Goal: Transaction & Acquisition: Purchase product/service

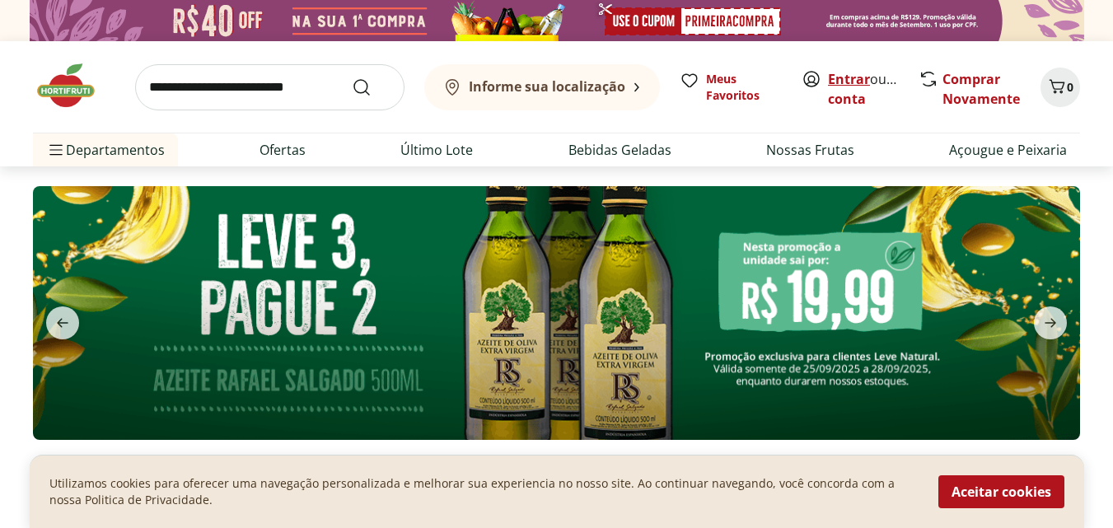
click at [836, 74] on link "Entrar" at bounding box center [849, 79] width 42 height 18
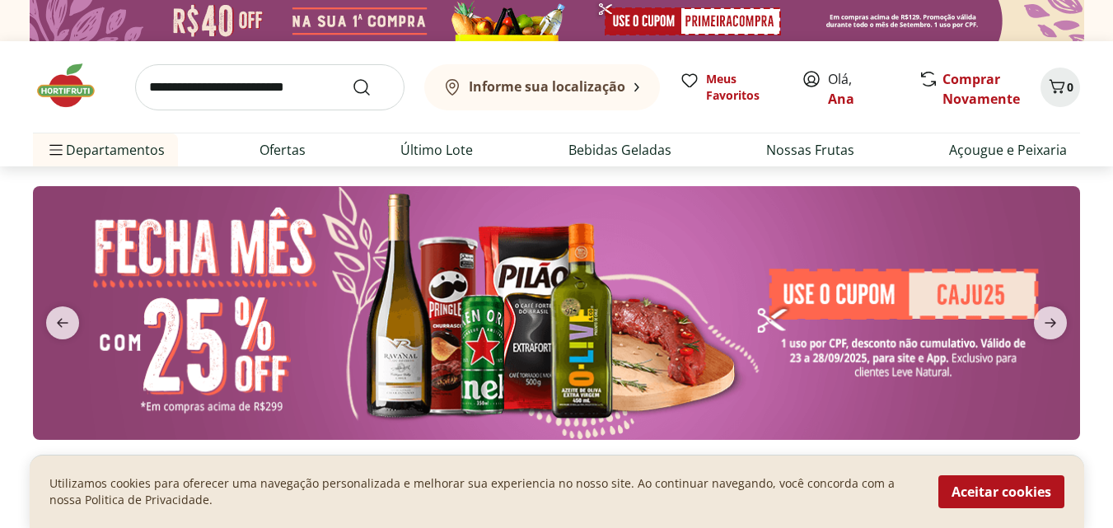
click at [751, 202] on img at bounding box center [556, 313] width 1047 height 254
click at [966, 96] on link "Comprar Novamente" at bounding box center [981, 89] width 77 height 38
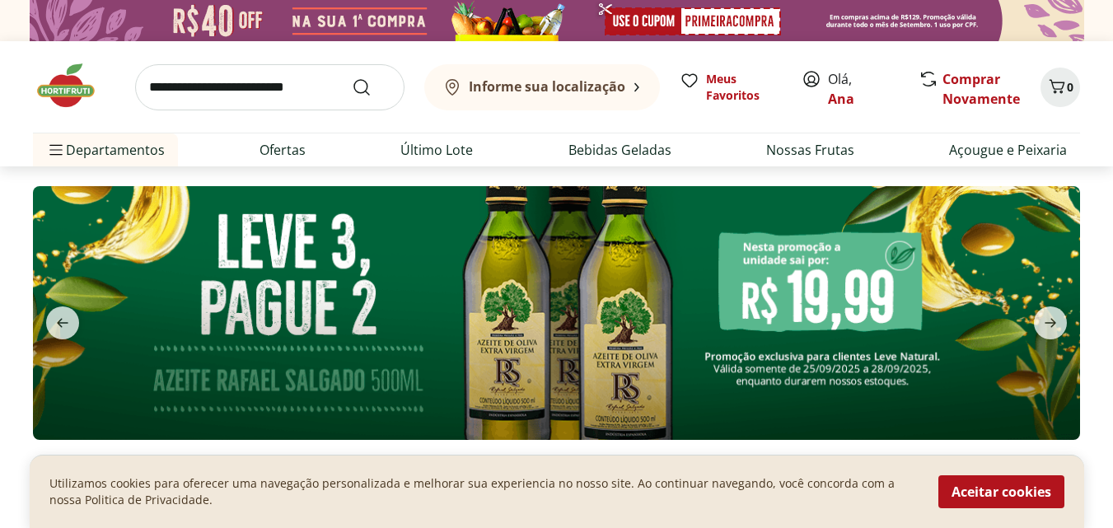
click at [303, 89] on input "search" at bounding box center [269, 87] width 269 height 46
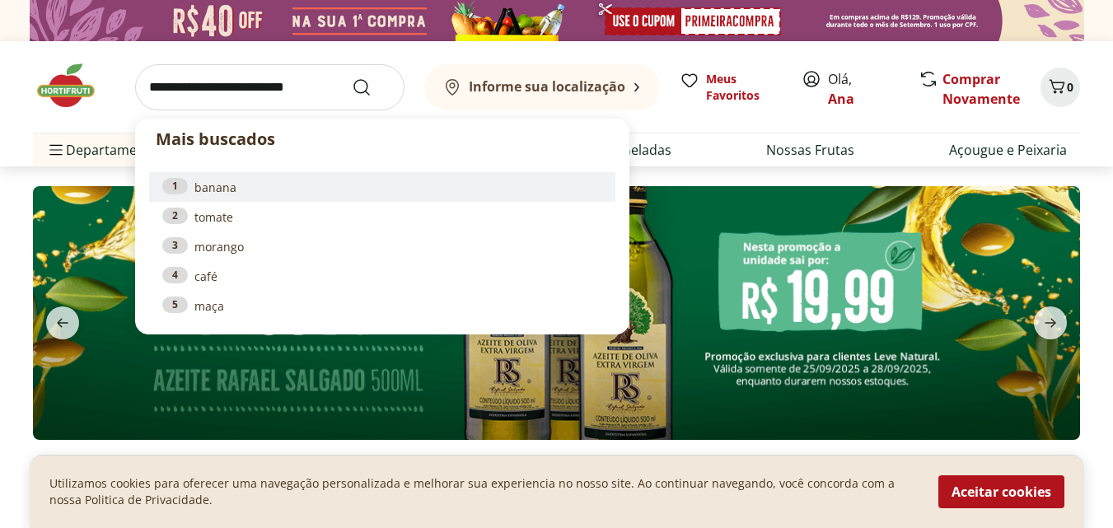
click at [236, 187] on link "1 banana" at bounding box center [382, 187] width 440 height 18
type input "******"
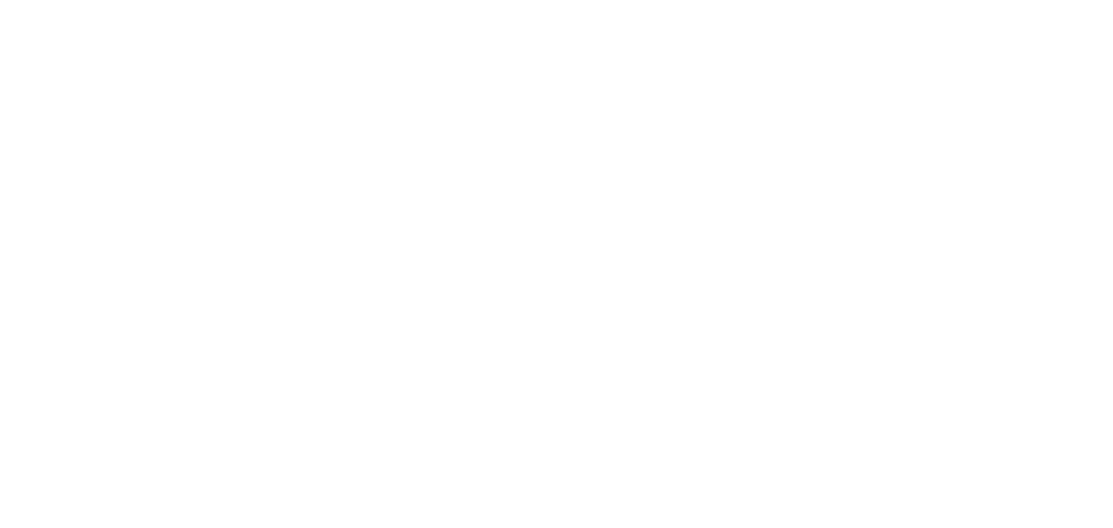
select select "**********"
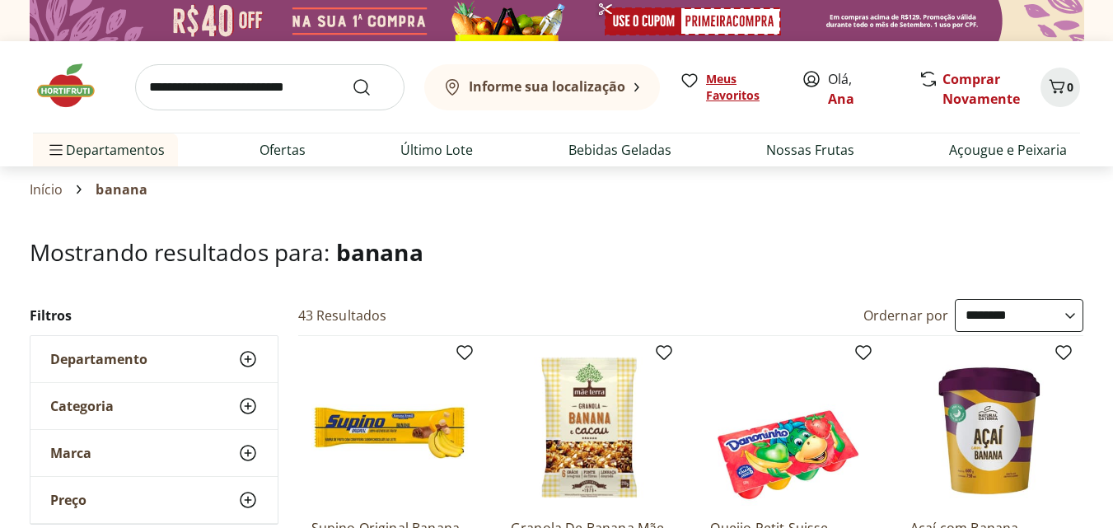
click at [705, 92] on link "Meus Favoritos" at bounding box center [731, 87] width 102 height 33
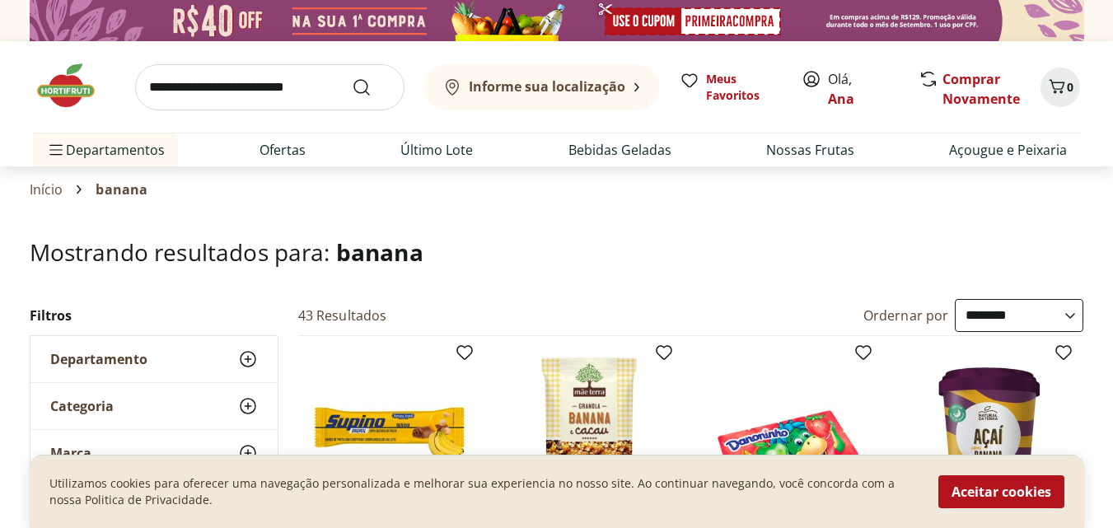
click at [54, 185] on link "Início" at bounding box center [47, 189] width 34 height 15
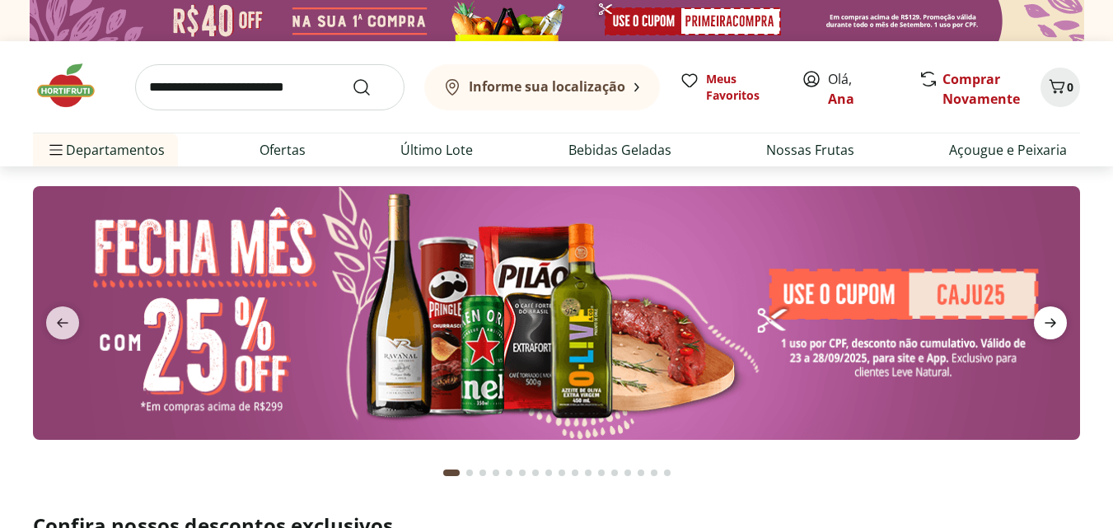
click at [1051, 313] on icon "next" at bounding box center [1051, 323] width 20 height 20
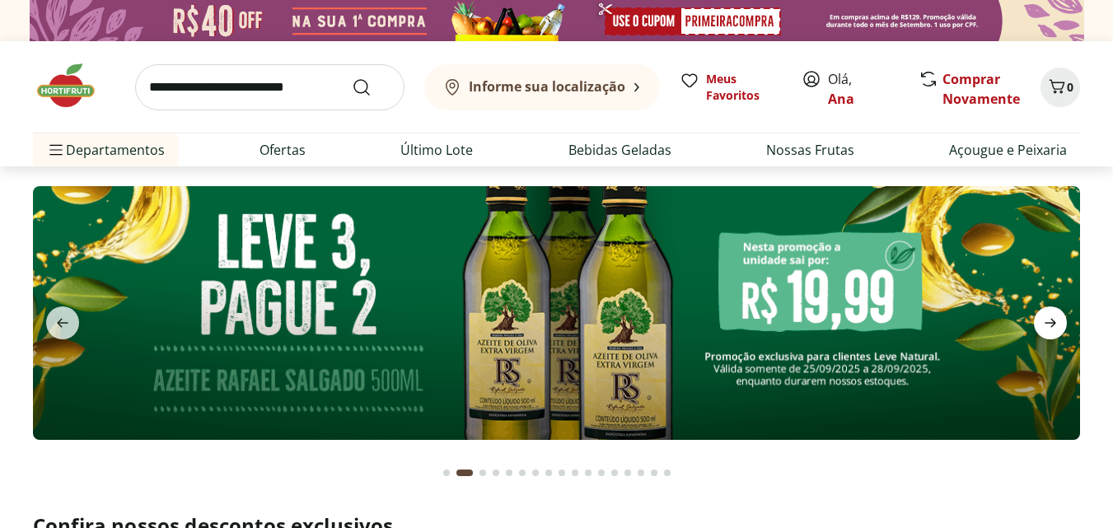
click at [1051, 313] on icon "next" at bounding box center [1051, 323] width 20 height 20
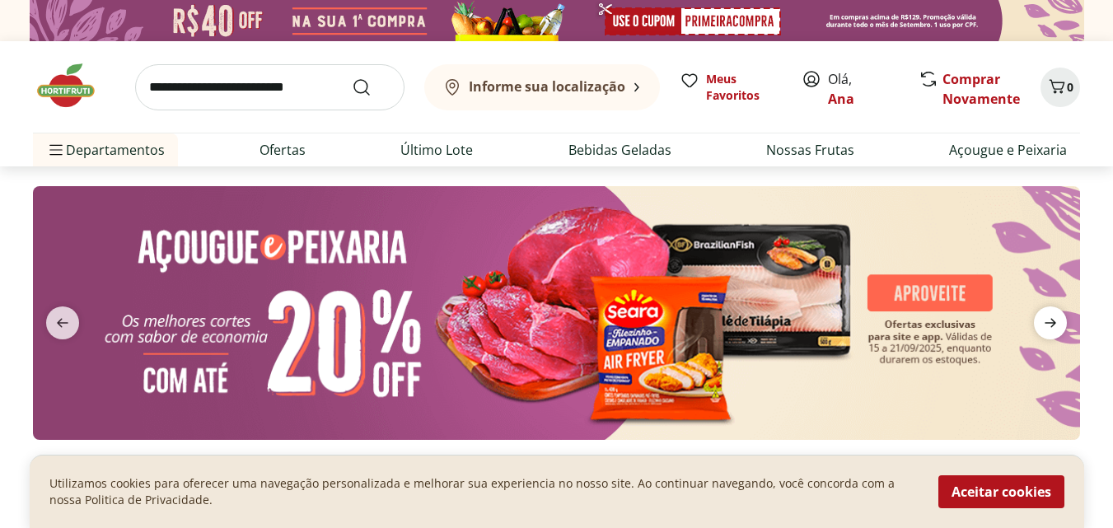
click at [1051, 313] on icon "next" at bounding box center [1051, 323] width 20 height 20
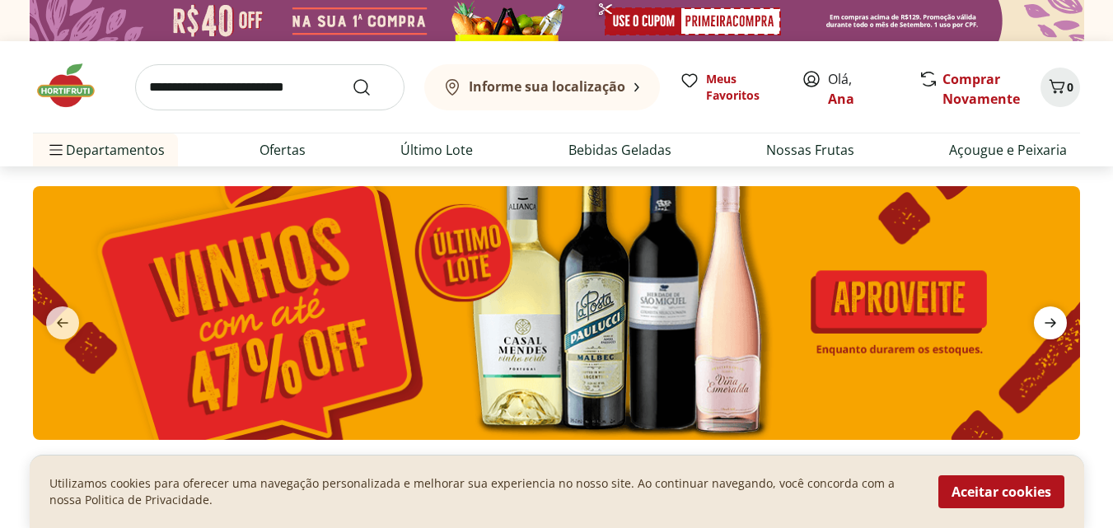
click at [1051, 313] on icon "next" at bounding box center [1051, 323] width 20 height 20
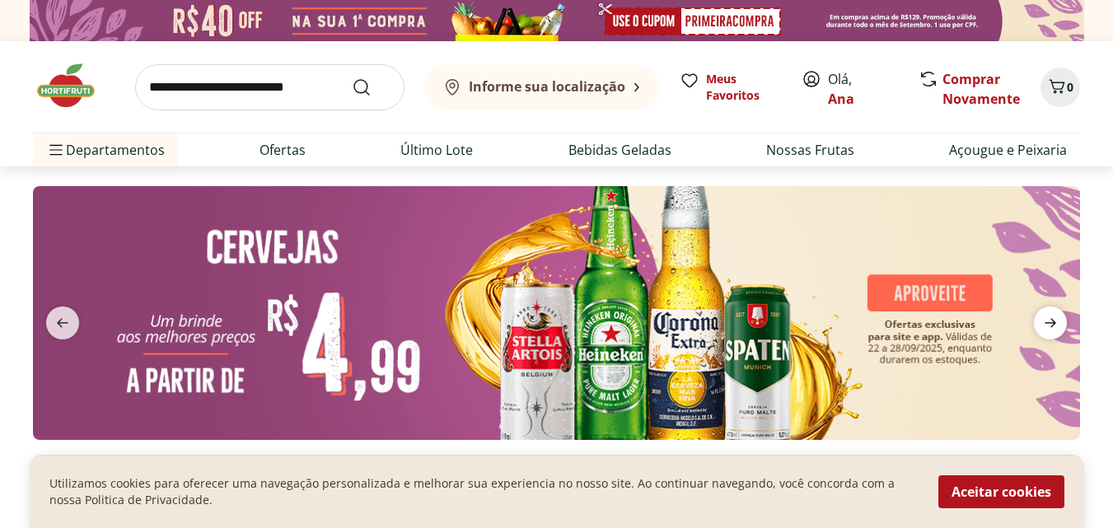
click at [1051, 313] on icon "next" at bounding box center [1051, 323] width 20 height 20
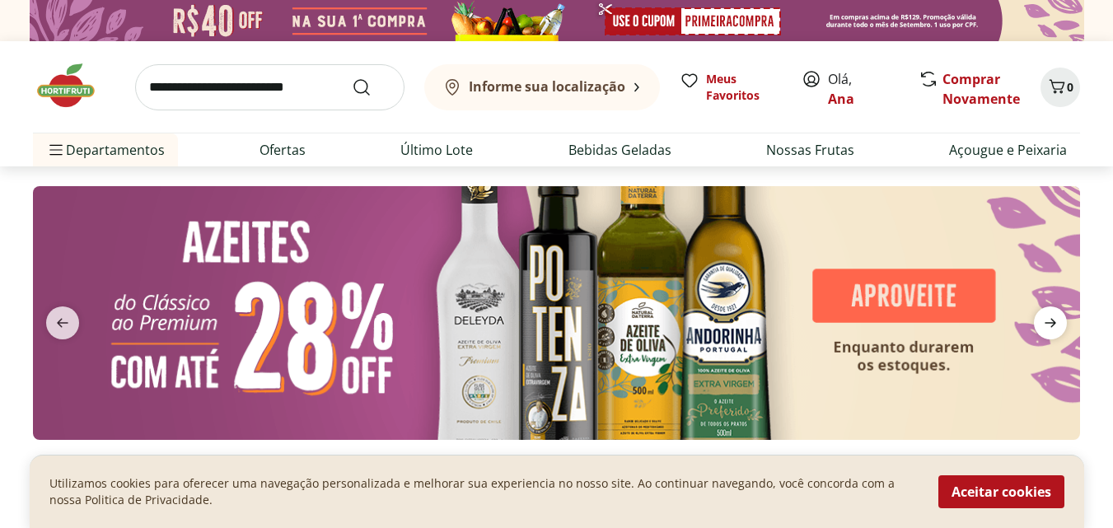
click at [1051, 313] on icon "next" at bounding box center [1051, 323] width 20 height 20
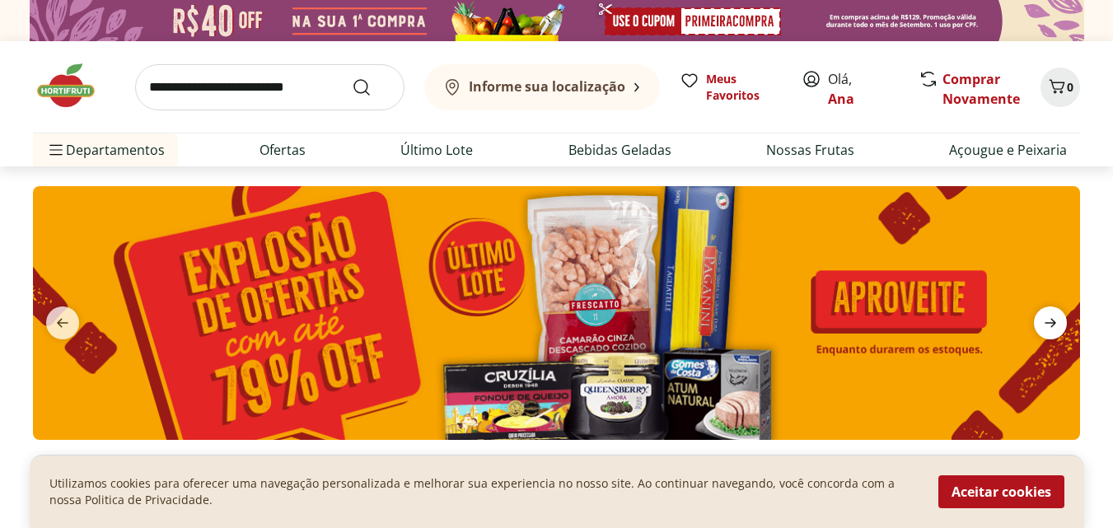
click at [1051, 313] on icon "next" at bounding box center [1051, 323] width 20 height 20
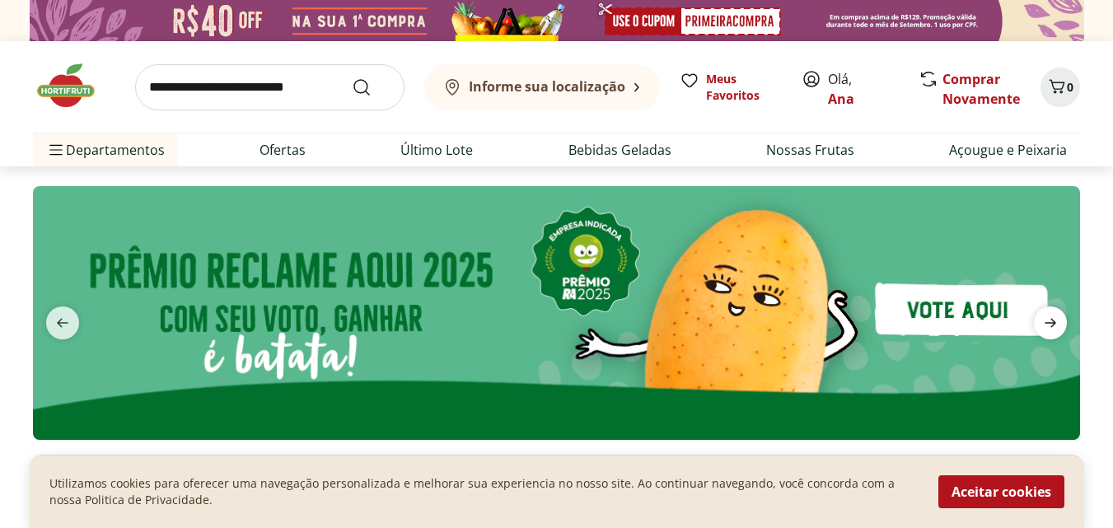
click at [1051, 313] on icon "next" at bounding box center [1051, 323] width 20 height 20
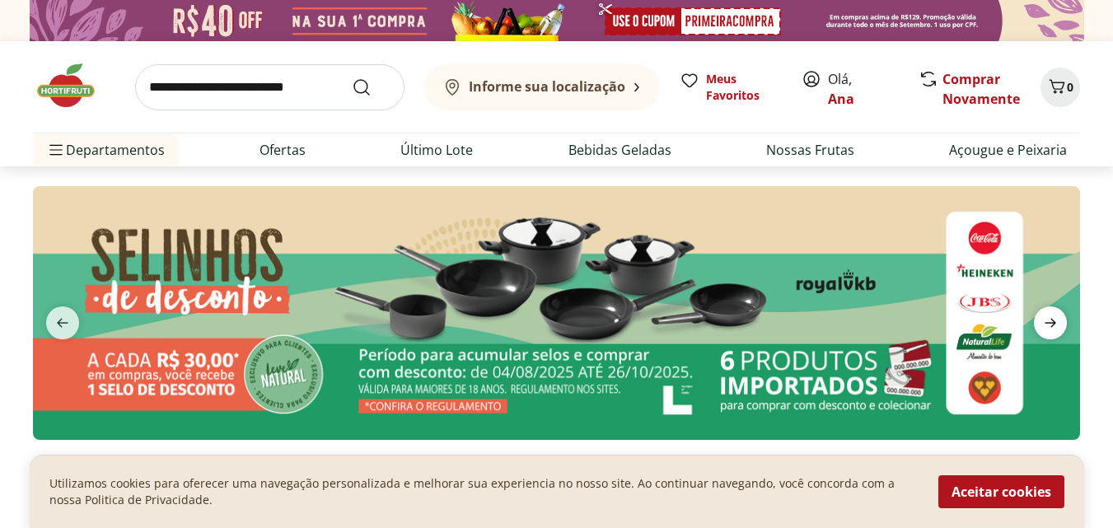
click at [1051, 313] on icon "next" at bounding box center [1051, 323] width 20 height 20
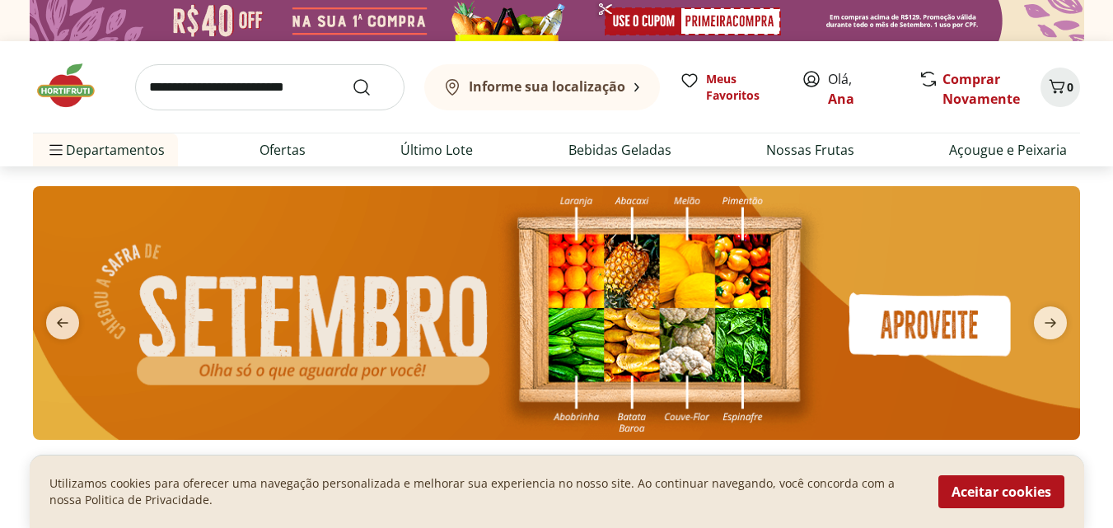
click at [898, 336] on img at bounding box center [556, 313] width 1047 height 254
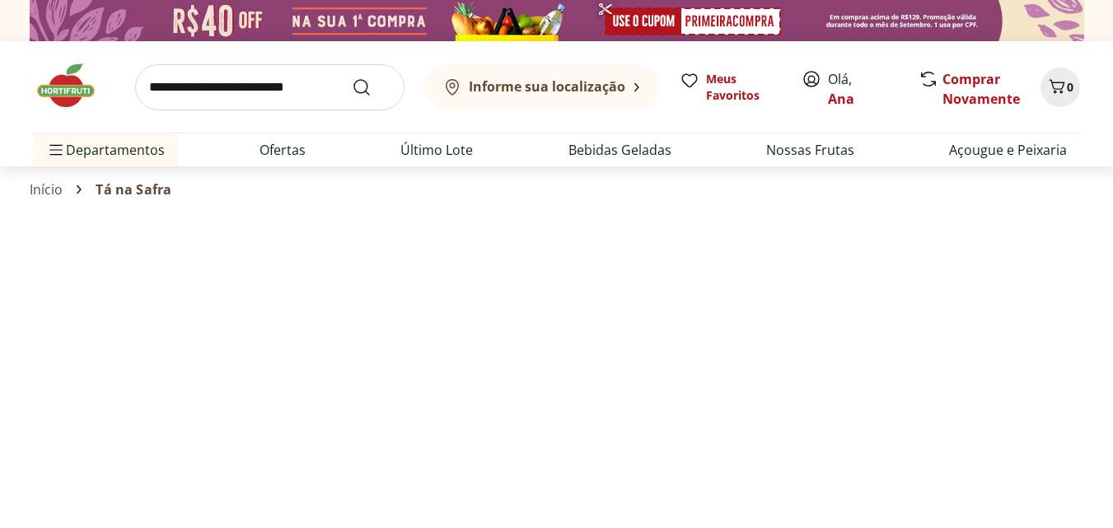
select select "**********"
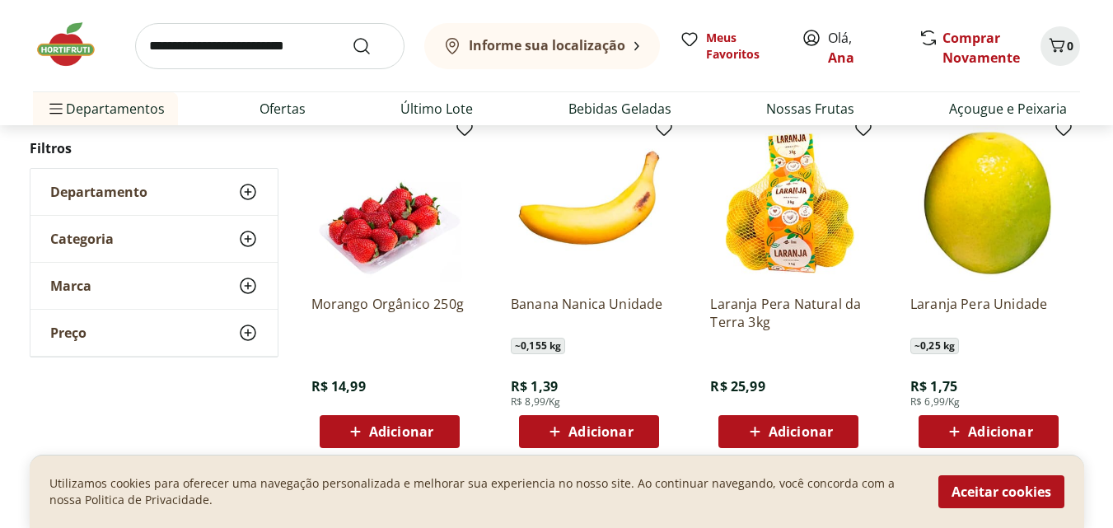
scroll to position [989, 0]
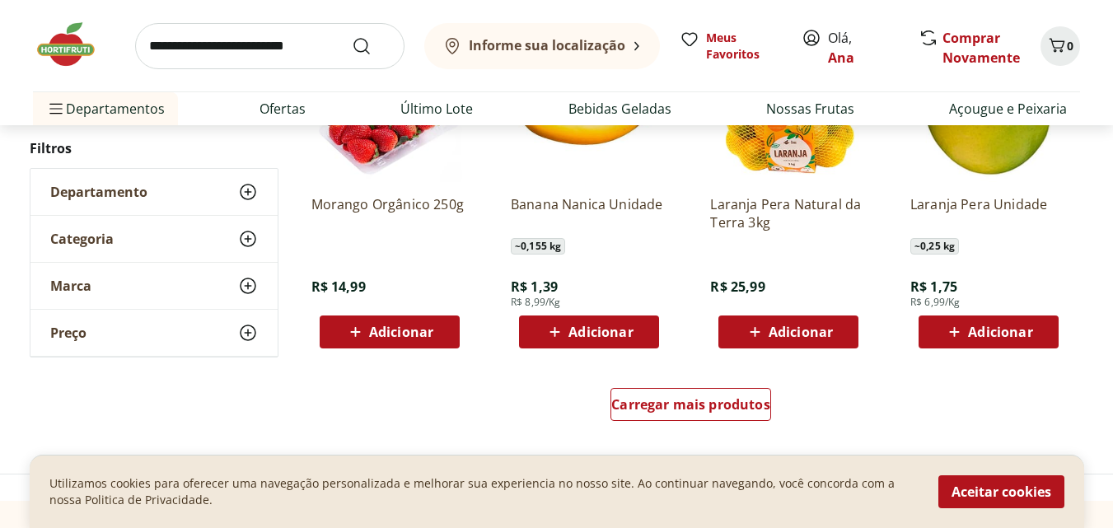
click at [603, 331] on span "Adicionar" at bounding box center [601, 331] width 64 height 13
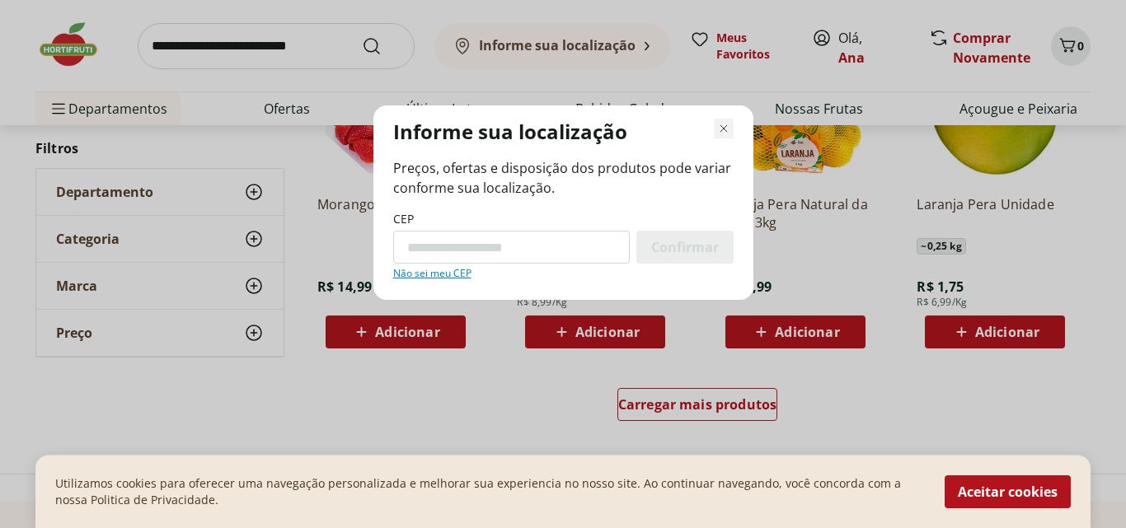
click at [715, 127] on icon "Fechar modal de regionalização" at bounding box center [724, 129] width 20 height 20
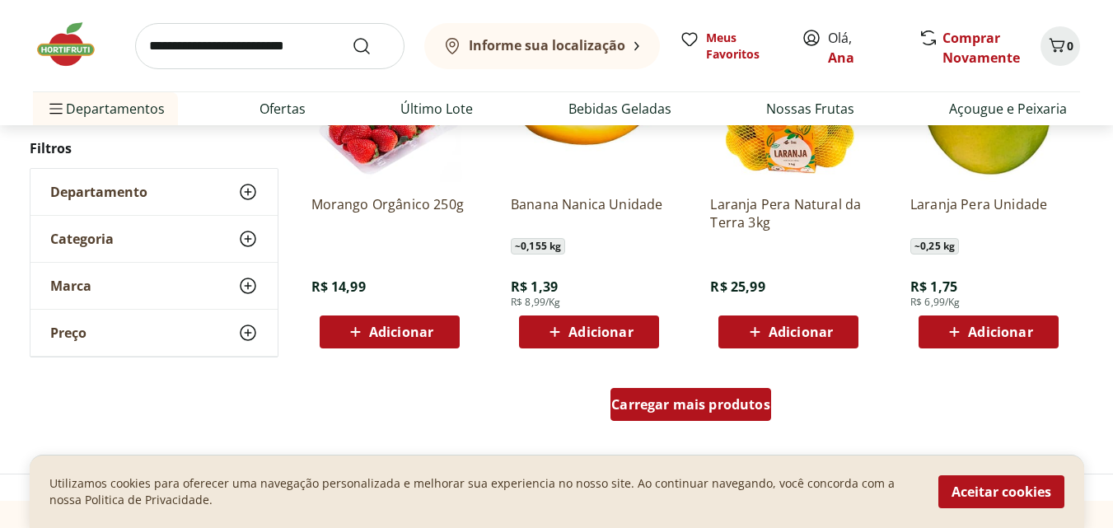
click at [689, 404] on span "Carregar mais produtos" at bounding box center [690, 404] width 159 height 13
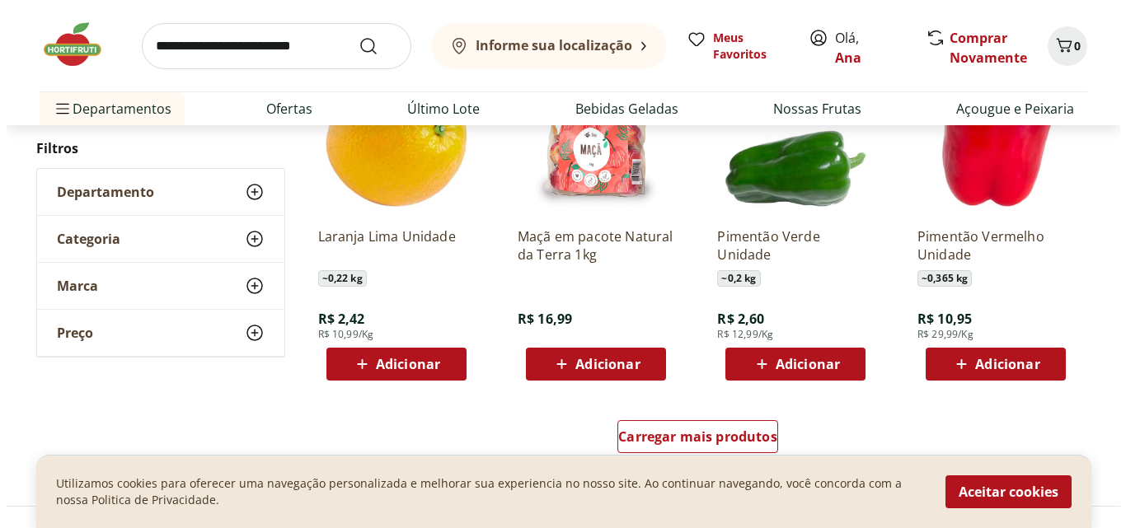
scroll to position [2060, 0]
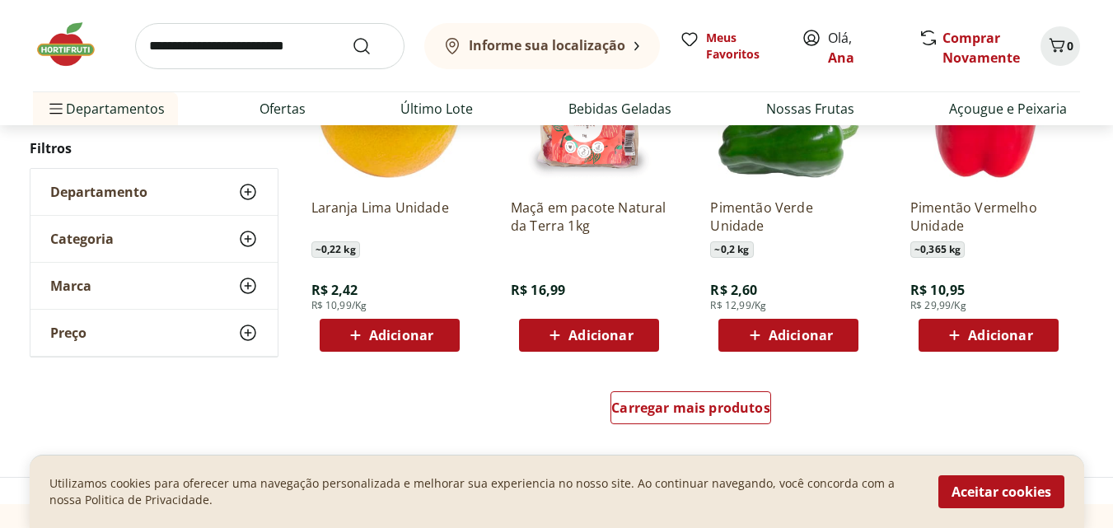
click at [983, 342] on span "Adicionar" at bounding box center [1000, 335] width 64 height 13
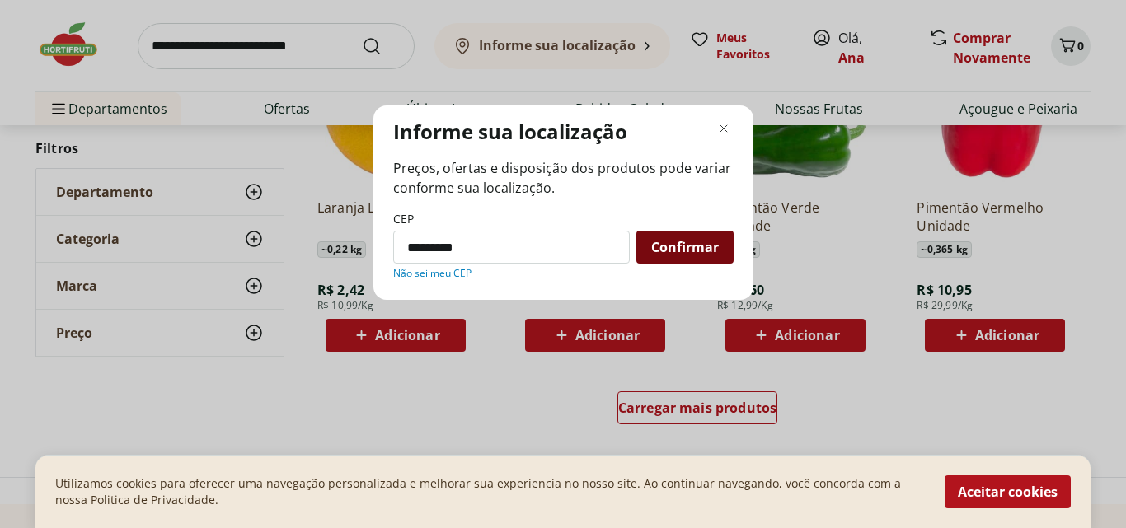
type input "*********"
click at [683, 245] on span "Confirmar" at bounding box center [685, 247] width 68 height 13
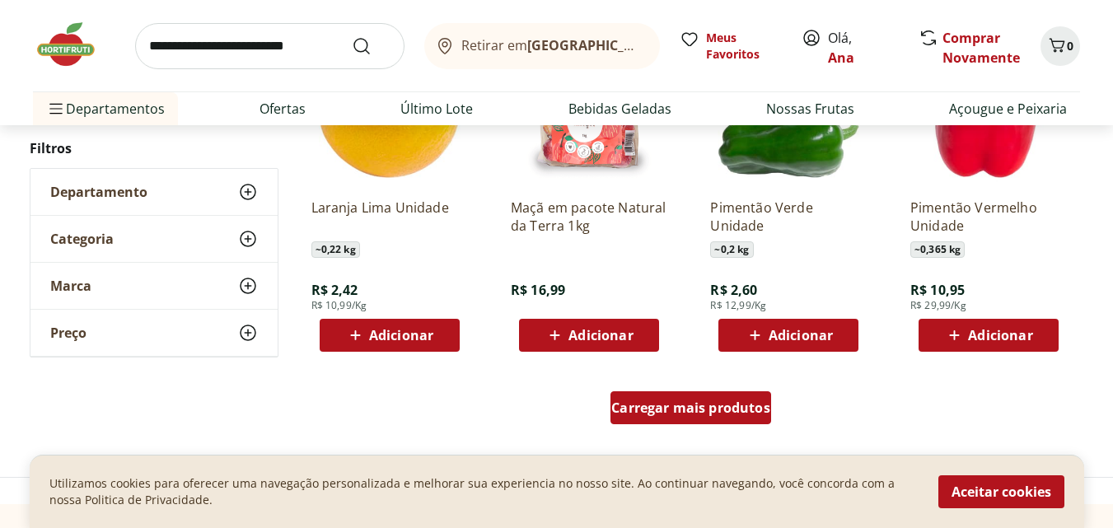
click at [663, 401] on span "Carregar mais produtos" at bounding box center [690, 407] width 159 height 13
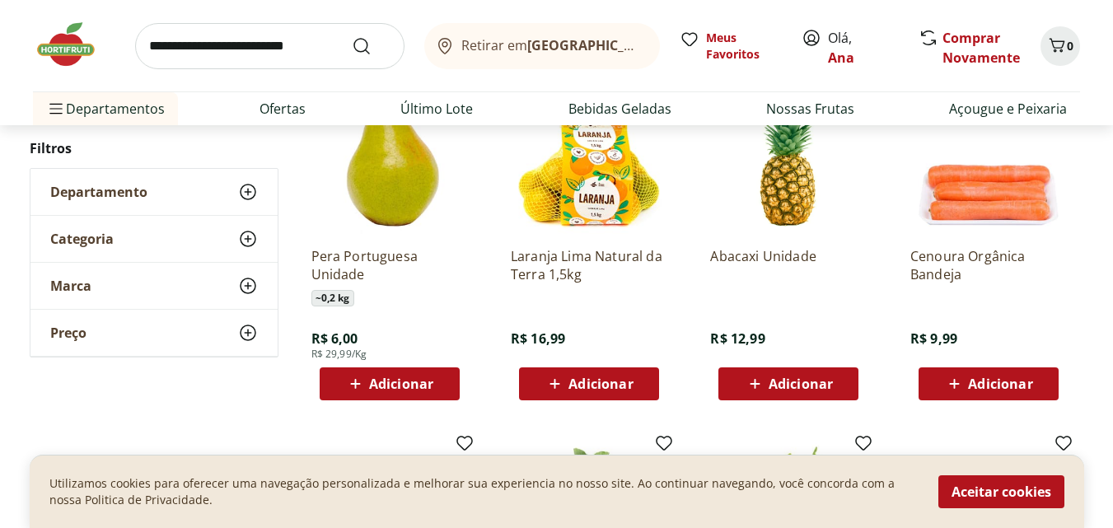
scroll to position [2389, 0]
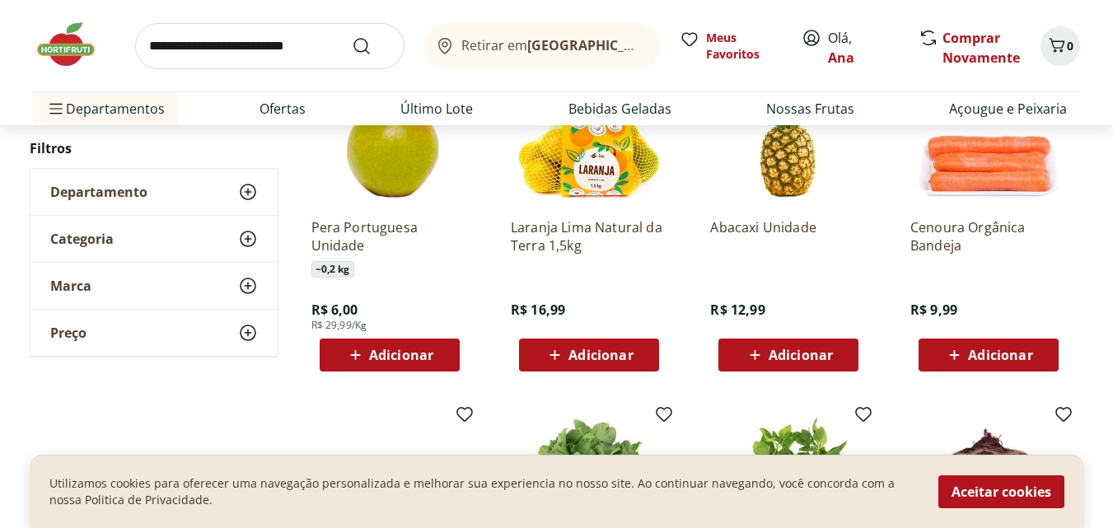
click at [389, 349] on span "Adicionar" at bounding box center [401, 355] width 64 height 13
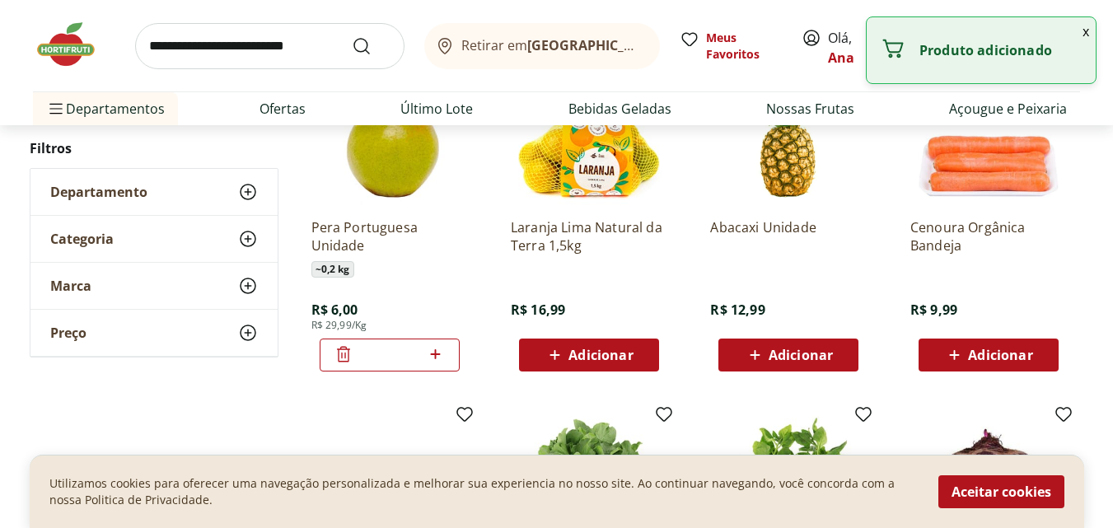
click at [442, 350] on icon at bounding box center [435, 354] width 21 height 20
type input "*"
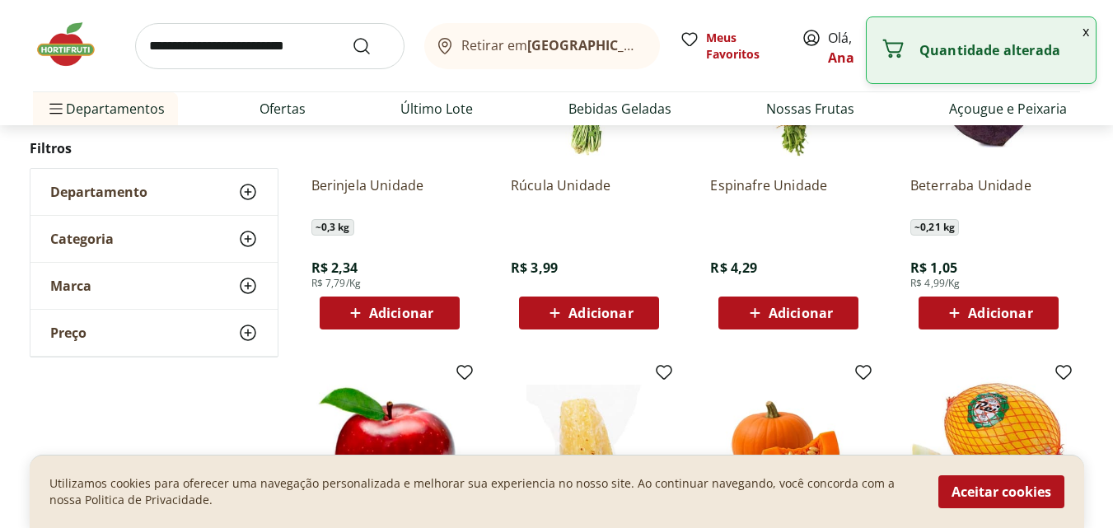
scroll to position [2801, 0]
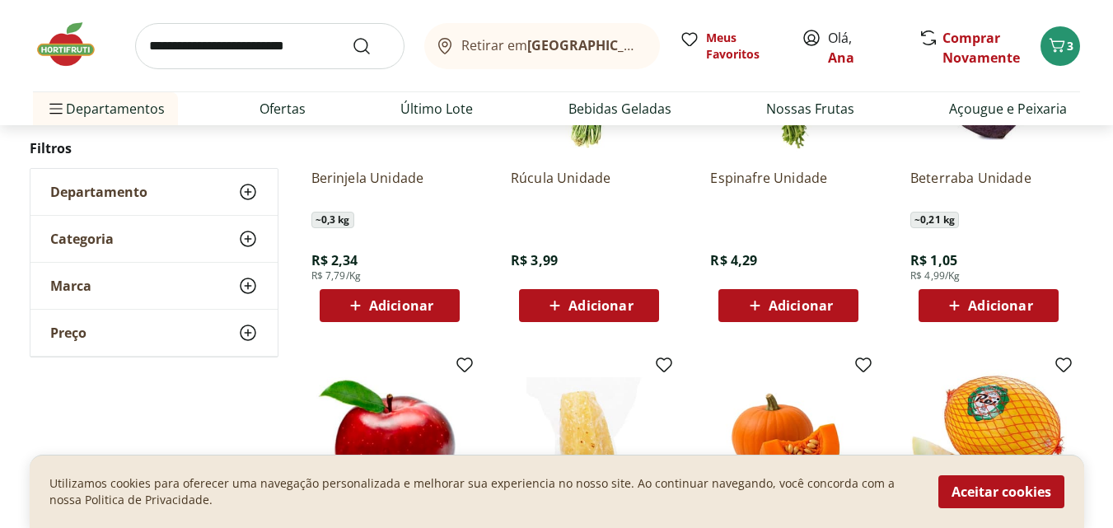
click at [783, 303] on span "Adicionar" at bounding box center [801, 305] width 64 height 13
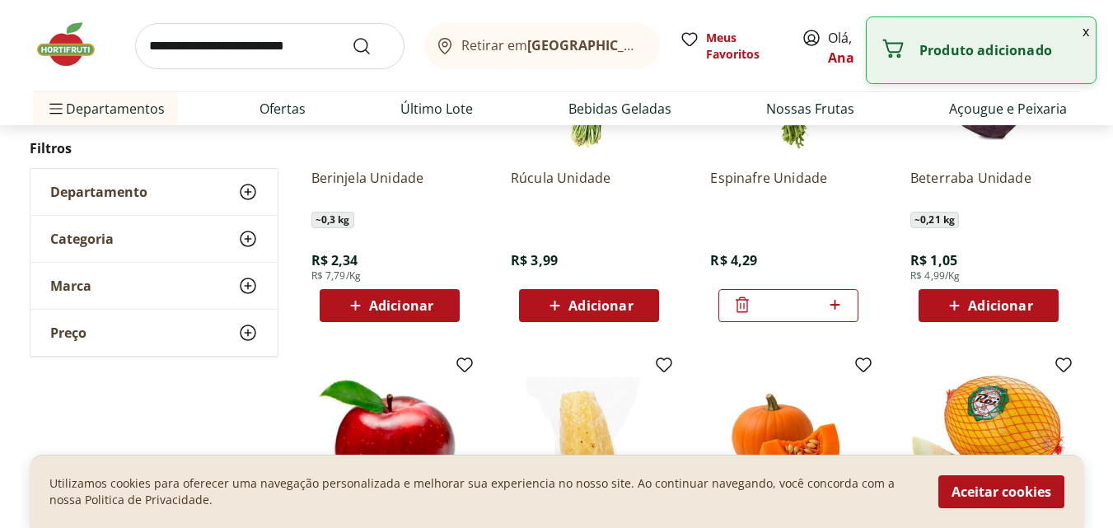
click at [832, 302] on icon at bounding box center [835, 305] width 21 height 20
type input "*"
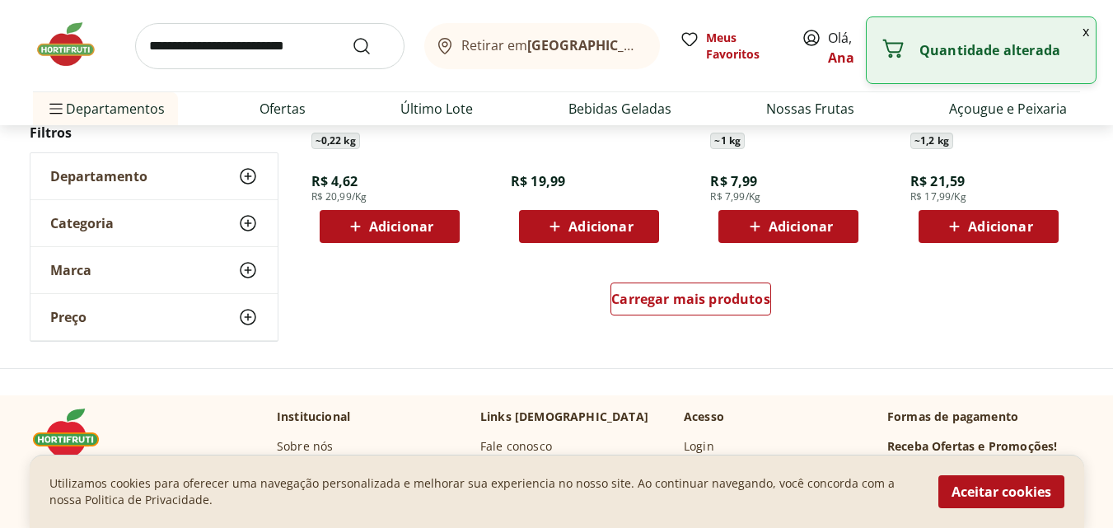
scroll to position [3213, 0]
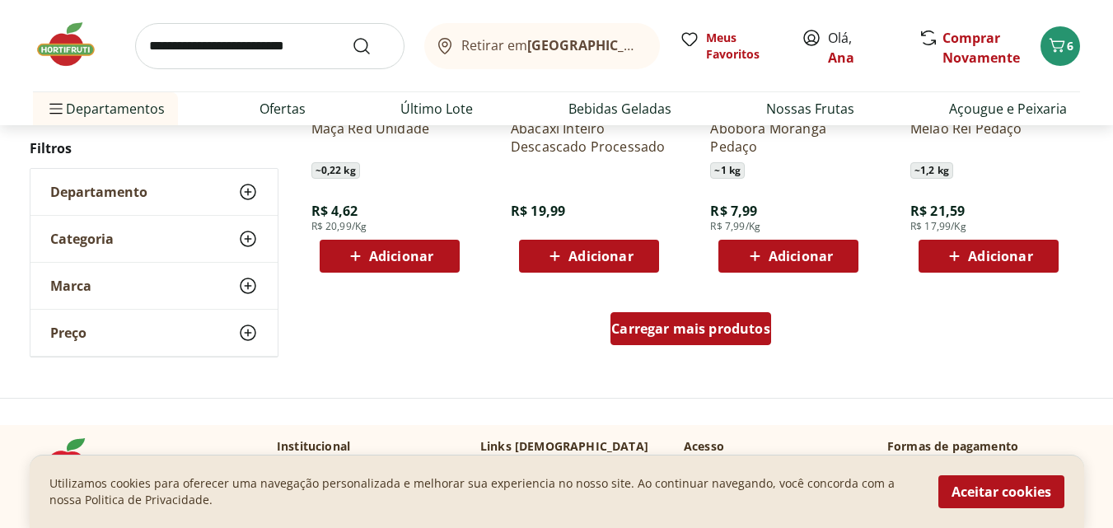
click at [661, 318] on div "Carregar mais produtos" at bounding box center [691, 328] width 161 height 33
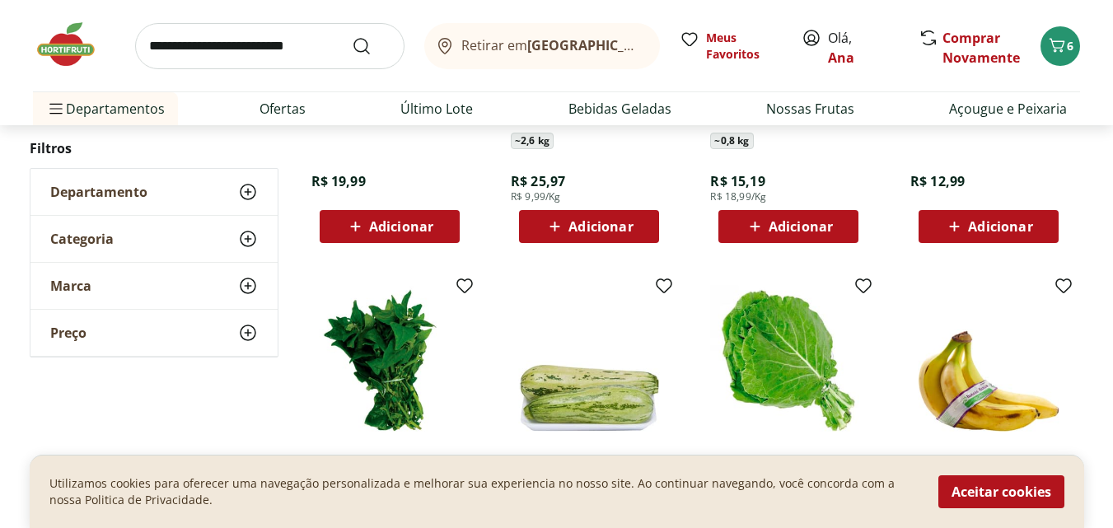
scroll to position [4120, 0]
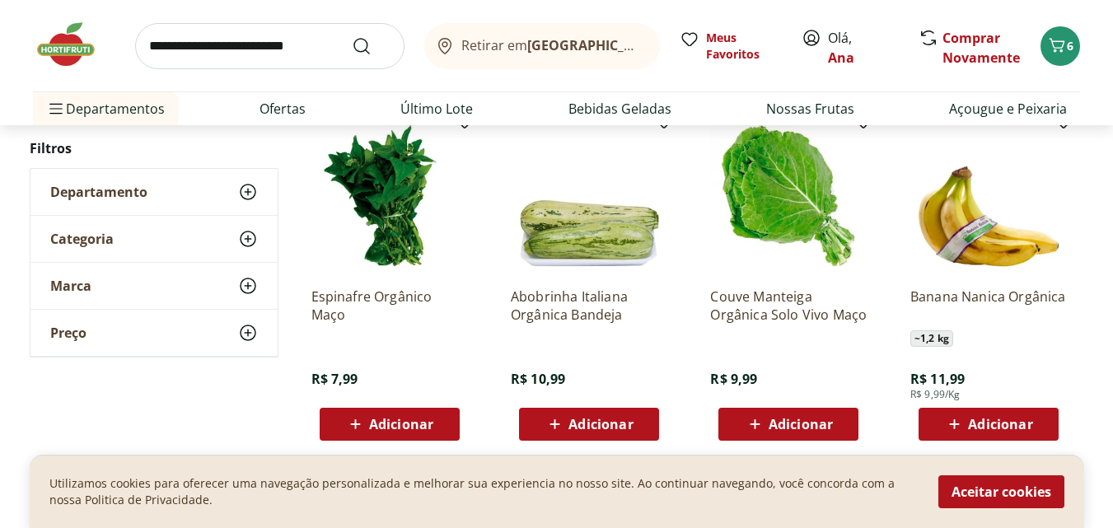
click at [770, 414] on div "Adicionar" at bounding box center [789, 425] width 114 height 30
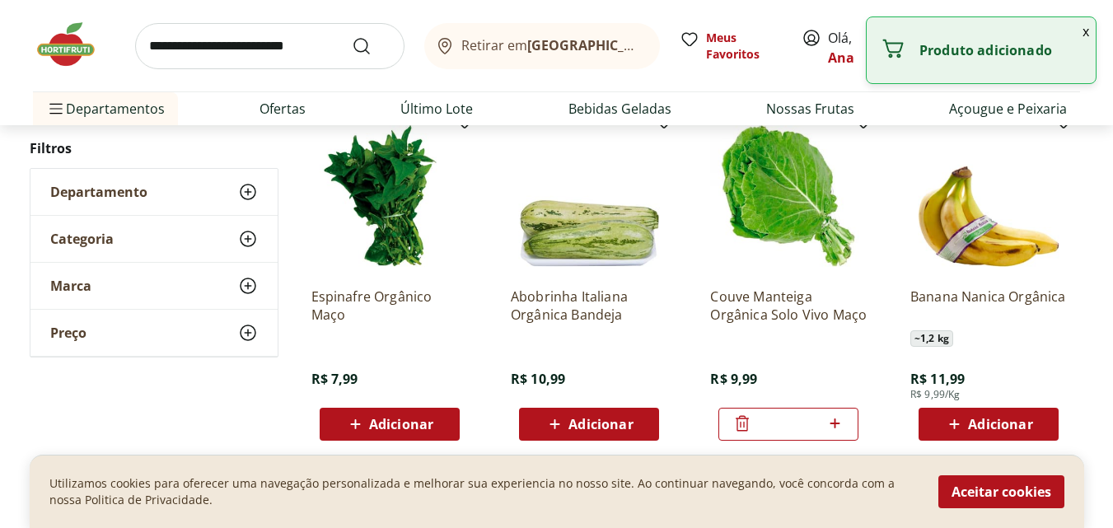
click at [840, 421] on icon at bounding box center [835, 424] width 21 height 20
type input "*"
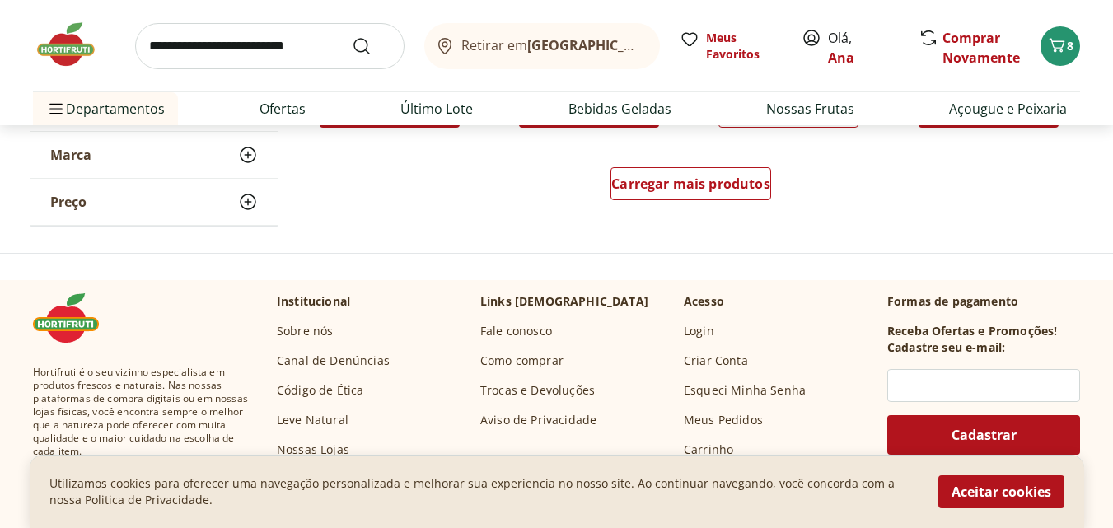
scroll to position [4449, 0]
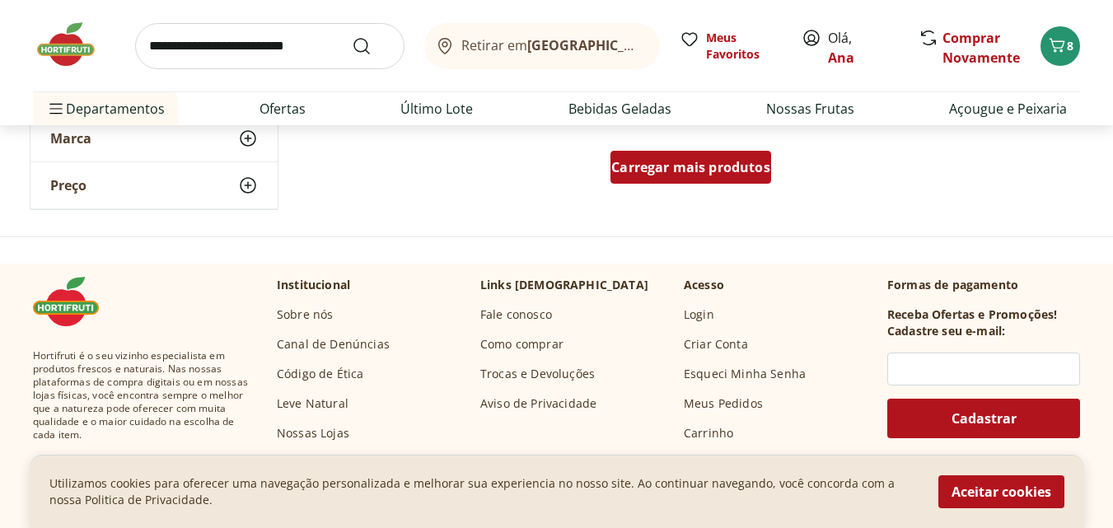
click at [674, 174] on span "Carregar mais produtos" at bounding box center [690, 167] width 159 height 13
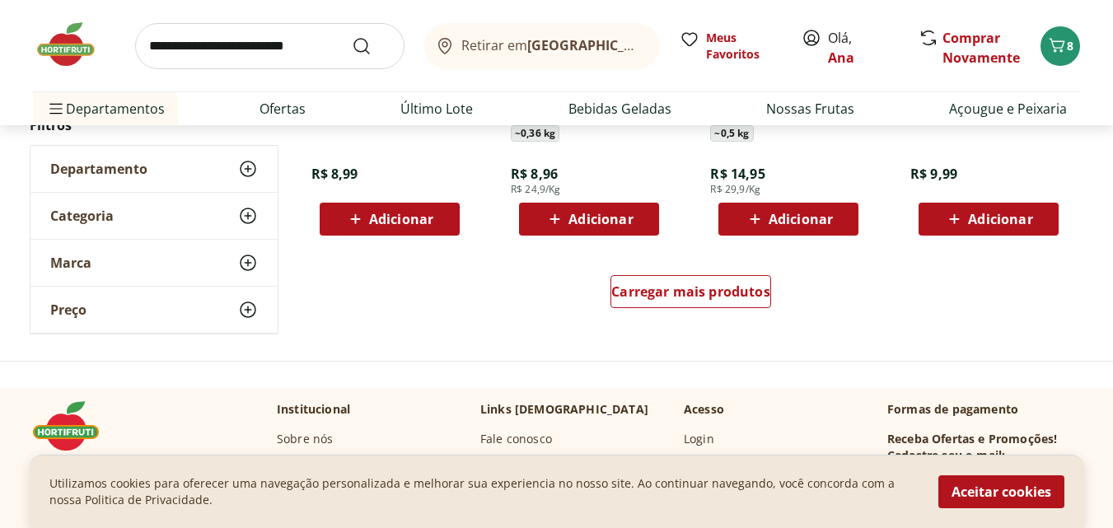
scroll to position [5438, 0]
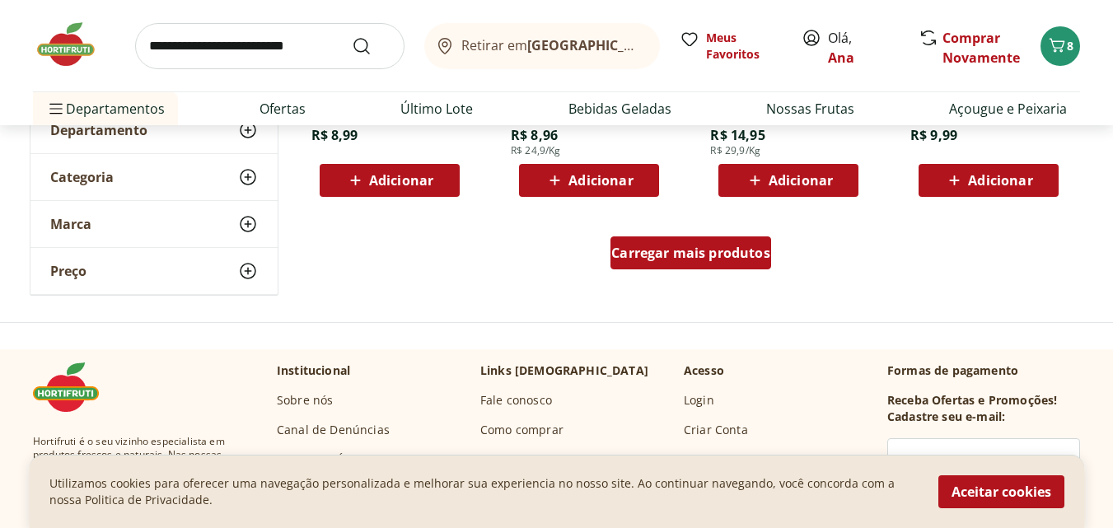
click at [704, 260] on span "Carregar mais produtos" at bounding box center [690, 252] width 159 height 13
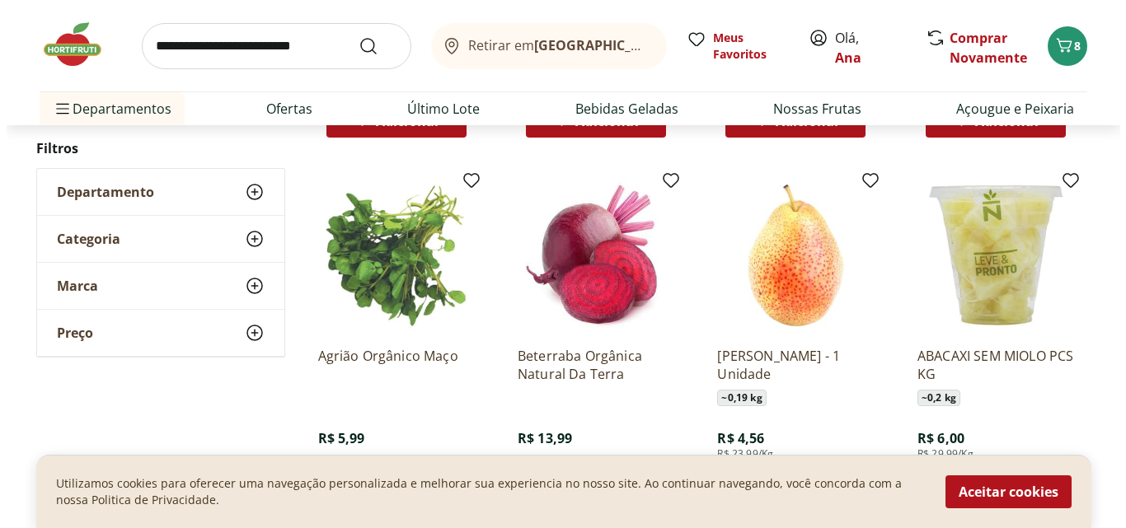
scroll to position [5685, 0]
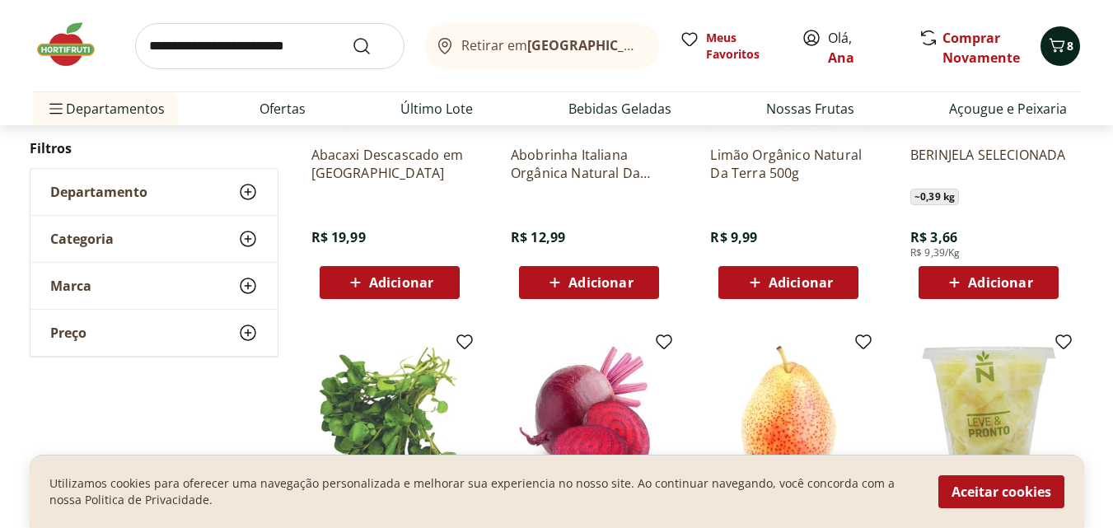
click at [1057, 50] on icon "Carrinho" at bounding box center [1057, 45] width 20 height 20
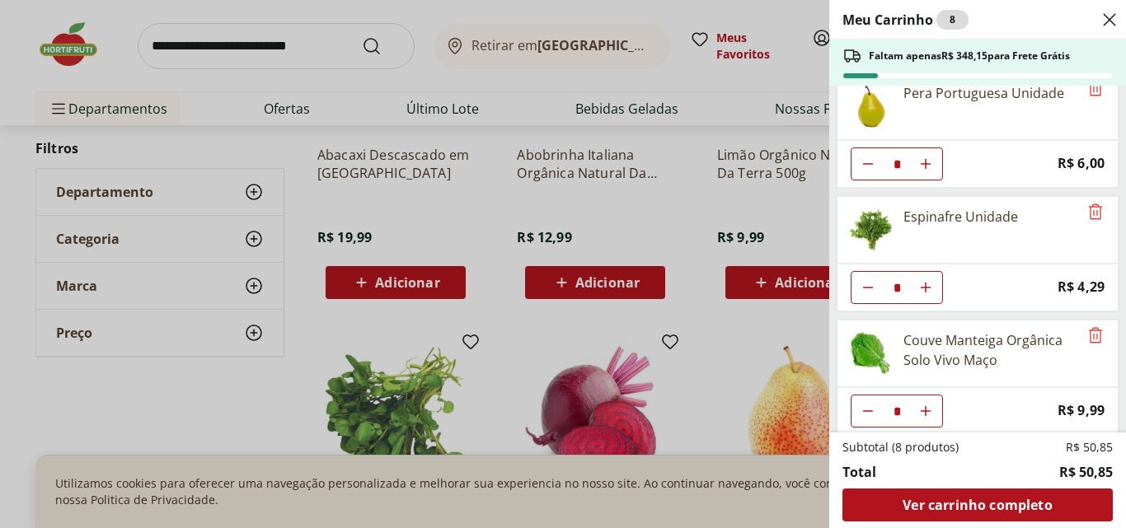
scroll to position [30, 0]
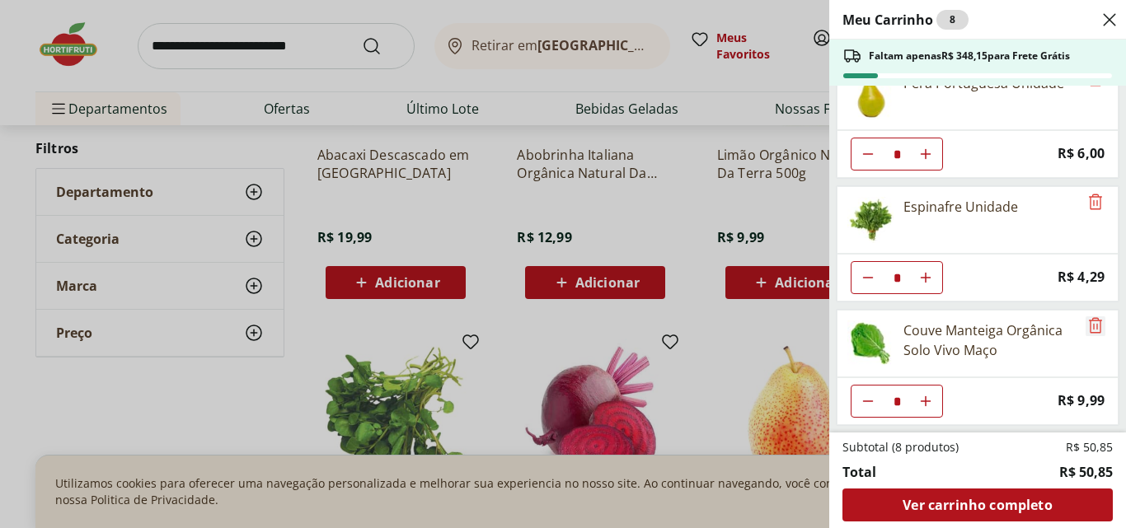
click at [1088, 330] on icon "Remove" at bounding box center [1094, 325] width 13 height 16
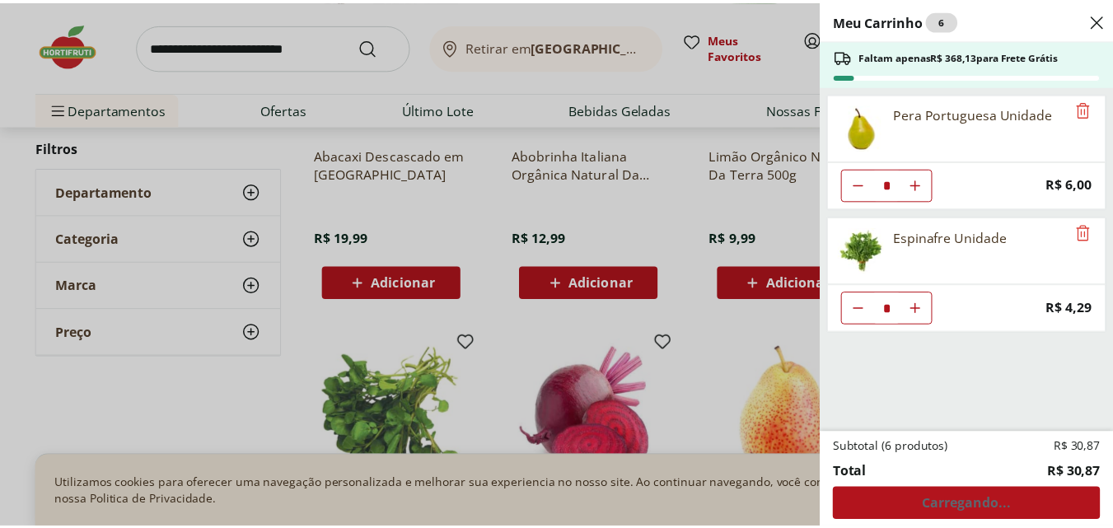
scroll to position [0, 0]
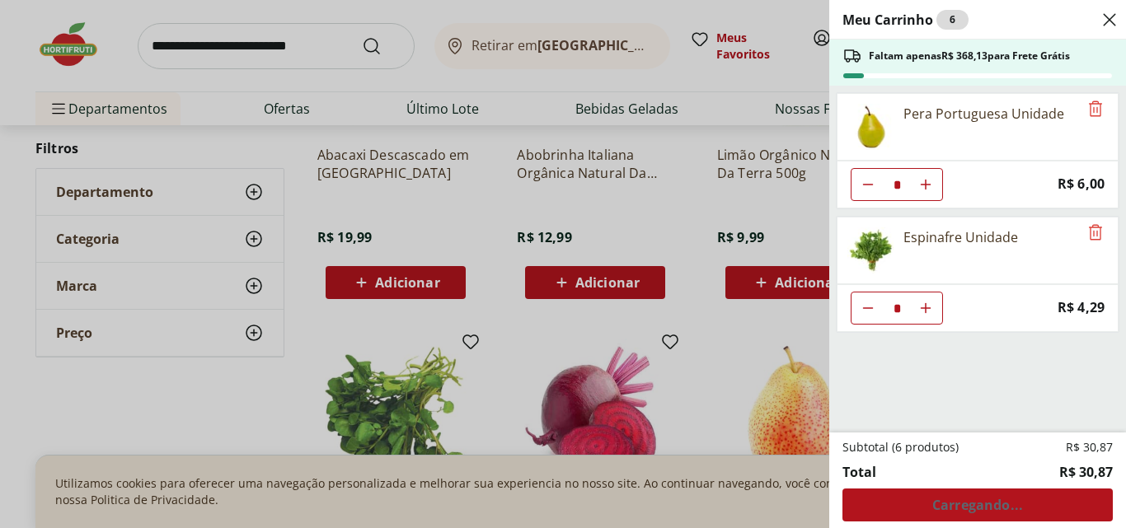
click at [280, 51] on div "Meu Carrinho 6 Faltam apenas R$ 368,13 para Frete Grátis Pera Portuguesa Unidad…" at bounding box center [563, 264] width 1126 height 528
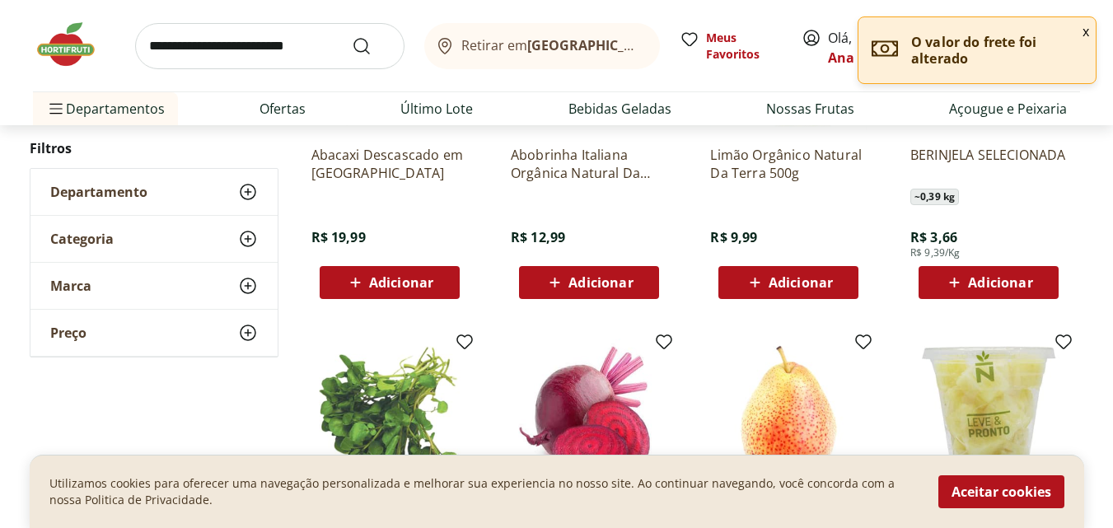
click at [262, 45] on input "search" at bounding box center [269, 46] width 269 height 46
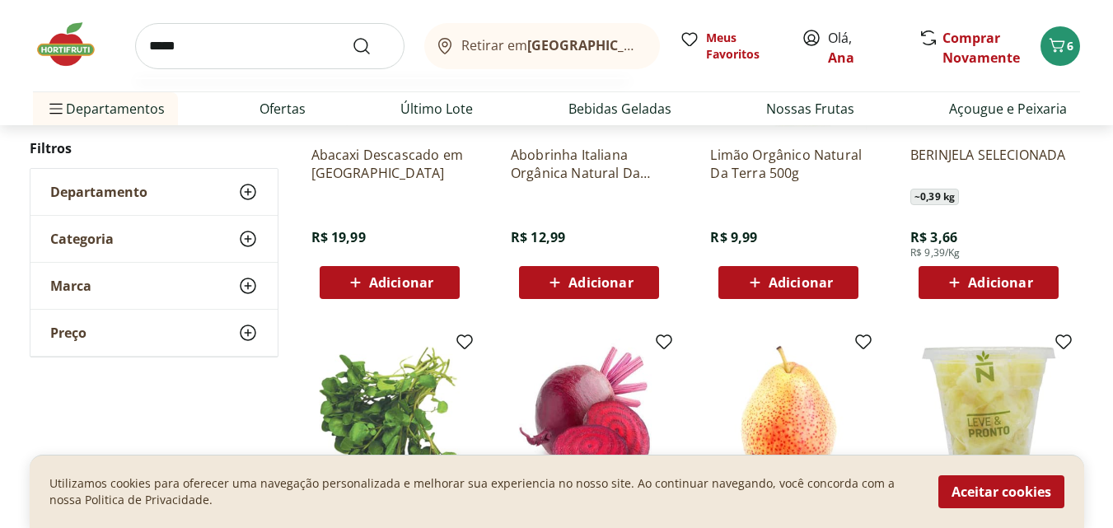
type input "*****"
click at [352, 36] on button "Submit Search" at bounding box center [372, 46] width 40 height 20
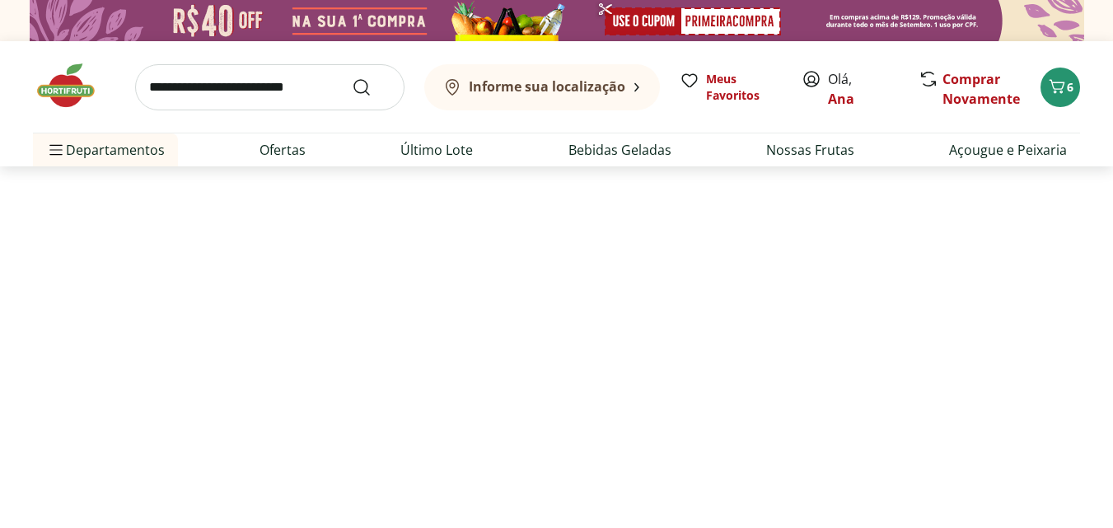
select select "**********"
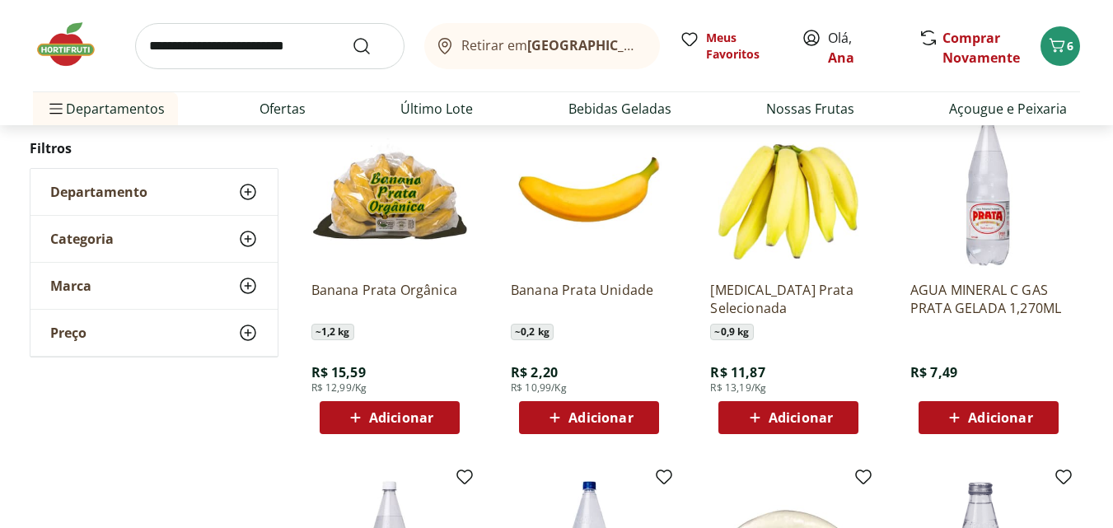
scroll to position [330, 0]
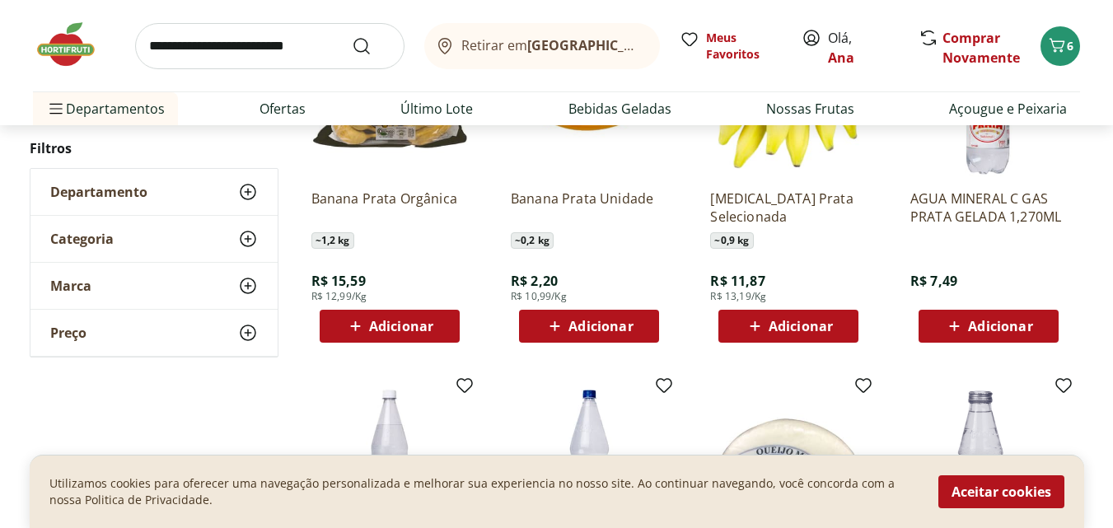
click at [574, 321] on span "Adicionar" at bounding box center [601, 326] width 64 height 13
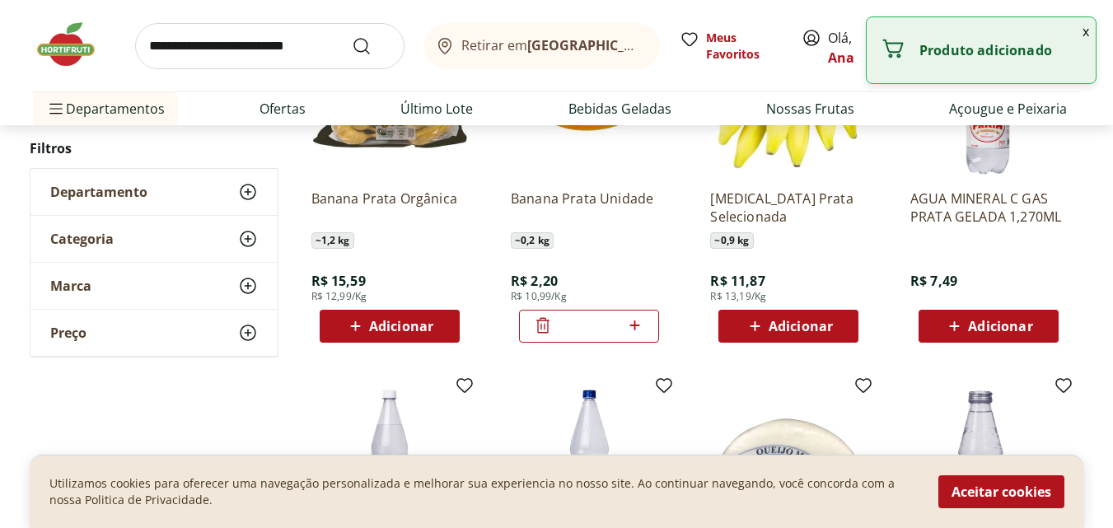
click at [634, 322] on icon at bounding box center [635, 326] width 21 height 20
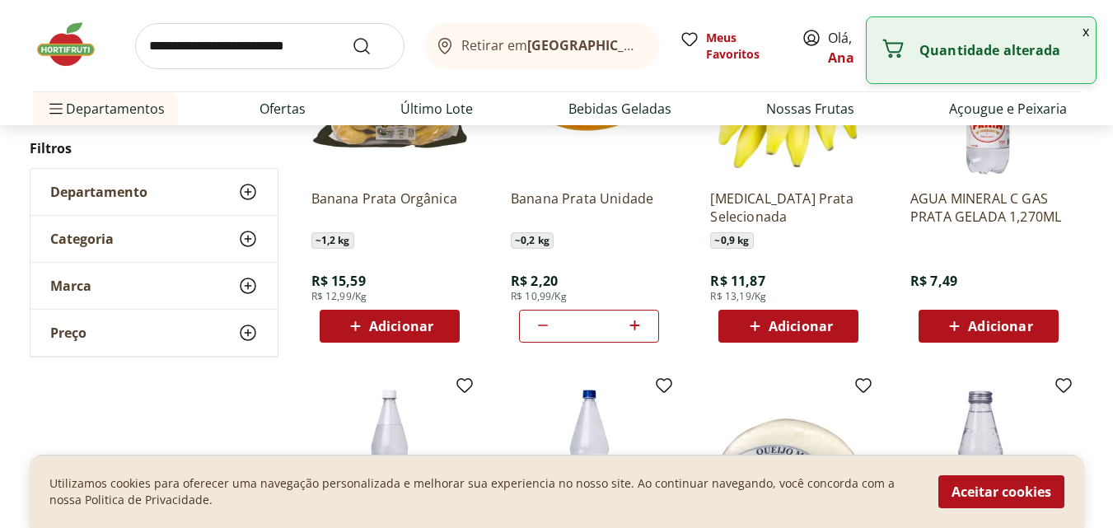
type input "*"
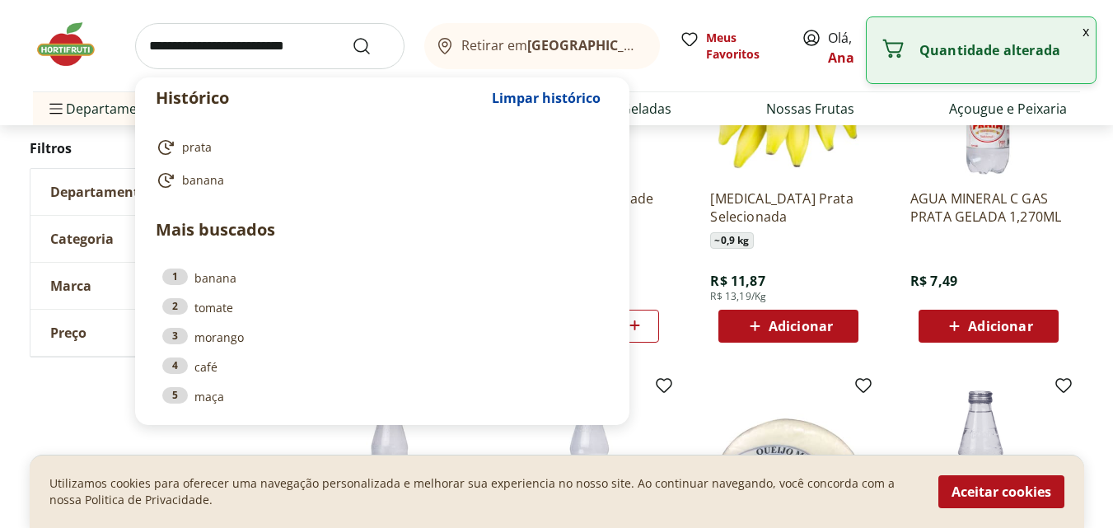
click at [290, 54] on input "search" at bounding box center [269, 46] width 269 height 46
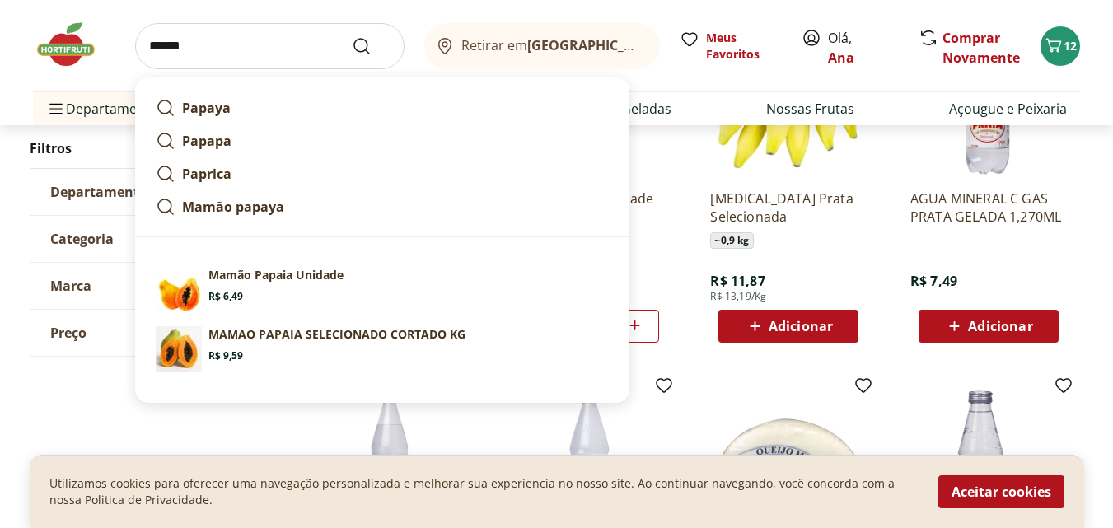
type input "******"
click at [352, 36] on button "Submit Search" at bounding box center [372, 46] width 40 height 20
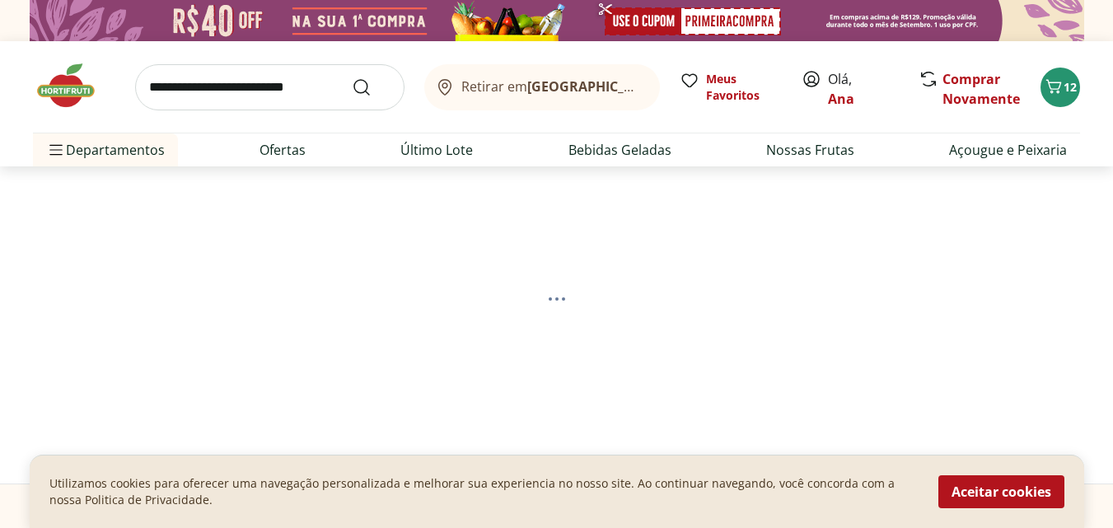
select select "**********"
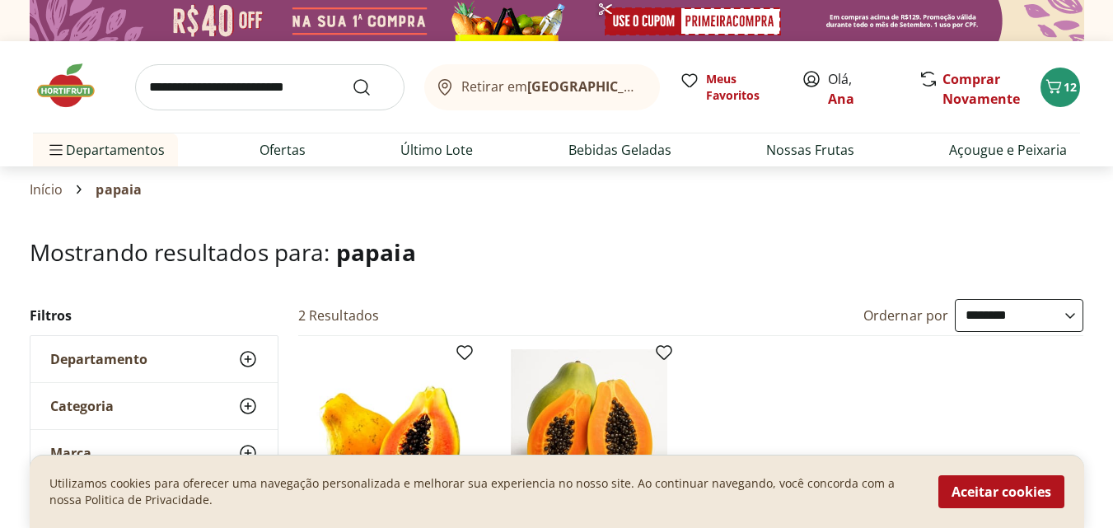
scroll to position [330, 0]
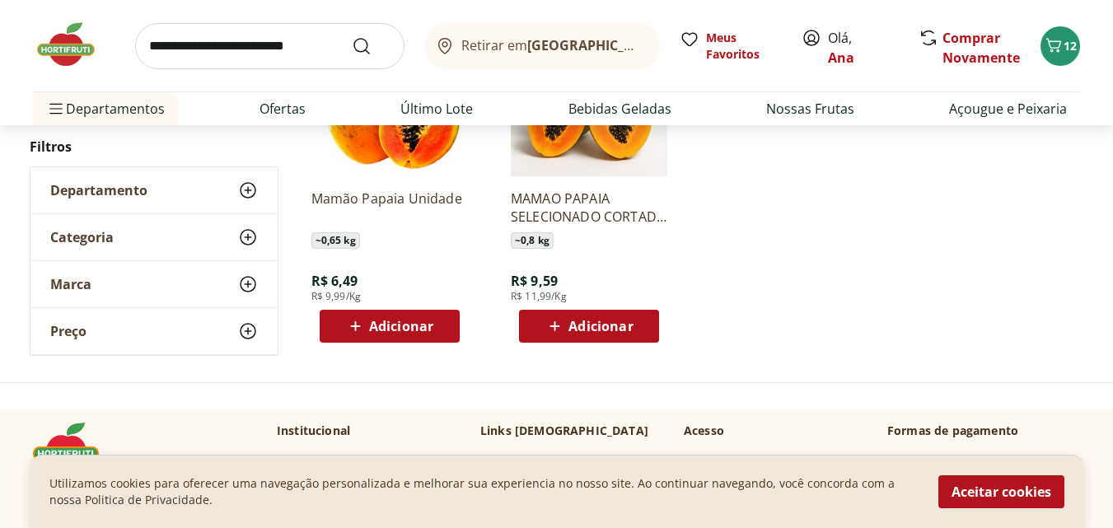
click at [382, 320] on span "Adicionar" at bounding box center [401, 326] width 64 height 13
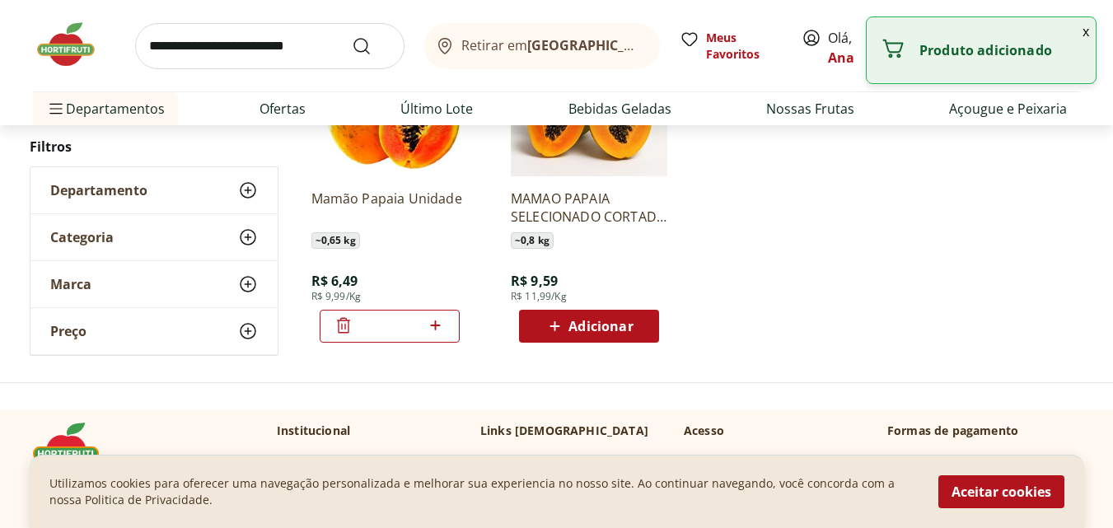
click at [434, 326] on icon at bounding box center [435, 326] width 21 height 20
type input "*"
click at [269, 44] on input "search" at bounding box center [269, 46] width 269 height 46
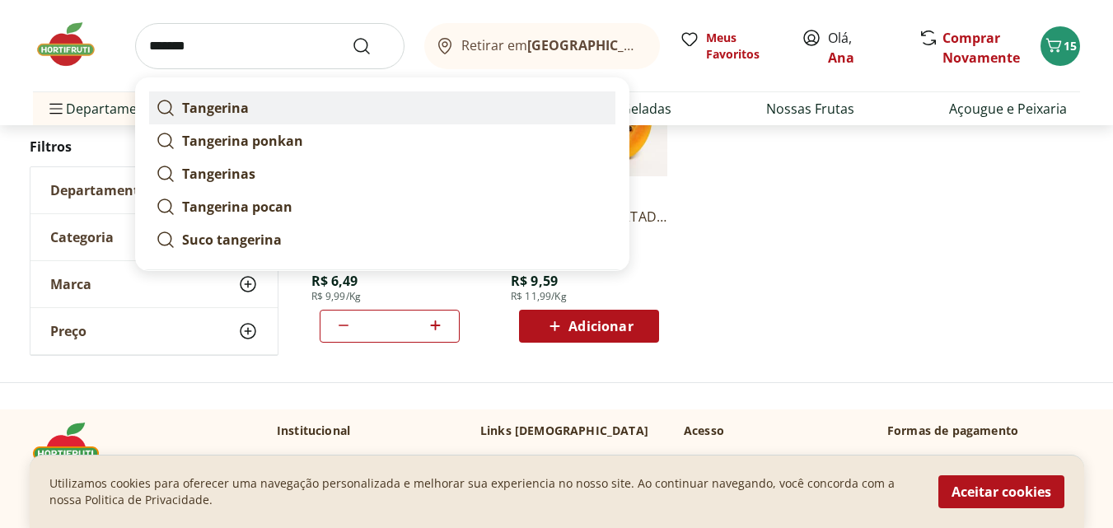
click at [232, 110] on strong "Tangerina" at bounding box center [215, 108] width 67 height 18
type input "*********"
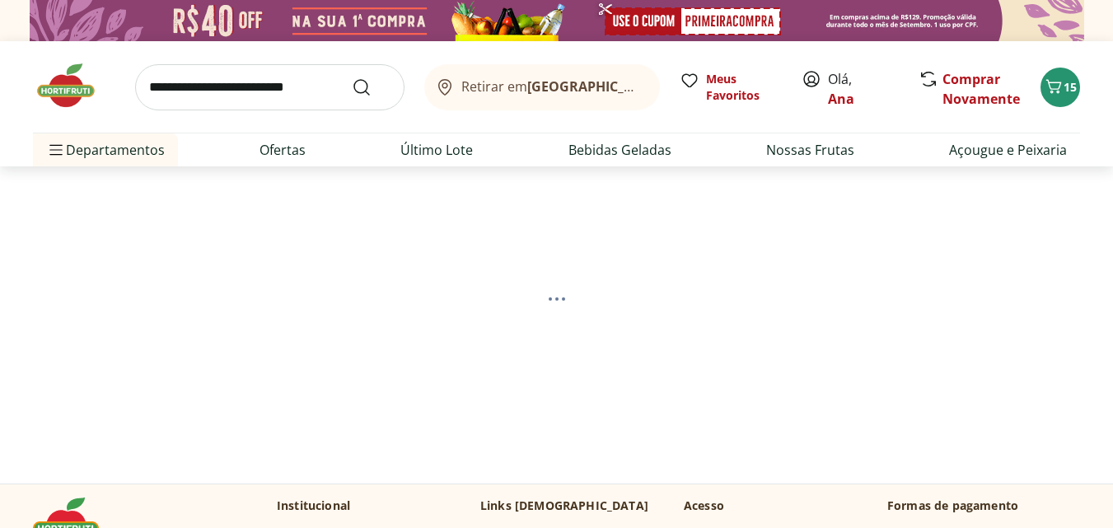
select select "**********"
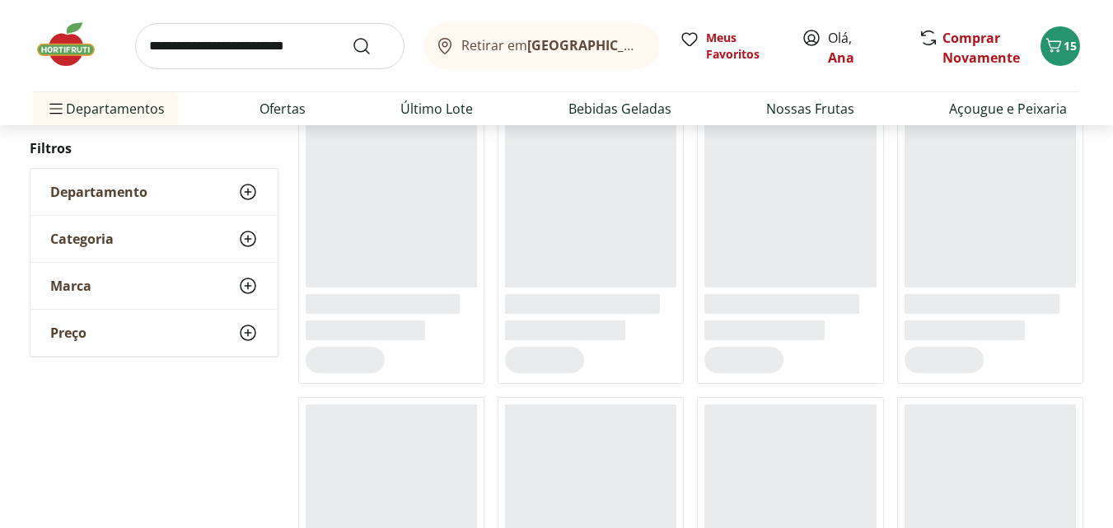
scroll to position [247, 0]
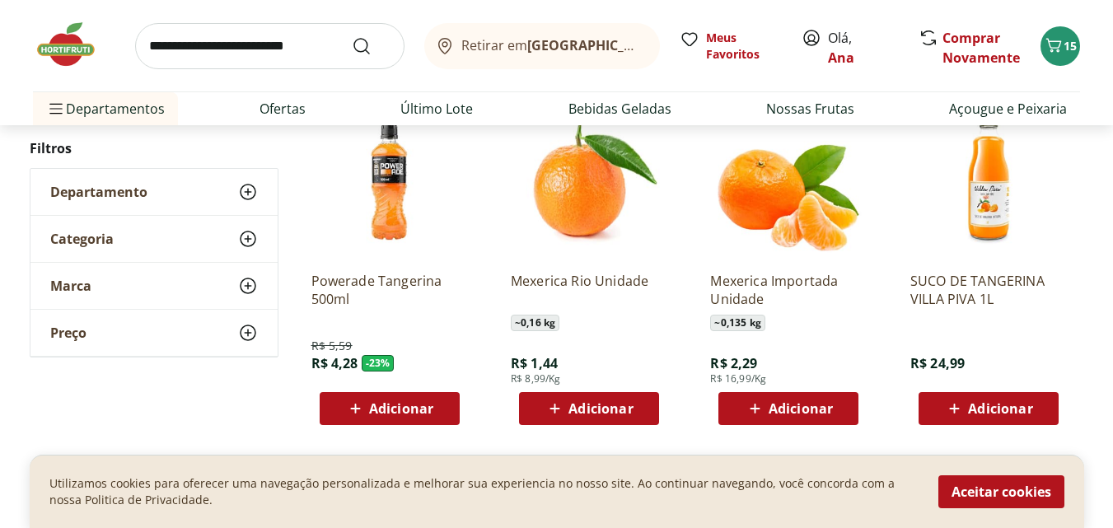
click at [807, 405] on span "Adicionar" at bounding box center [801, 408] width 64 height 13
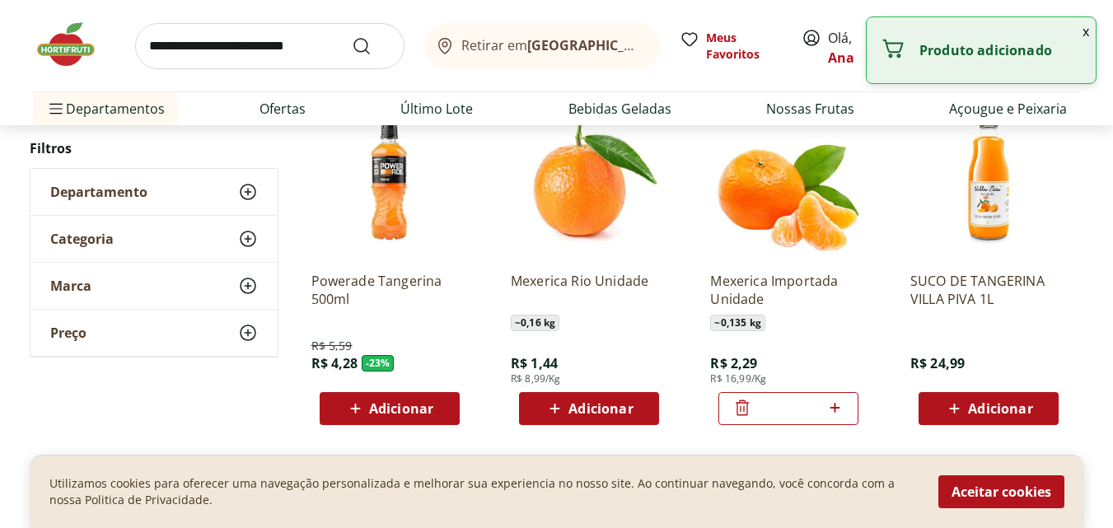
click at [835, 405] on icon at bounding box center [835, 408] width 10 height 10
type input "*"
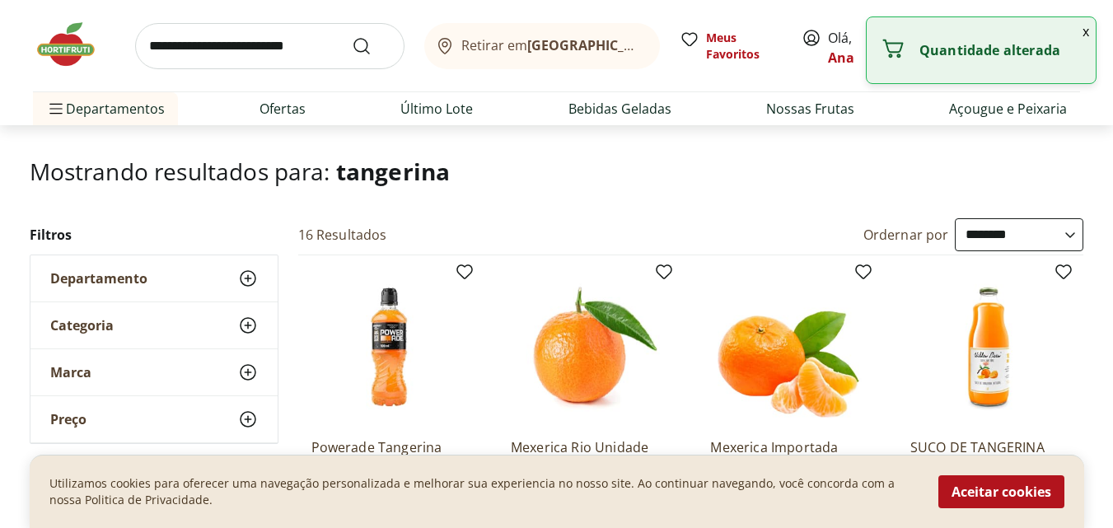
scroll to position [0, 0]
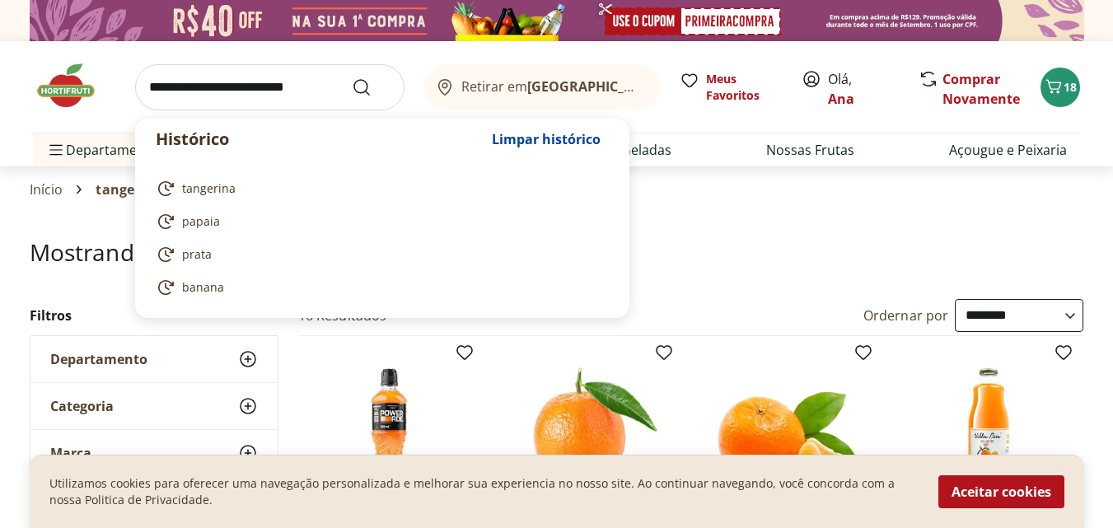
click at [303, 100] on input "search" at bounding box center [269, 87] width 269 height 46
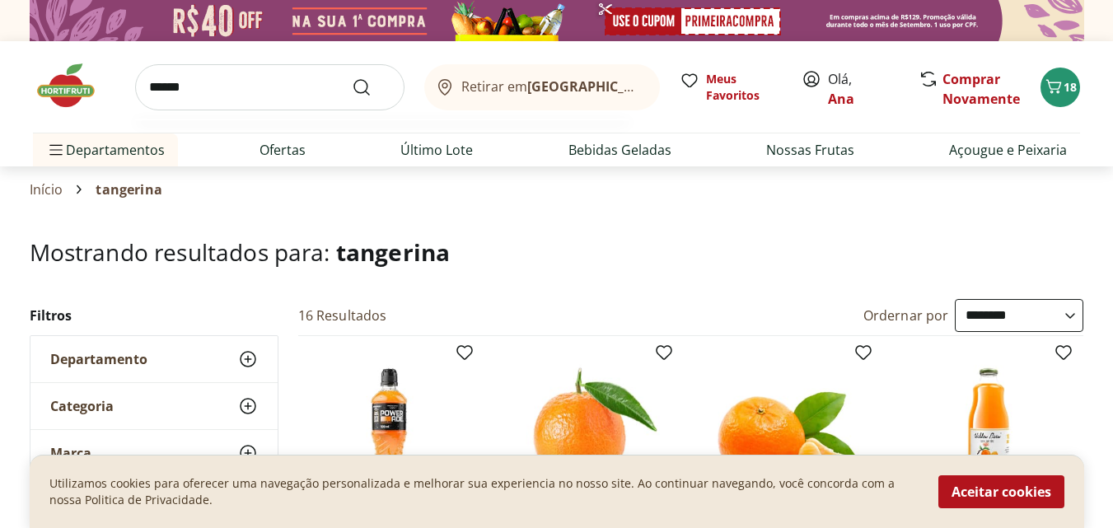
type input "******"
click at [352, 77] on button "Submit Search" at bounding box center [372, 87] width 40 height 20
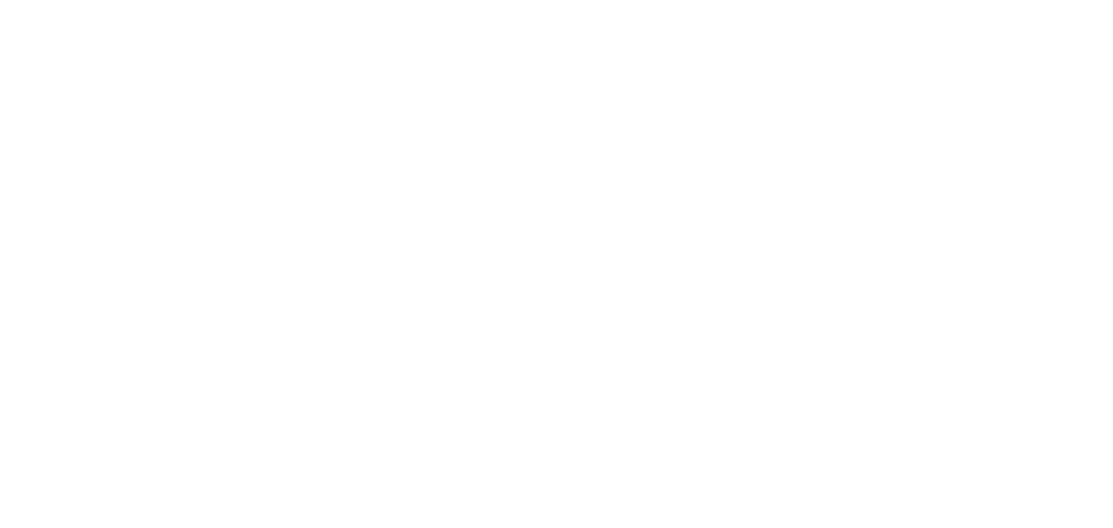
select select "**********"
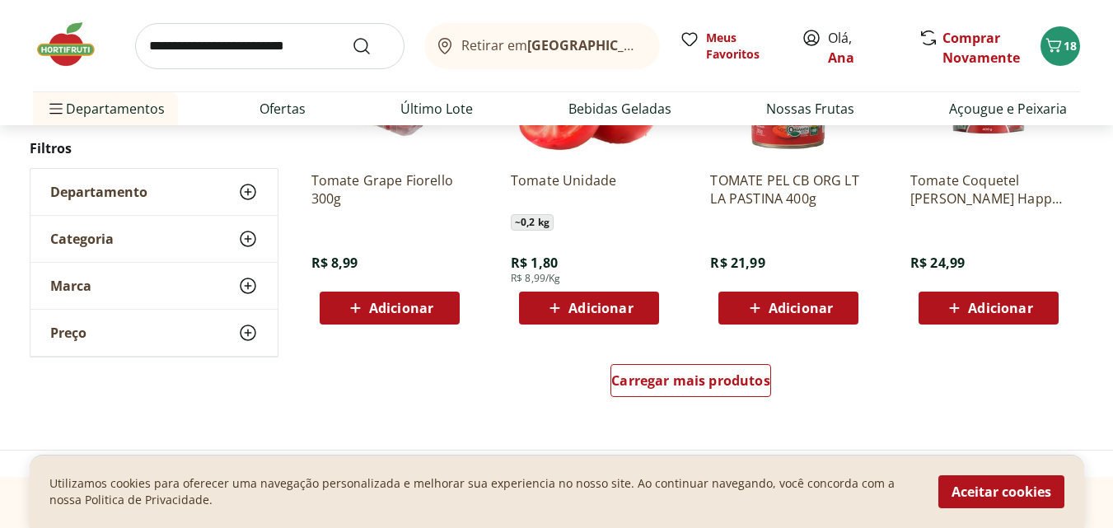
scroll to position [1071, 0]
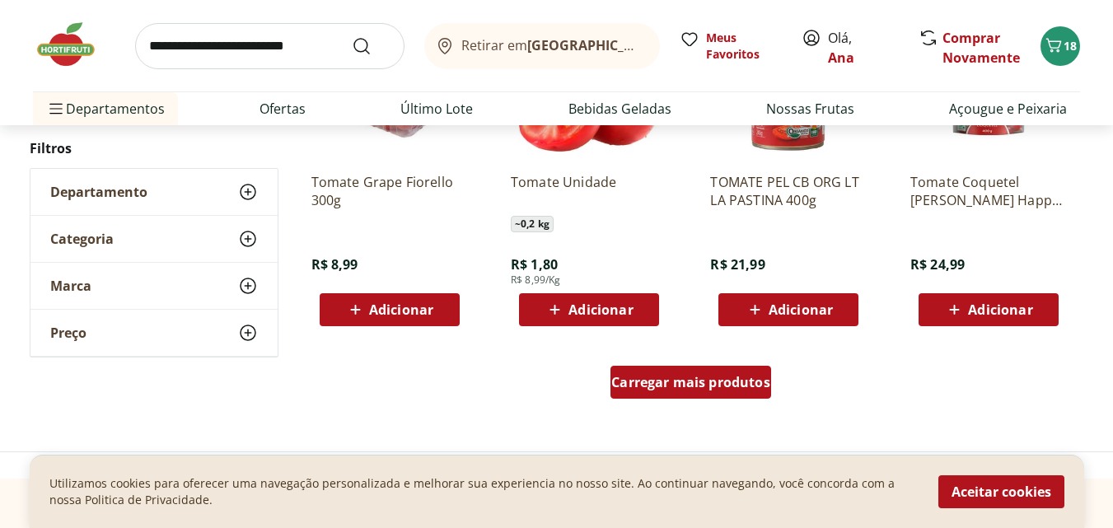
click at [659, 377] on span "Carregar mais produtos" at bounding box center [690, 382] width 159 height 13
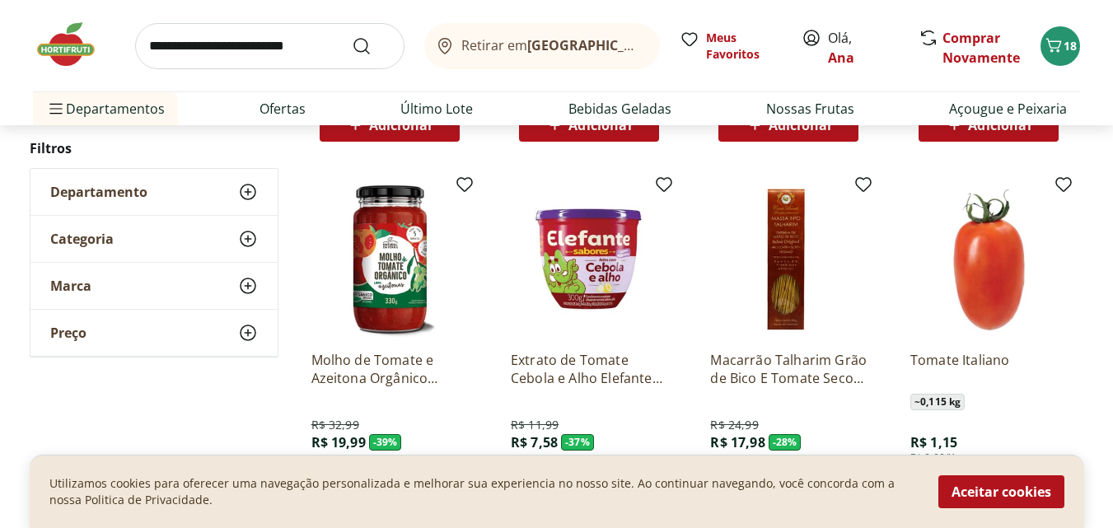
scroll to position [659, 0]
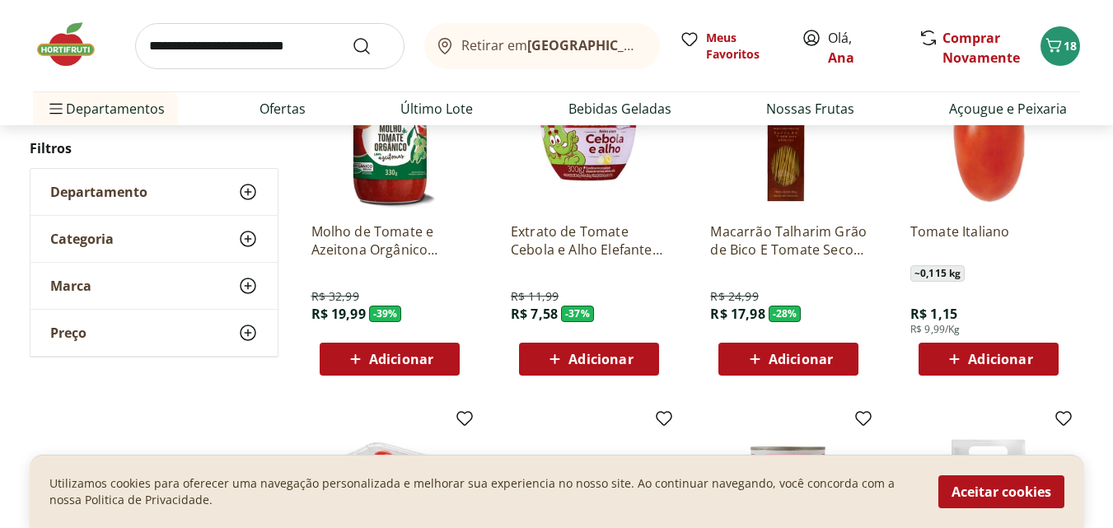
click at [970, 353] on span "Adicionar" at bounding box center [1000, 359] width 64 height 13
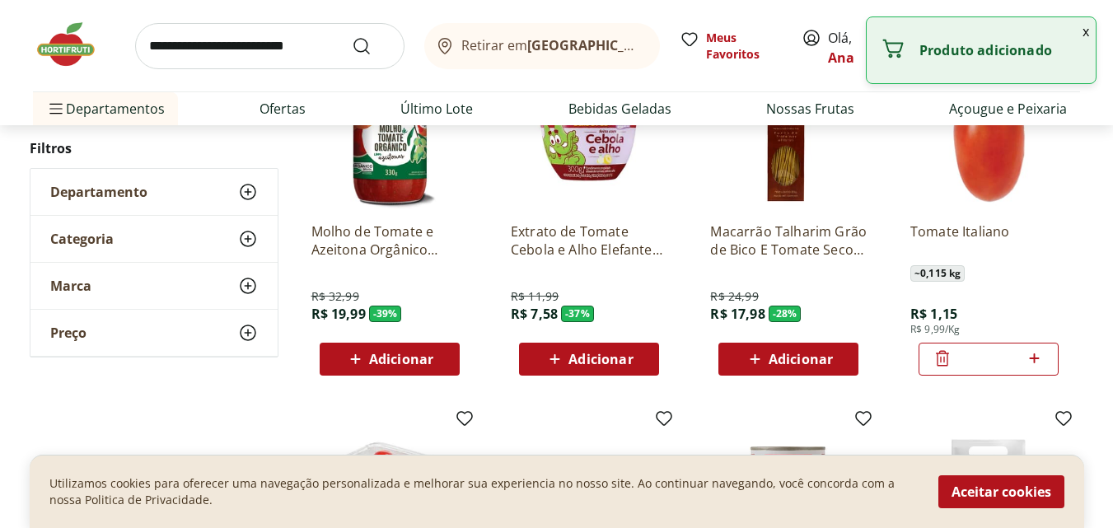
click at [1032, 356] on icon at bounding box center [1034, 359] width 21 height 20
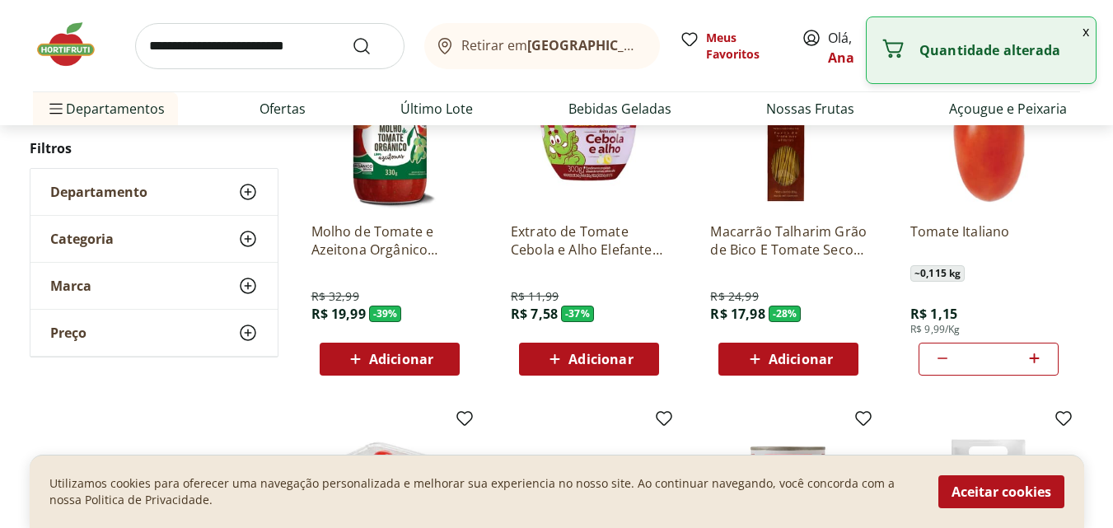
type input "*"
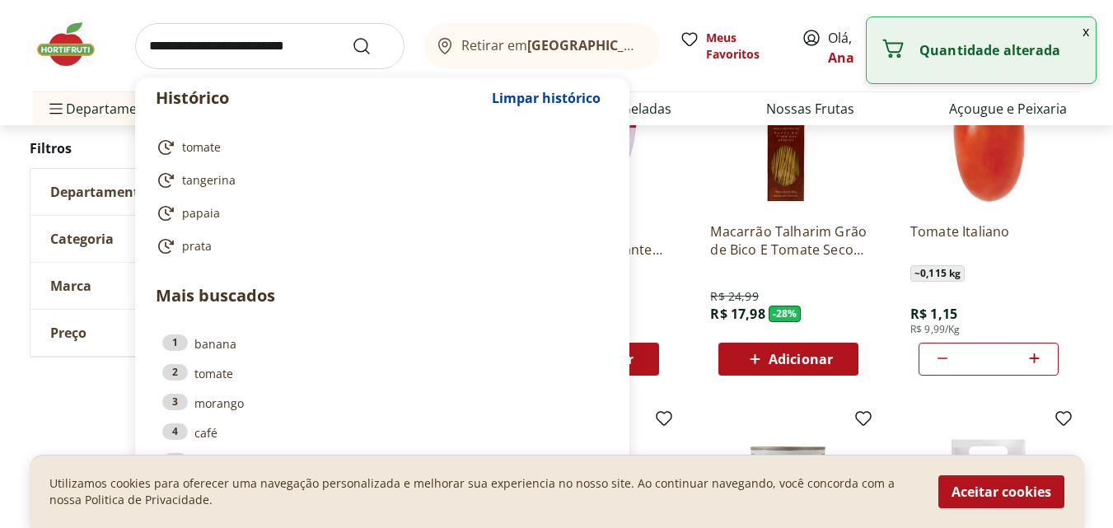
click at [221, 39] on input "search" at bounding box center [269, 46] width 269 height 46
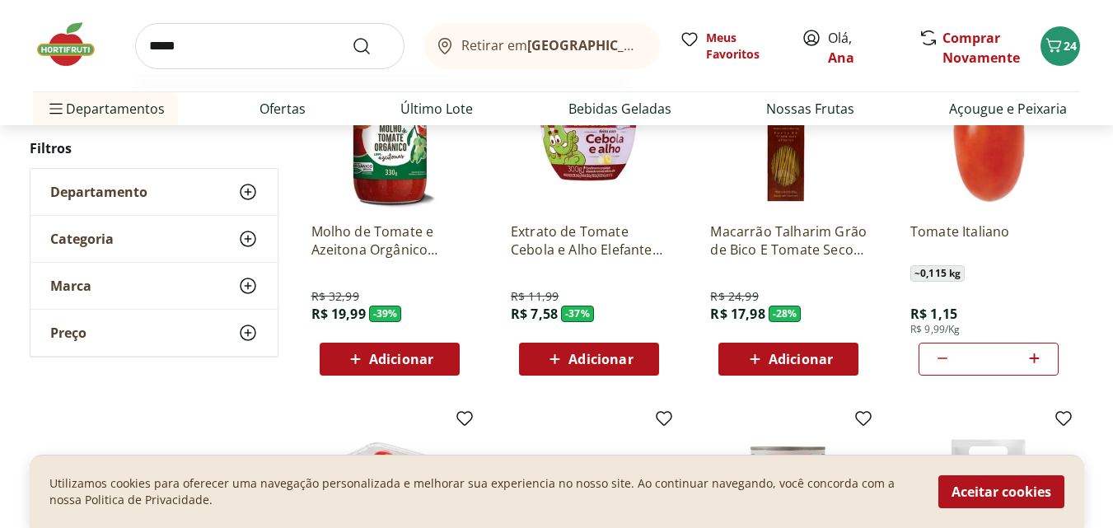
type input "*****"
click at [352, 36] on button "Submit Search" at bounding box center [372, 46] width 40 height 20
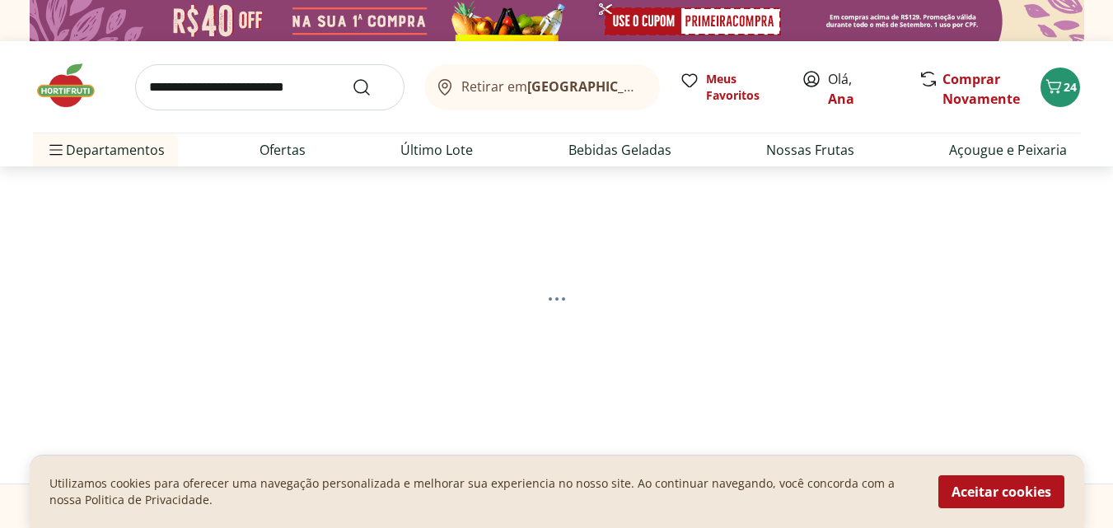
select select "**********"
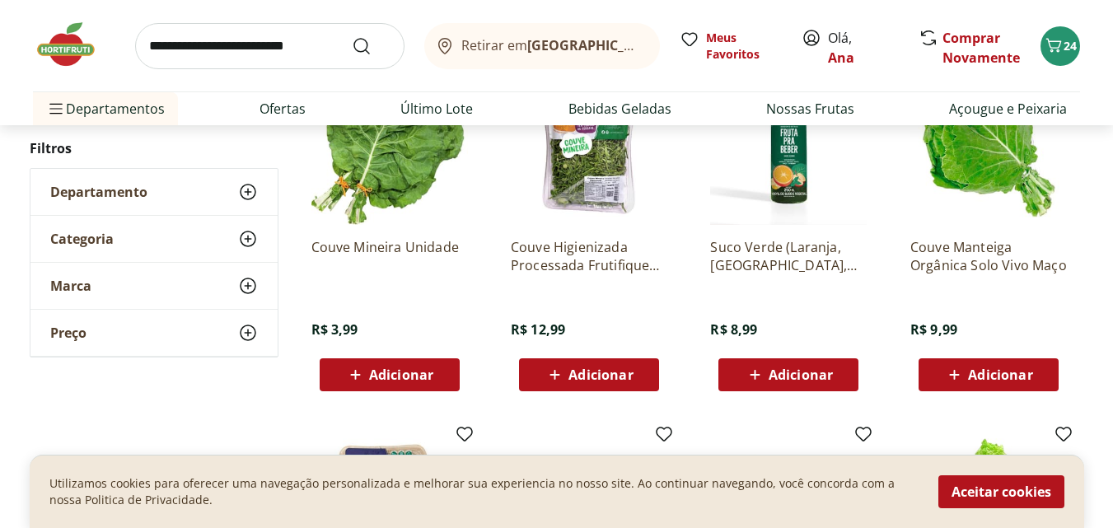
scroll to position [659, 0]
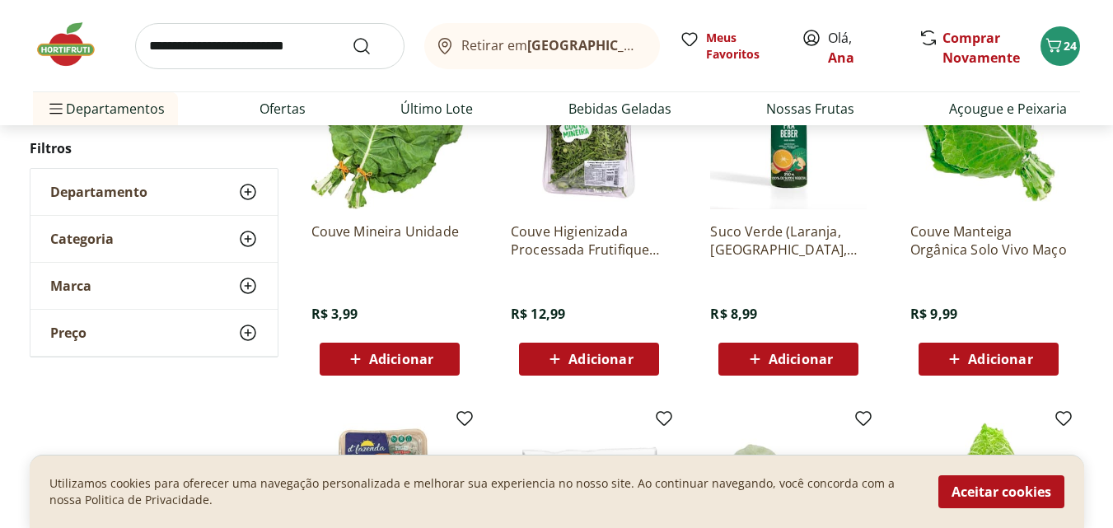
click at [380, 356] on span "Adicionar" at bounding box center [401, 359] width 64 height 13
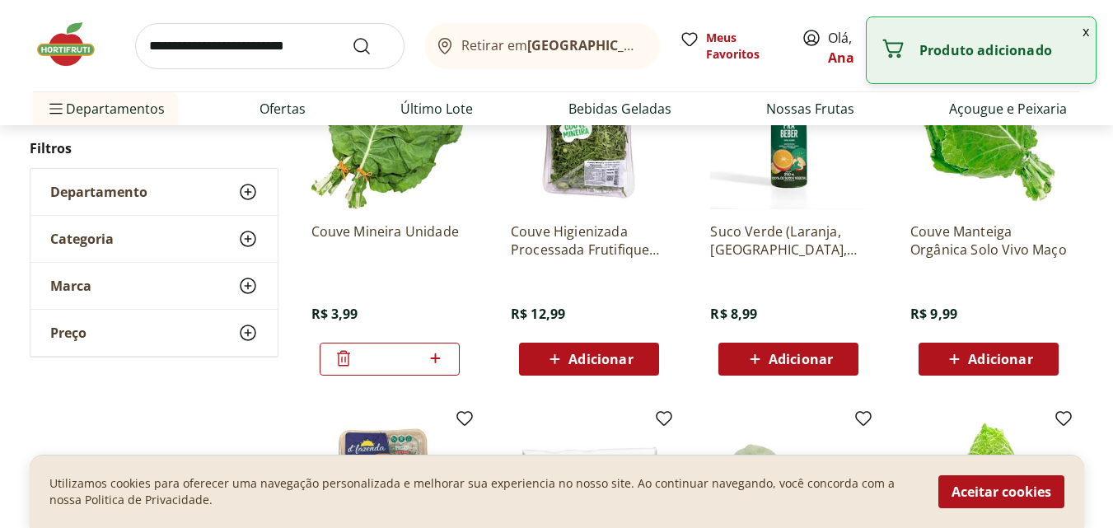
click at [438, 354] on icon at bounding box center [435, 359] width 21 height 20
type input "*"
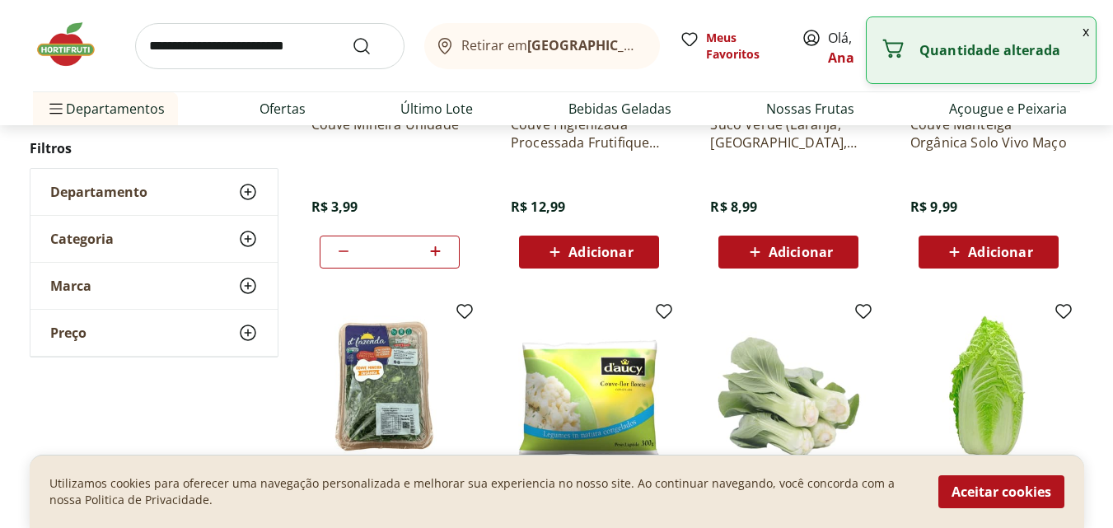
scroll to position [906, 0]
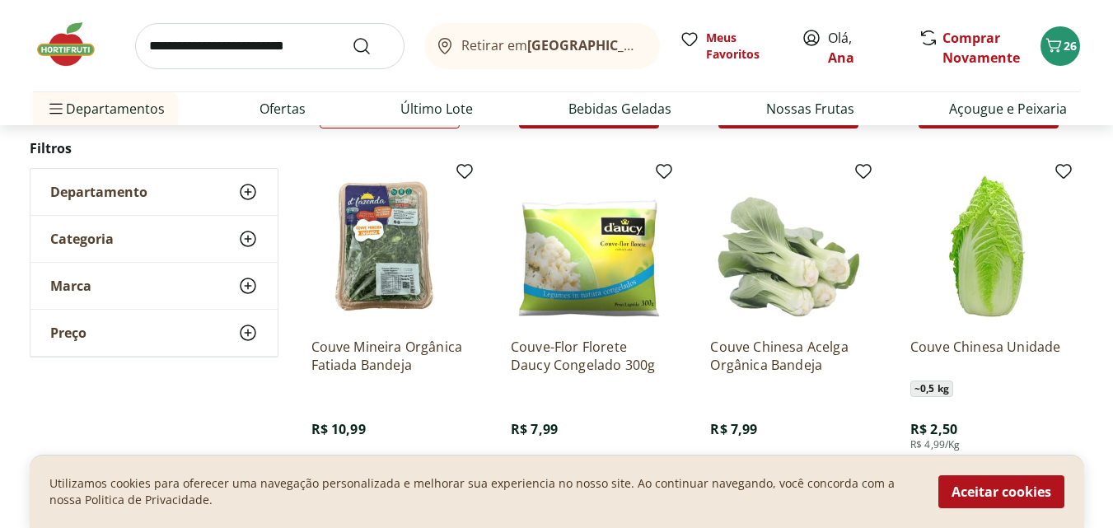
click at [316, 49] on input "search" at bounding box center [269, 46] width 269 height 46
type input "**********"
click at [352, 36] on button "Submit Search" at bounding box center [372, 46] width 40 height 20
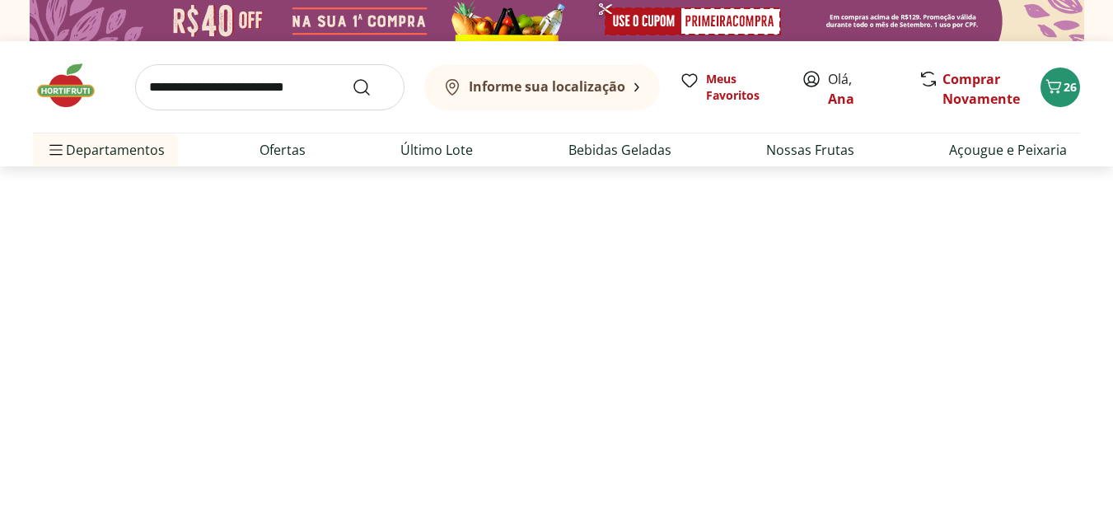
select select "**********"
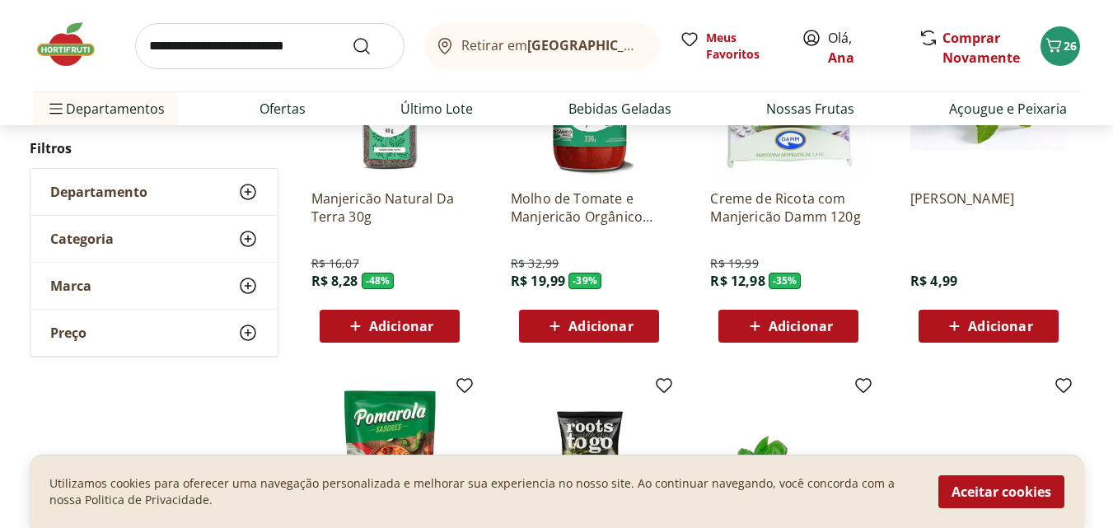
scroll to position [659, 0]
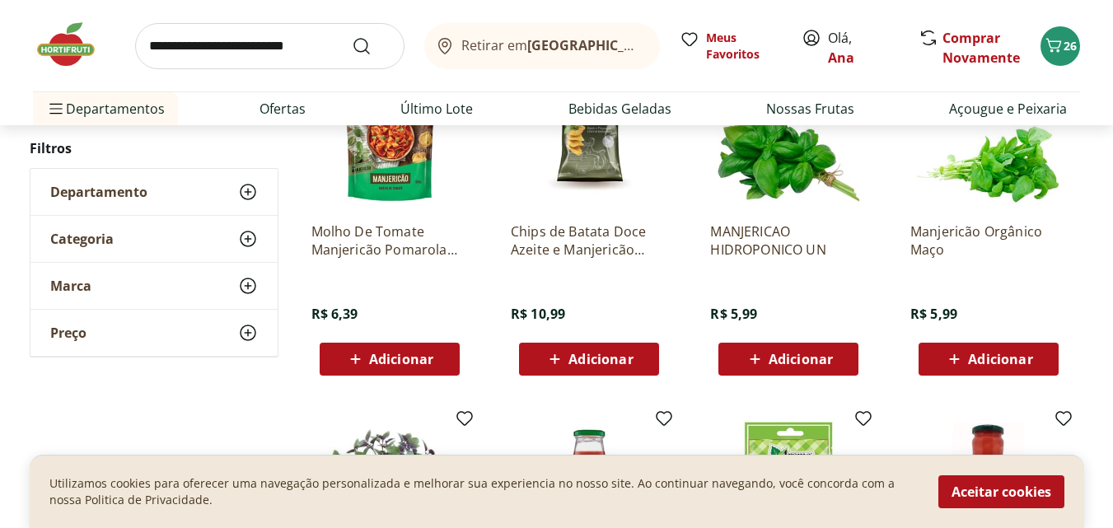
click at [988, 358] on span "Adicionar" at bounding box center [1000, 359] width 64 height 13
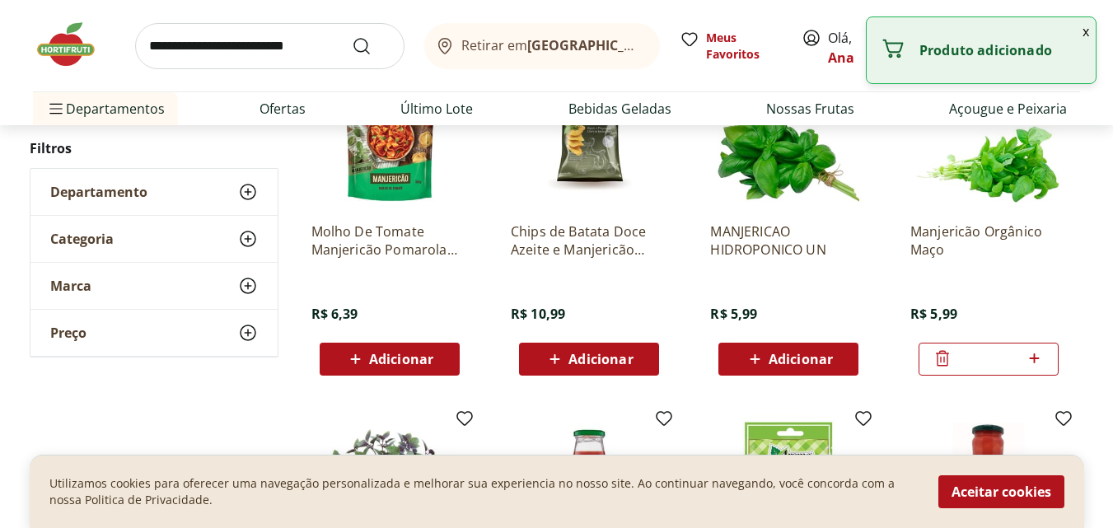
click at [321, 55] on input "search" at bounding box center [269, 46] width 269 height 46
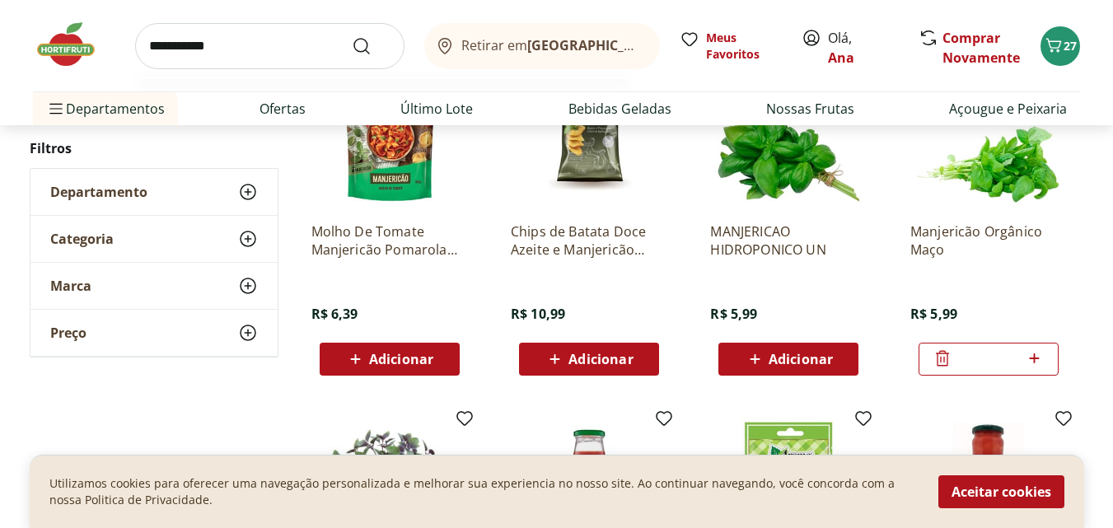
type input "**********"
click at [352, 36] on button "Submit Search" at bounding box center [372, 46] width 40 height 20
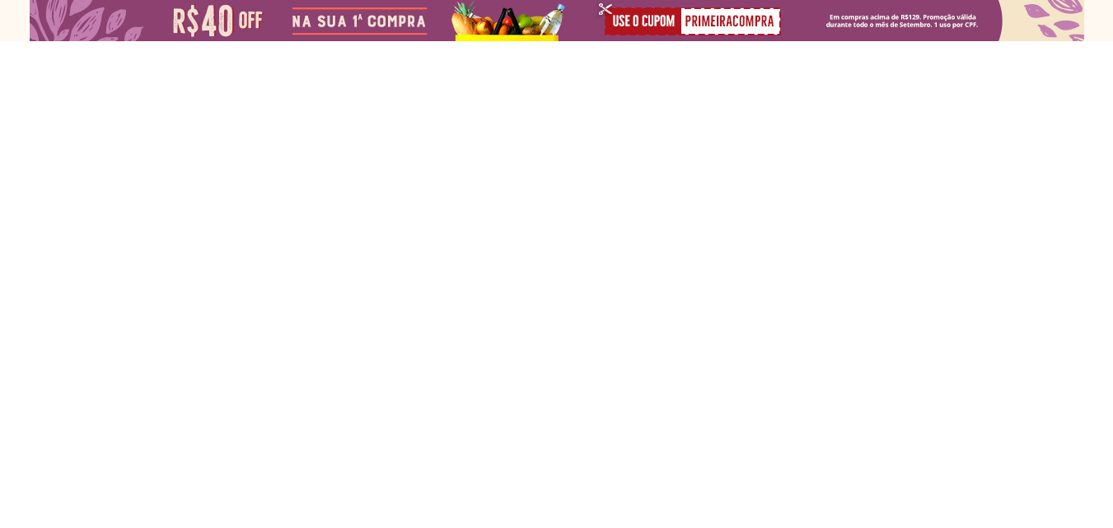
select select "**********"
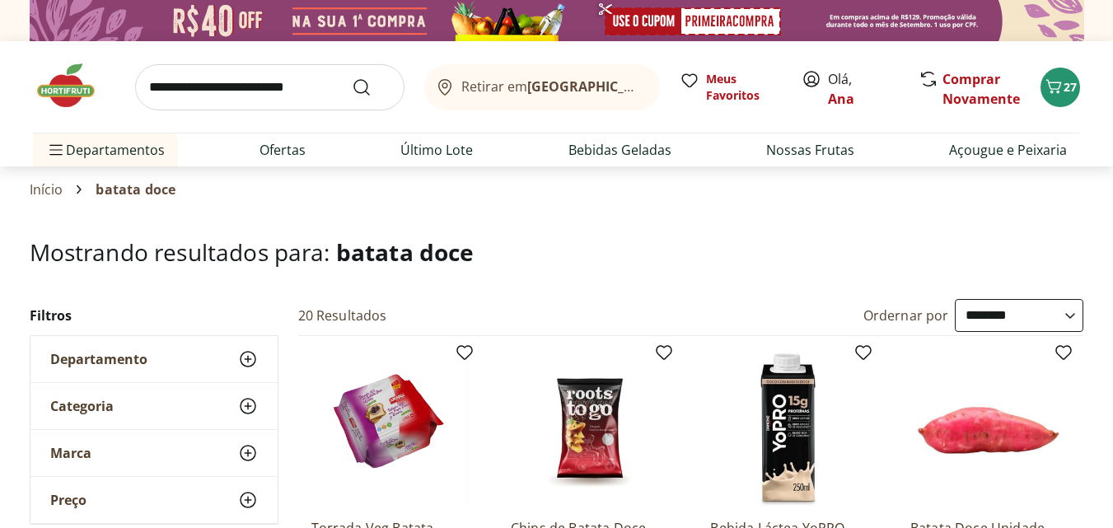
click at [619, 82] on b "[GEOGRAPHIC_DATA]/[GEOGRAPHIC_DATA]" at bounding box center [666, 86] width 278 height 18
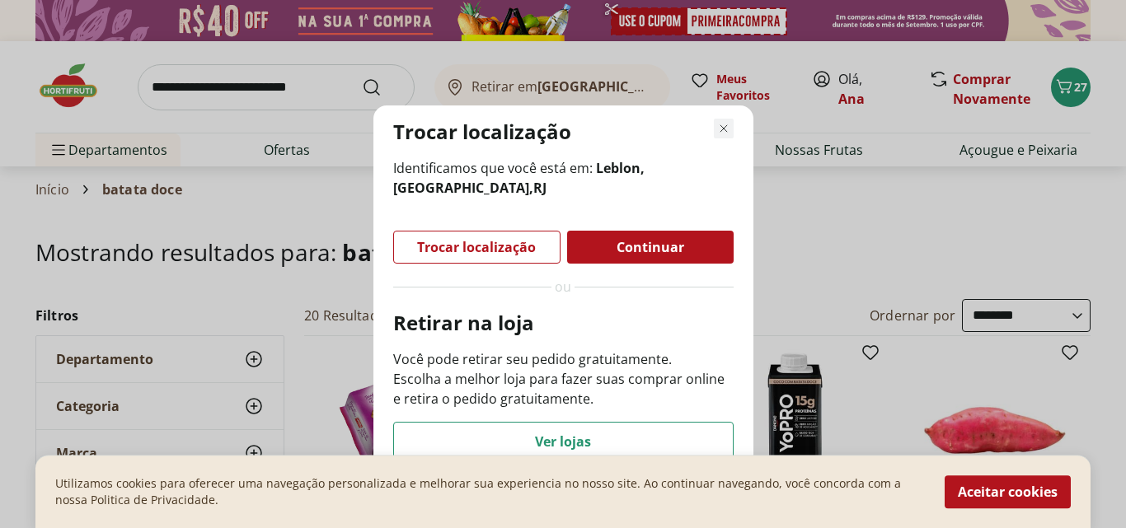
click at [720, 128] on icon "Fechar modal de regionalização" at bounding box center [724, 129] width 20 height 20
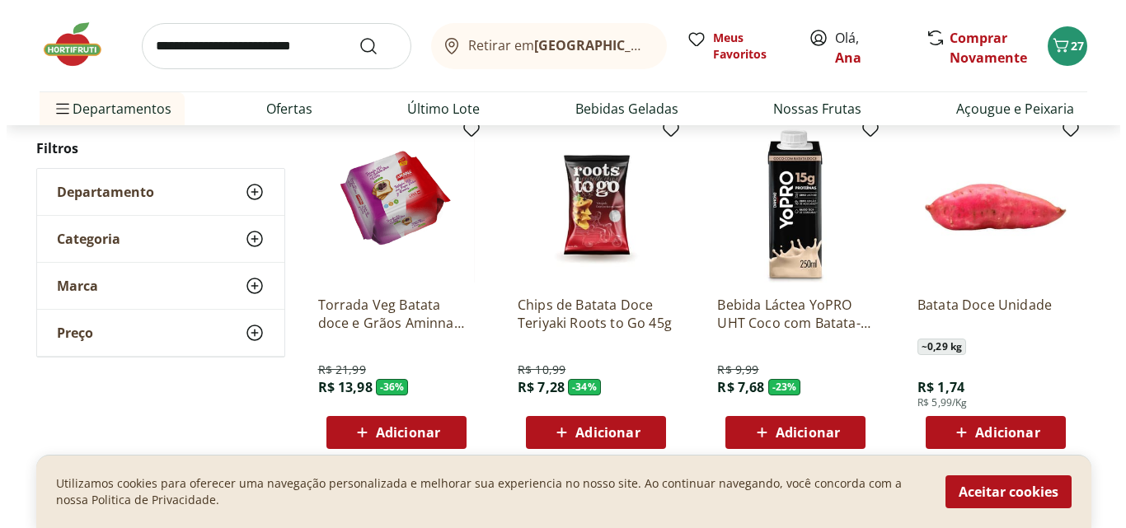
scroll to position [247, 0]
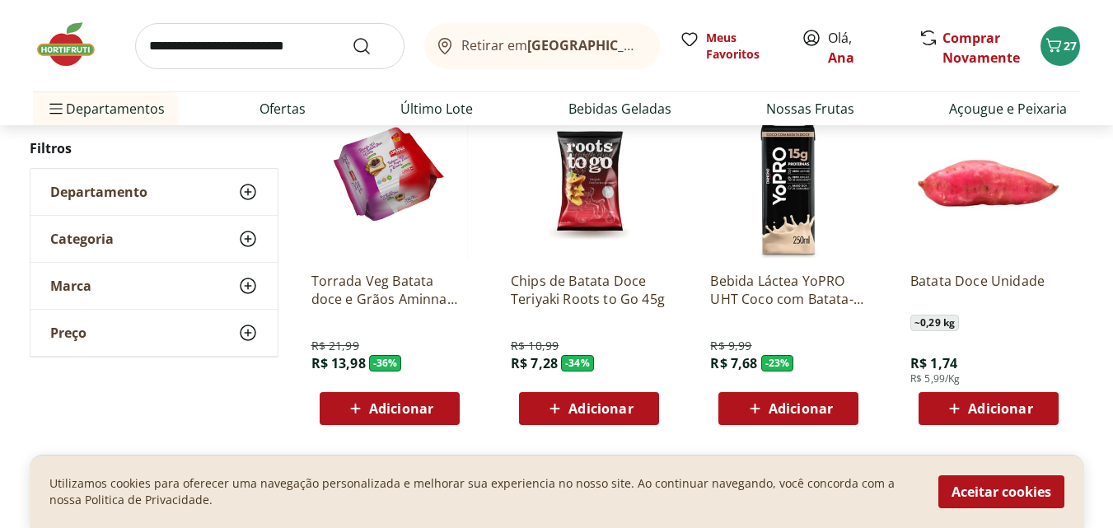
click at [959, 399] on icon at bounding box center [954, 409] width 21 height 20
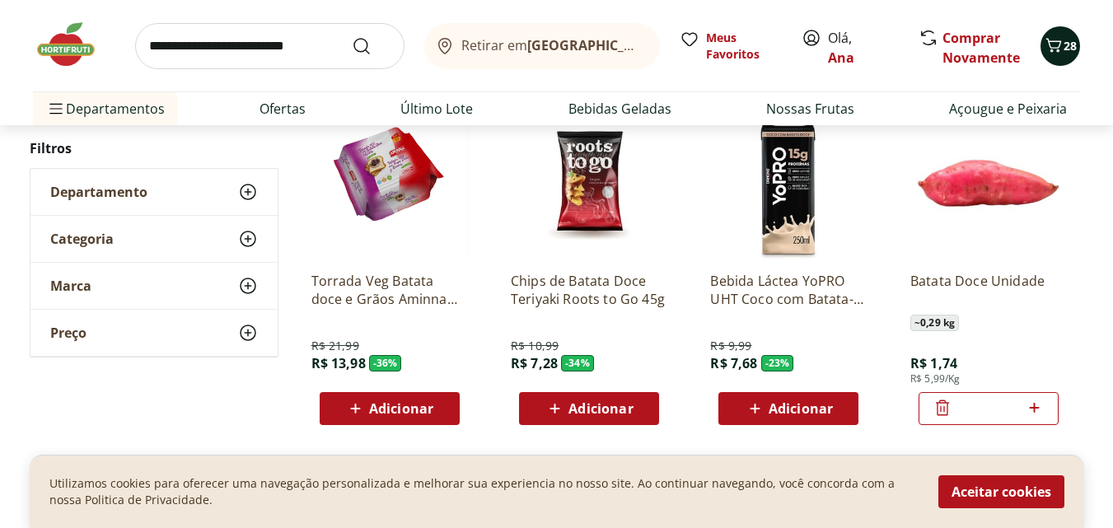
click at [1069, 53] on span "28" at bounding box center [1070, 46] width 13 height 16
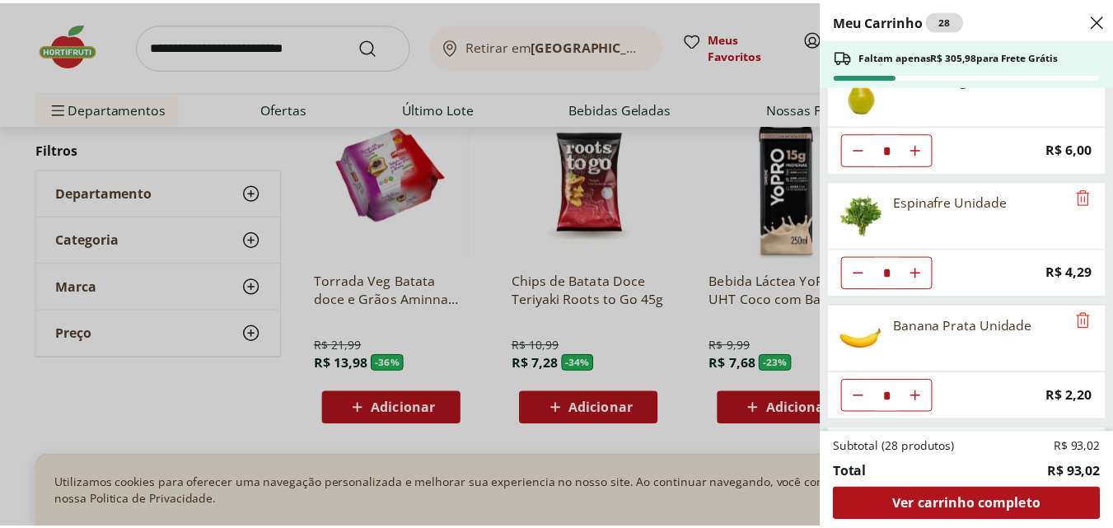
scroll to position [0, 0]
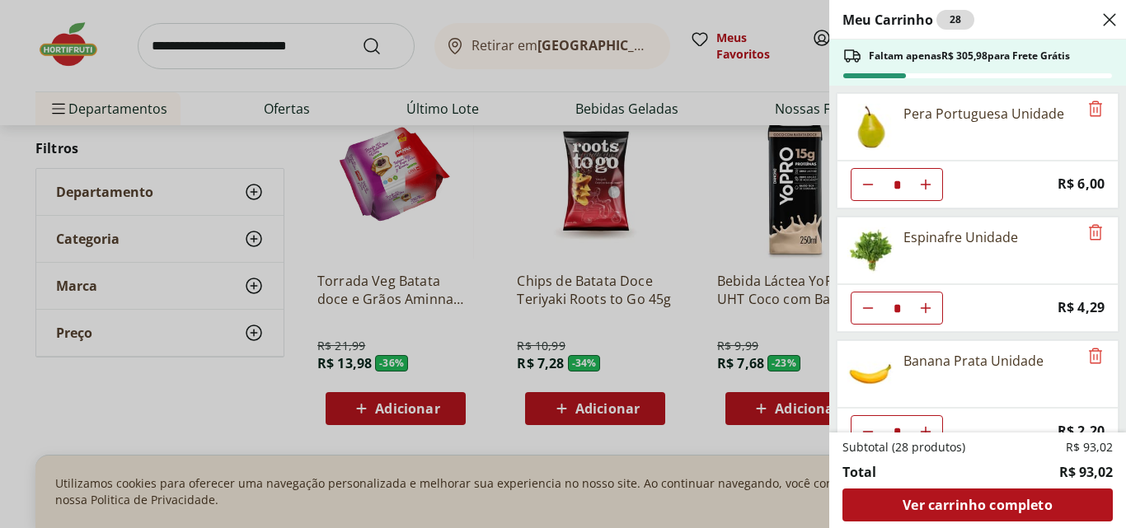
click at [230, 38] on div "Meu Carrinho 28 Faltam apenas R$ 305,98 para Frete Grátis Pera Portuguesa Unida…" at bounding box center [563, 264] width 1126 height 528
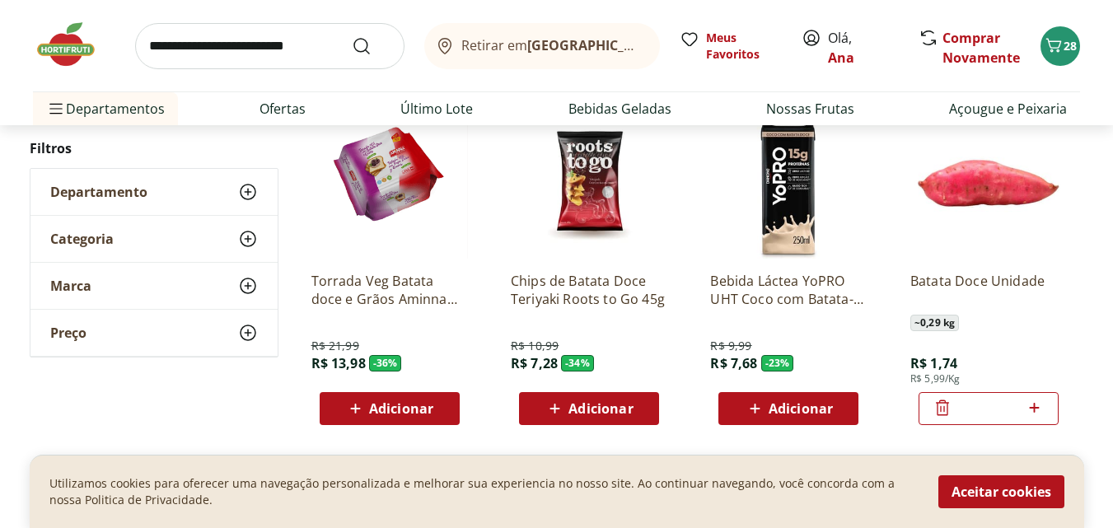
click at [230, 40] on input "search" at bounding box center [269, 46] width 269 height 46
type input "**********"
click at [352, 36] on button "Submit Search" at bounding box center [372, 46] width 40 height 20
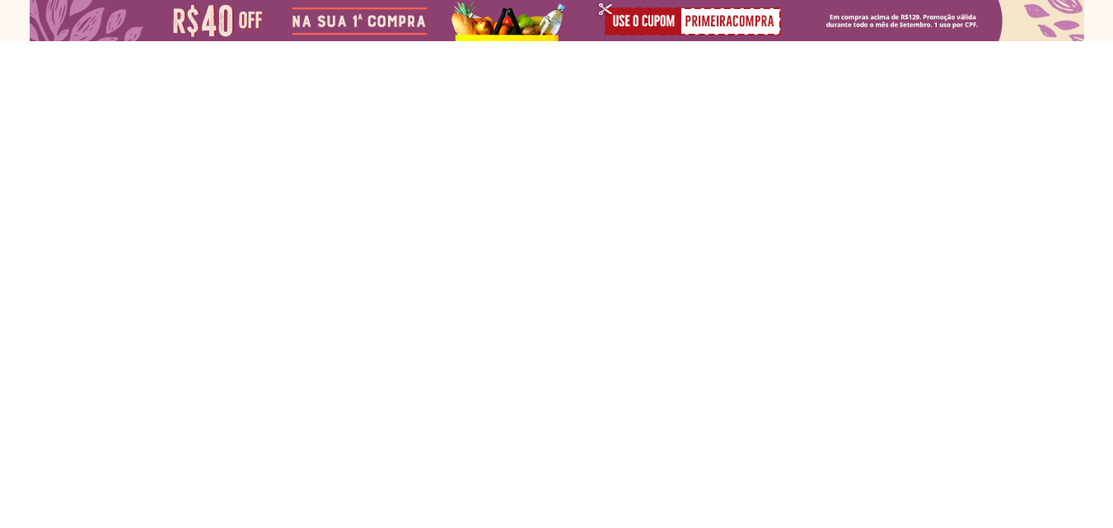
select select "**********"
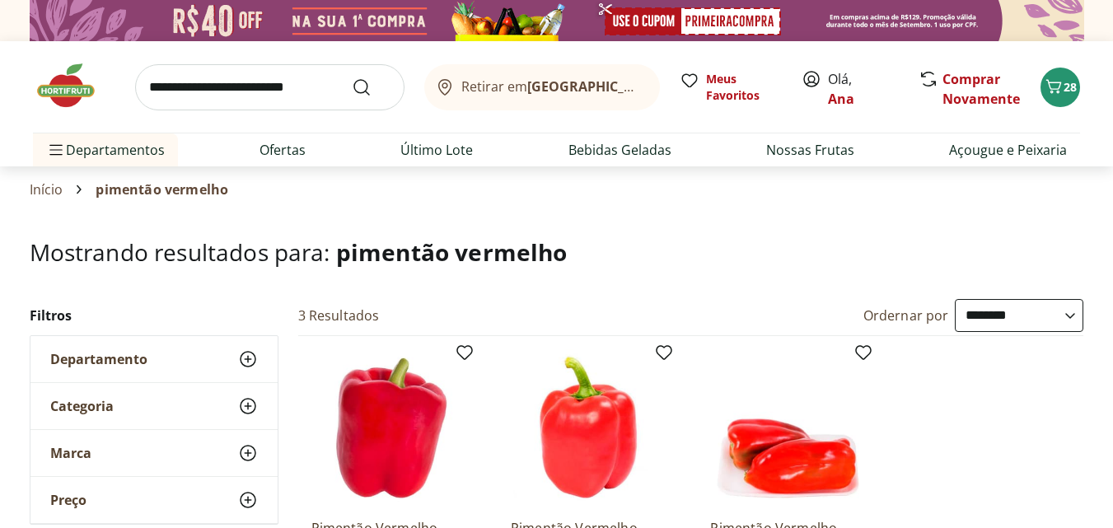
scroll to position [330, 0]
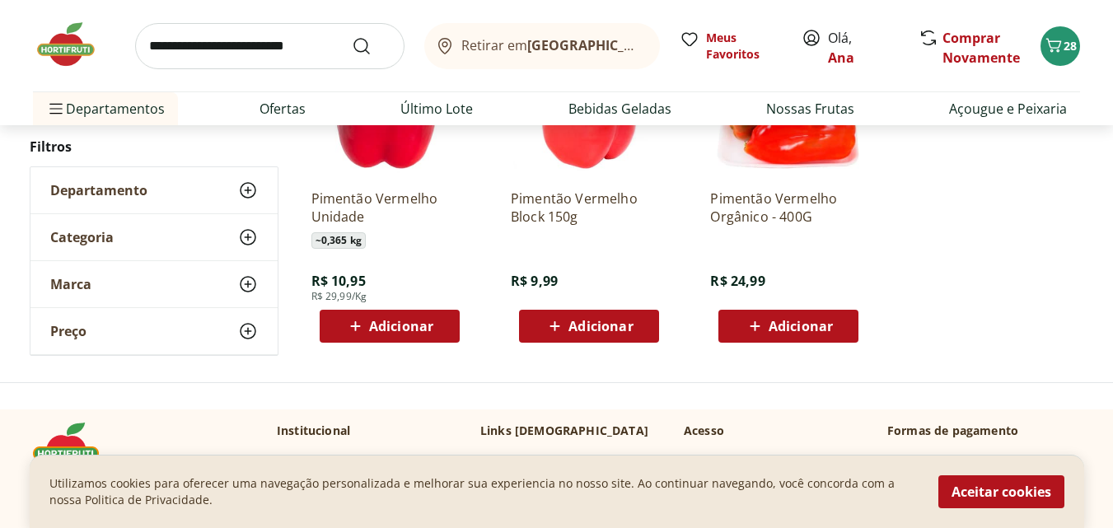
click at [385, 331] on span "Adicionar" at bounding box center [401, 326] width 64 height 13
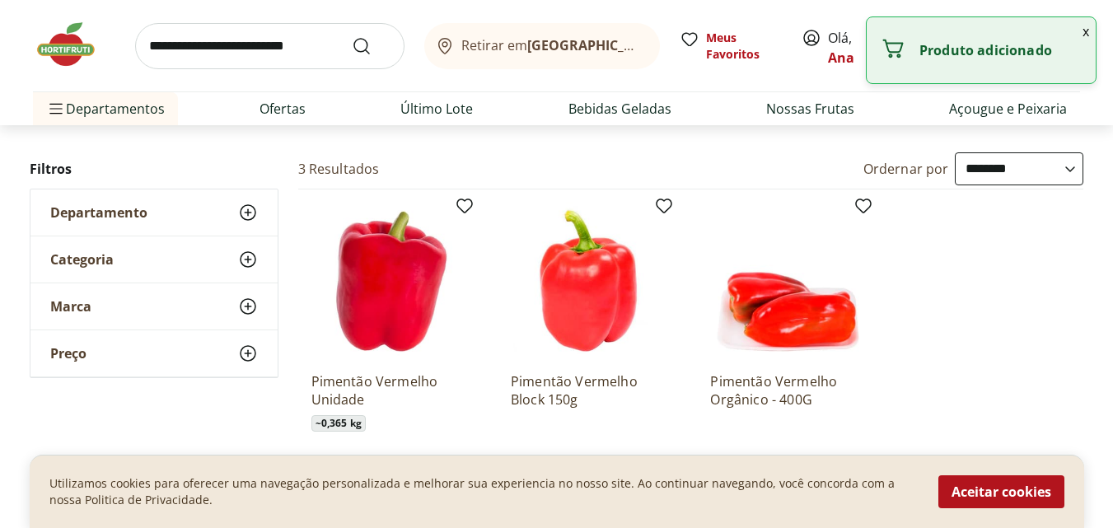
scroll to position [0, 0]
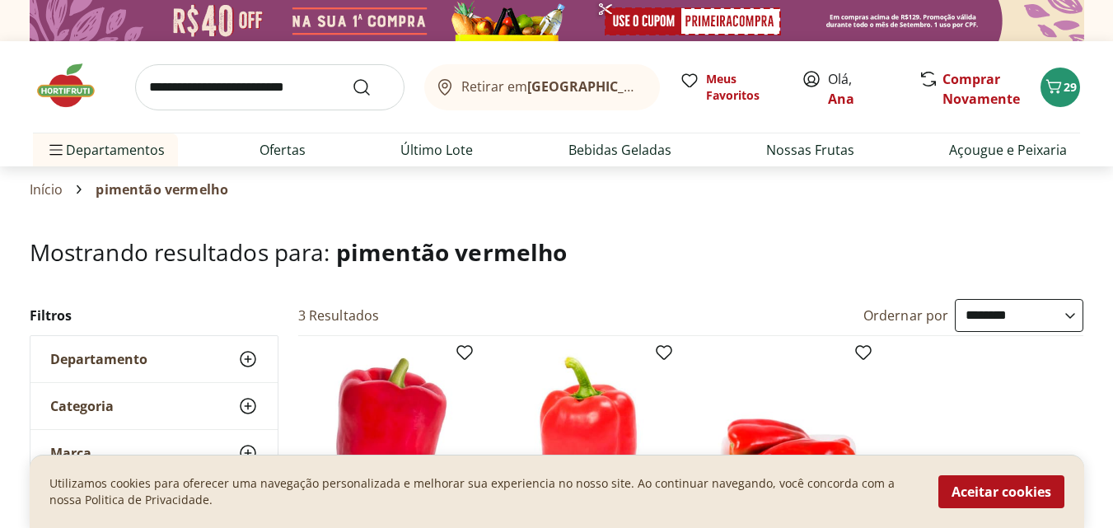
click at [296, 93] on input "search" at bounding box center [269, 87] width 269 height 46
type input "********"
click at [352, 77] on button "Submit Search" at bounding box center [372, 87] width 40 height 20
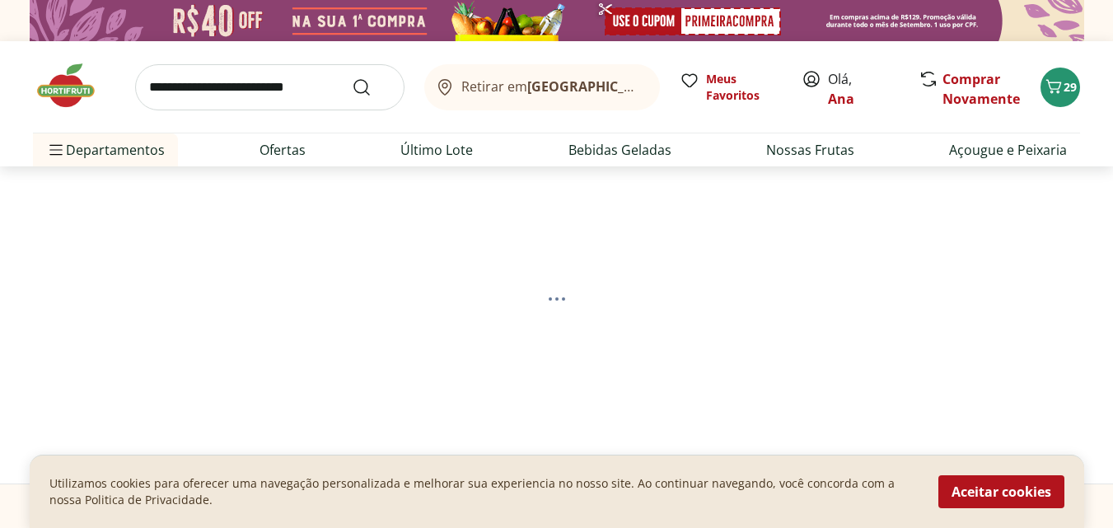
select select "**********"
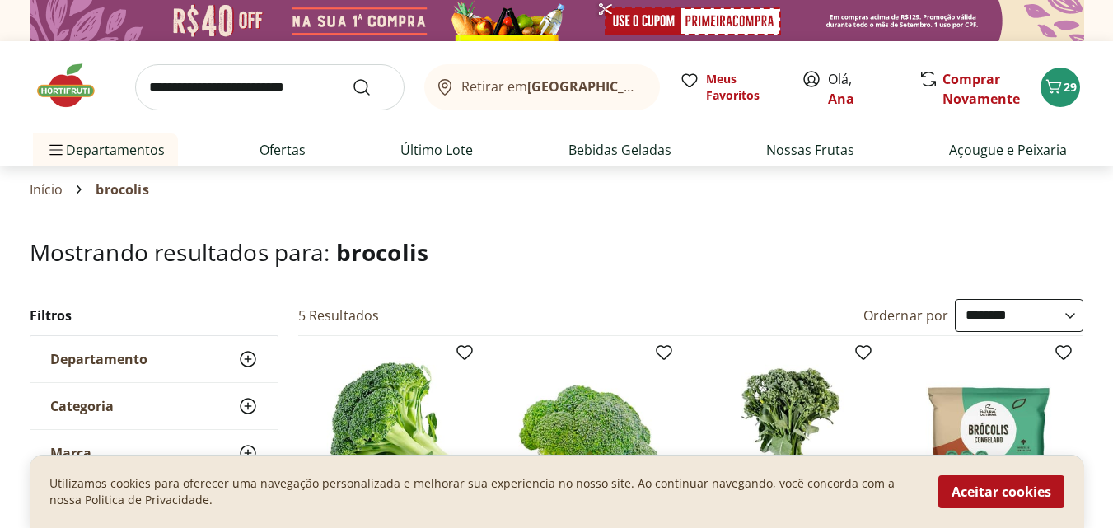
scroll to position [247, 0]
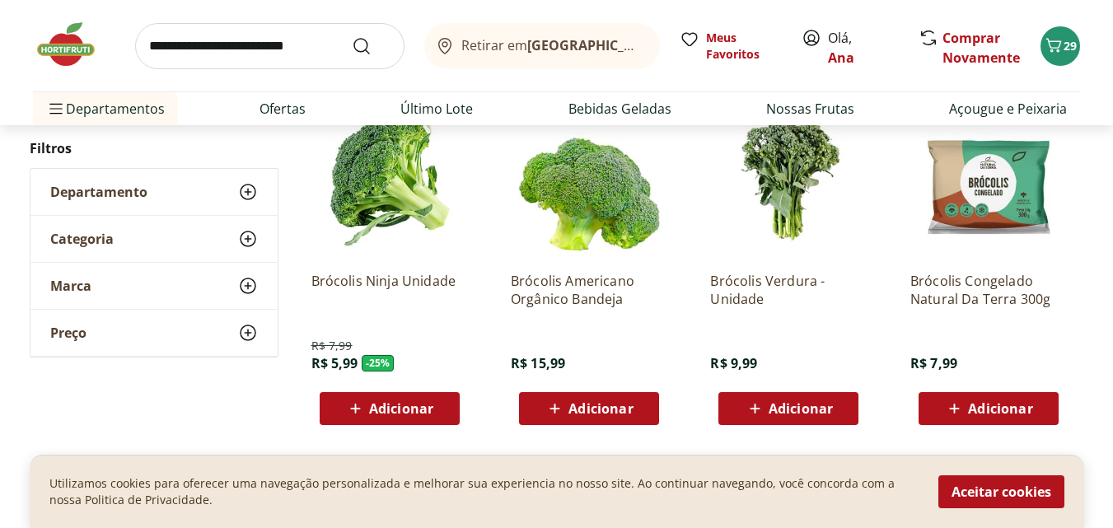
click at [377, 402] on span "Adicionar" at bounding box center [401, 408] width 64 height 13
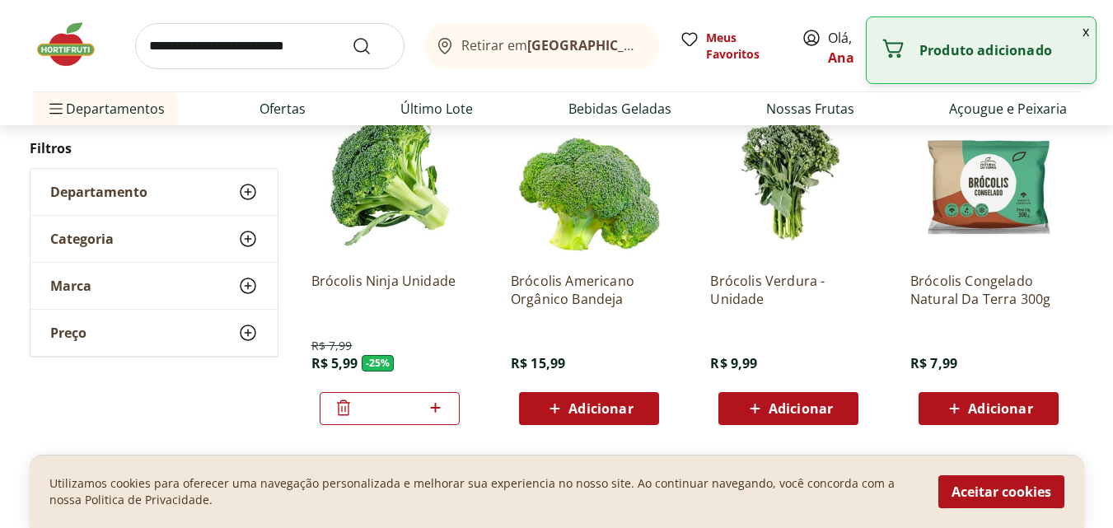
click at [284, 58] on input "search" at bounding box center [269, 46] width 269 height 46
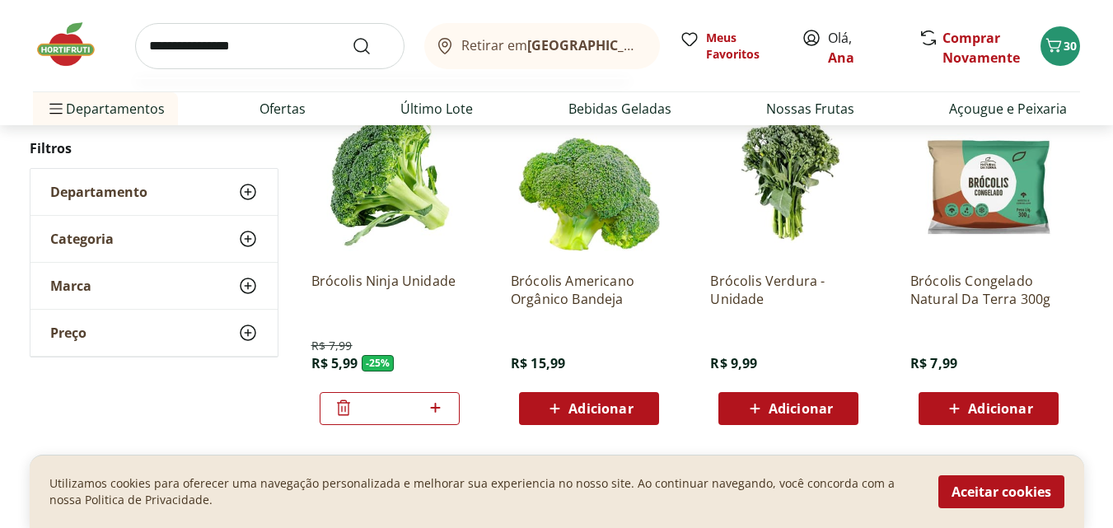
type input "**********"
click at [352, 36] on button "Submit Search" at bounding box center [372, 46] width 40 height 20
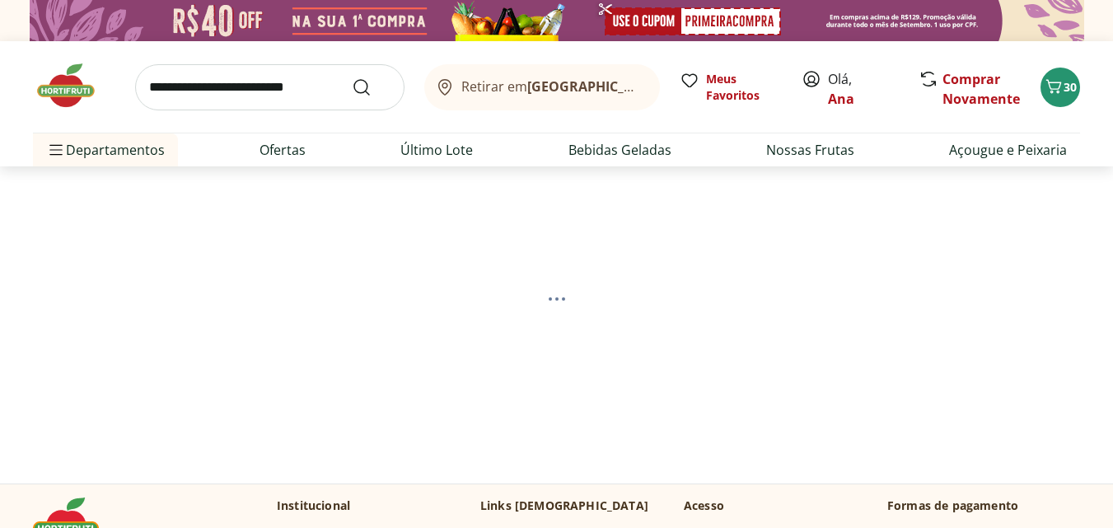
select select "**********"
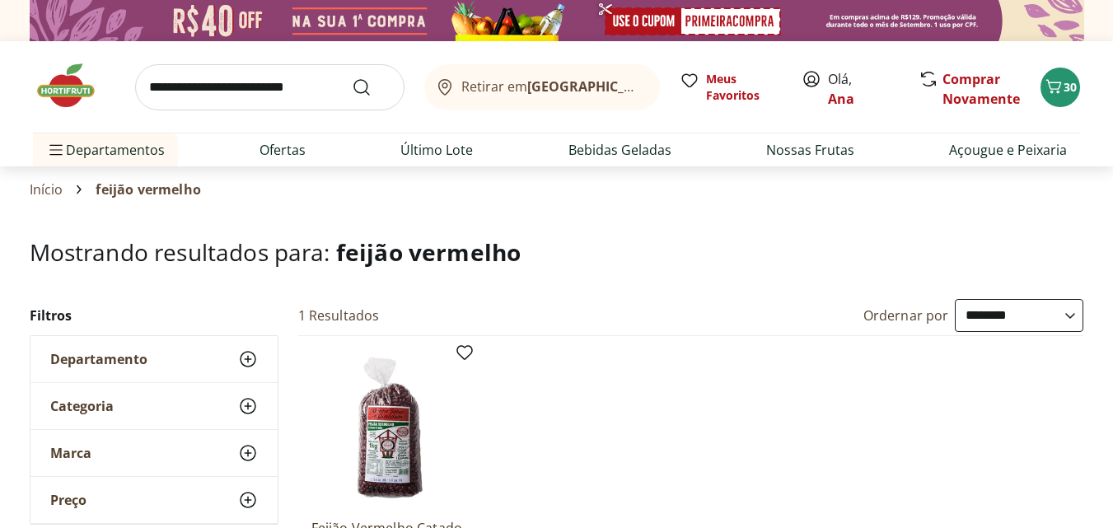
scroll to position [330, 0]
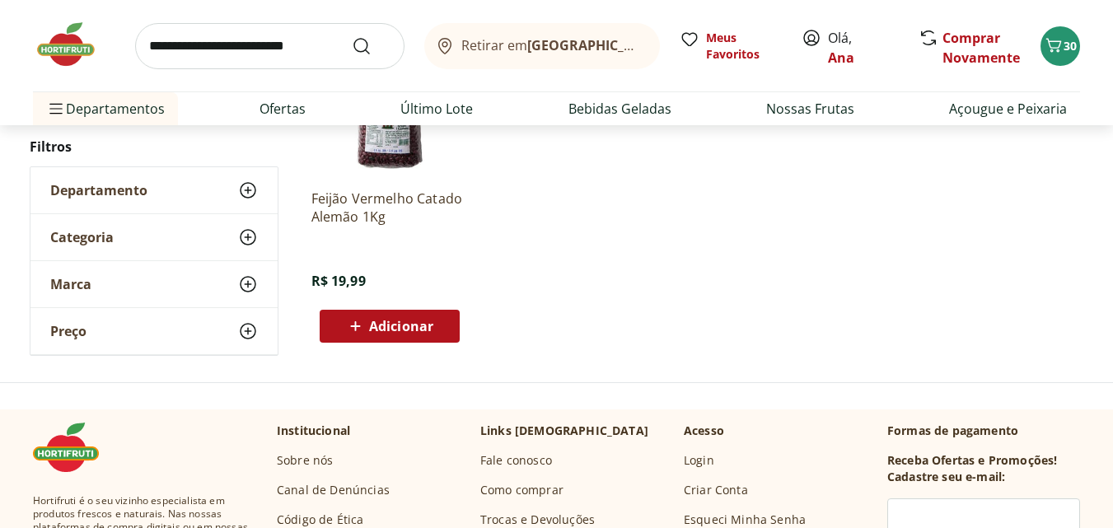
click at [424, 328] on span "Adicionar" at bounding box center [401, 326] width 64 height 13
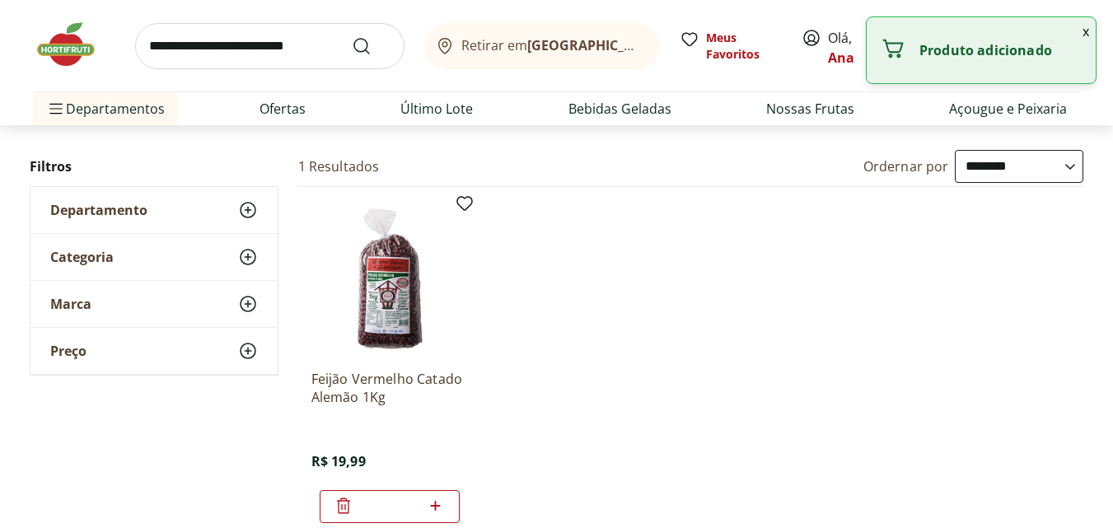
scroll to position [0, 0]
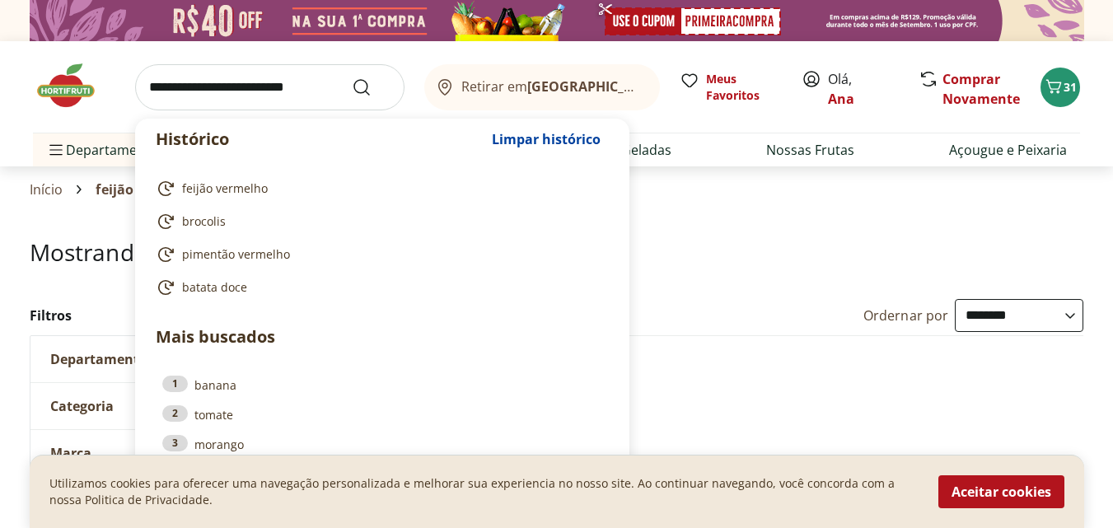
click at [246, 86] on input "search" at bounding box center [269, 87] width 269 height 46
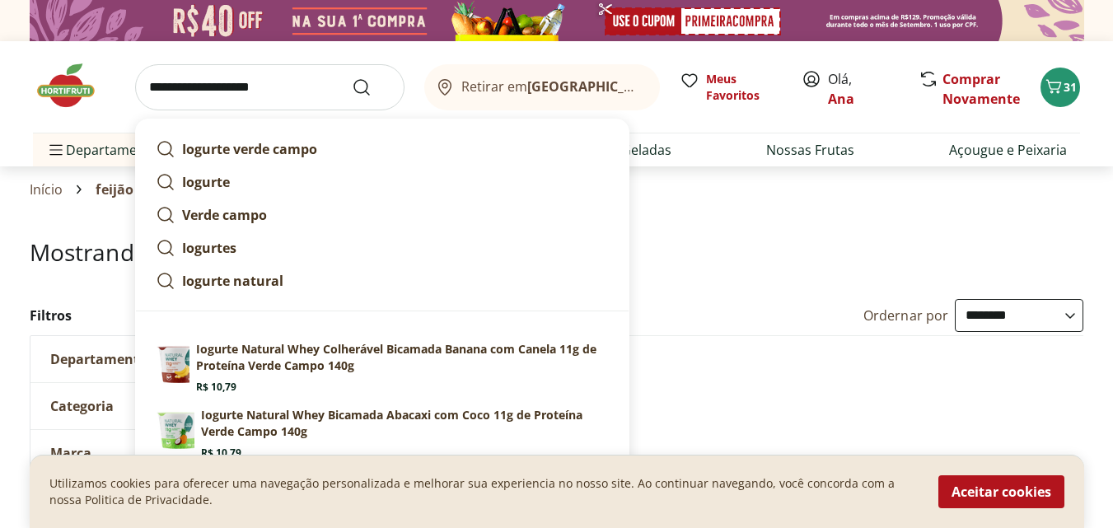
type input "**********"
click at [352, 77] on button "Submit Search" at bounding box center [372, 87] width 40 height 20
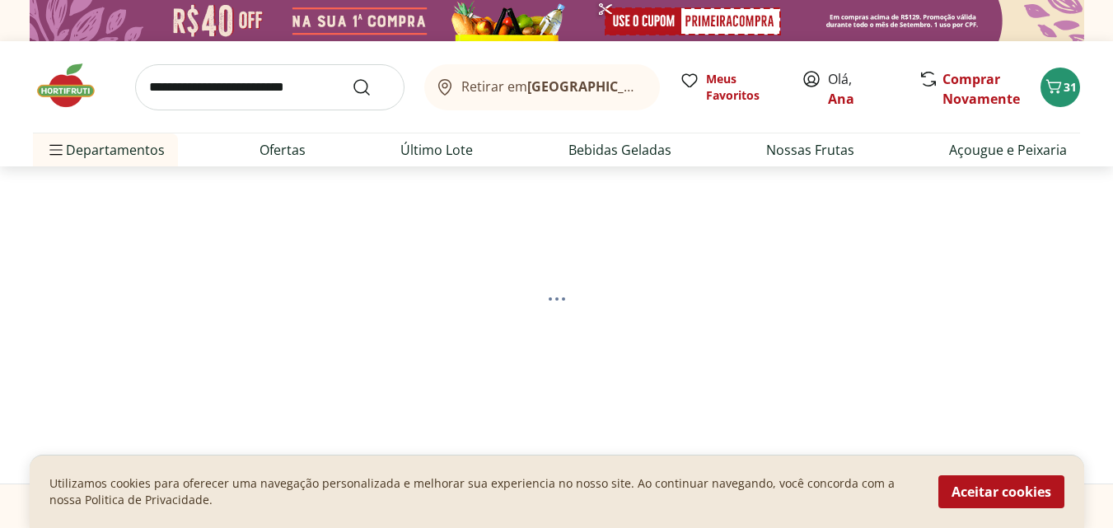
select select "**********"
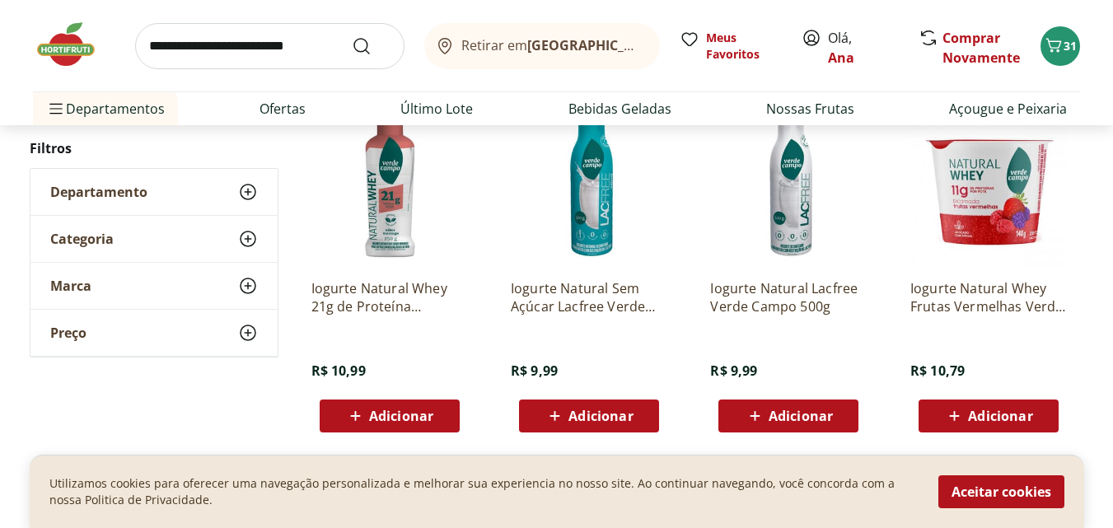
scroll to position [577, 0]
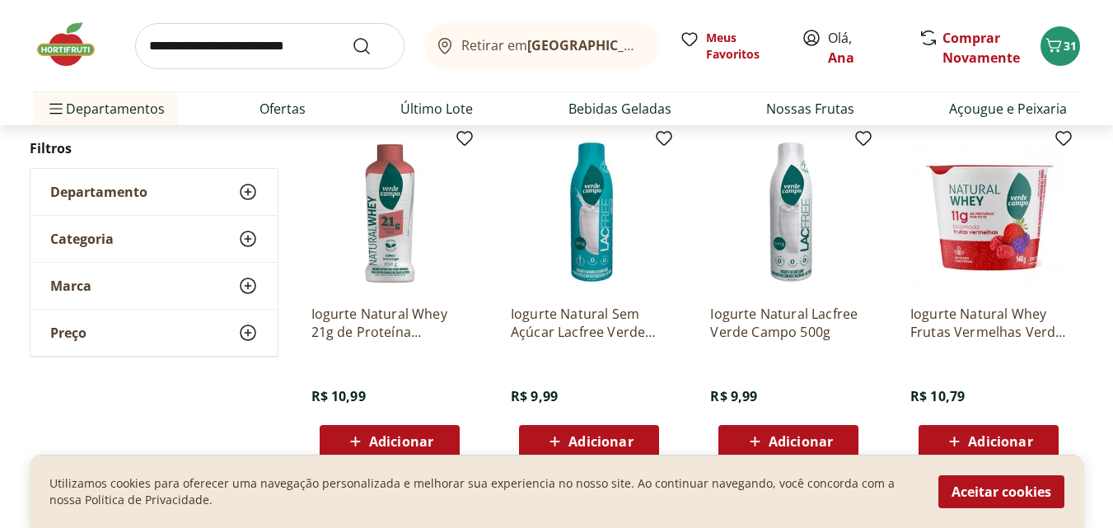
click at [392, 430] on div "Adicionar" at bounding box center [390, 442] width 114 height 30
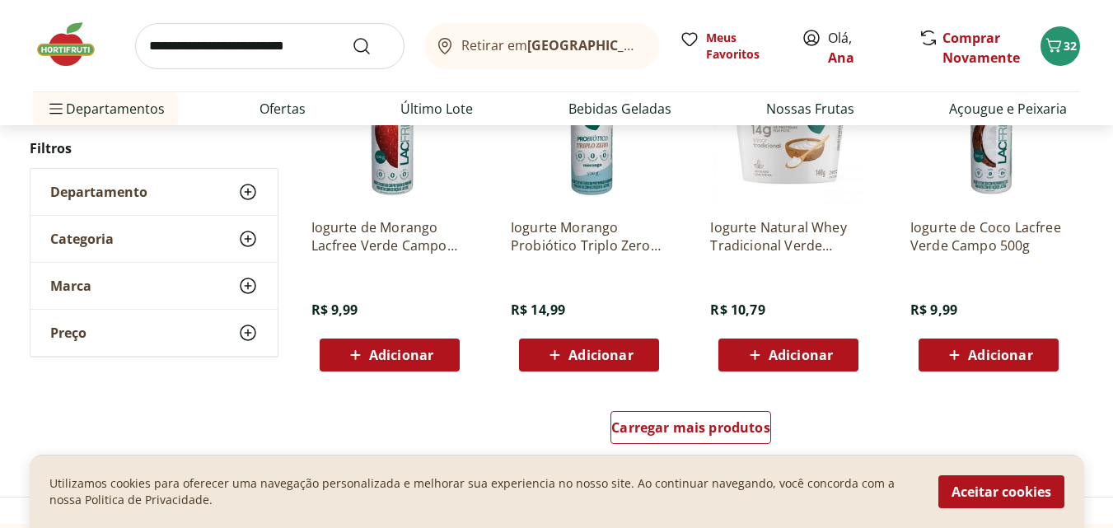
scroll to position [1154, 0]
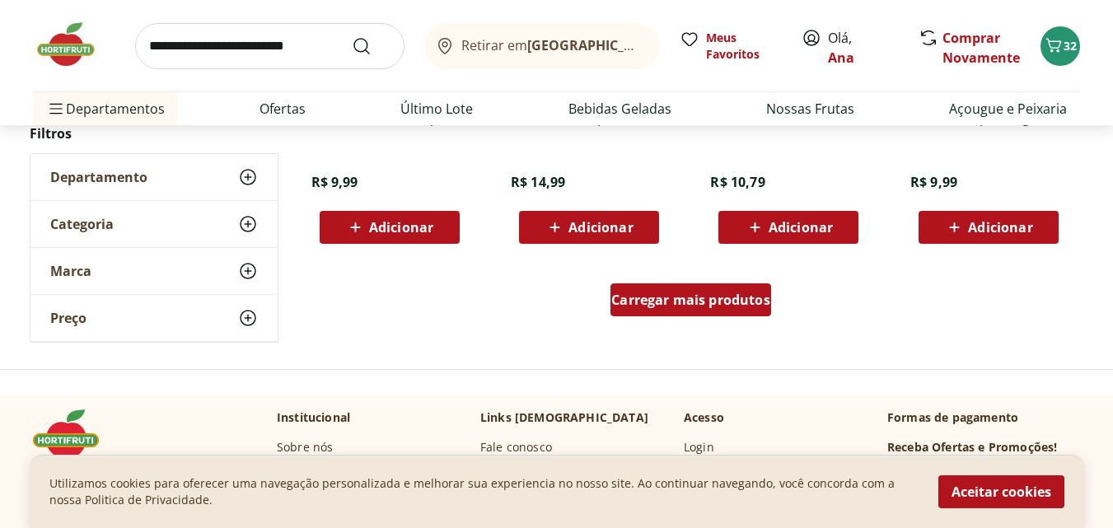
click at [680, 301] on span "Carregar mais produtos" at bounding box center [690, 299] width 159 height 13
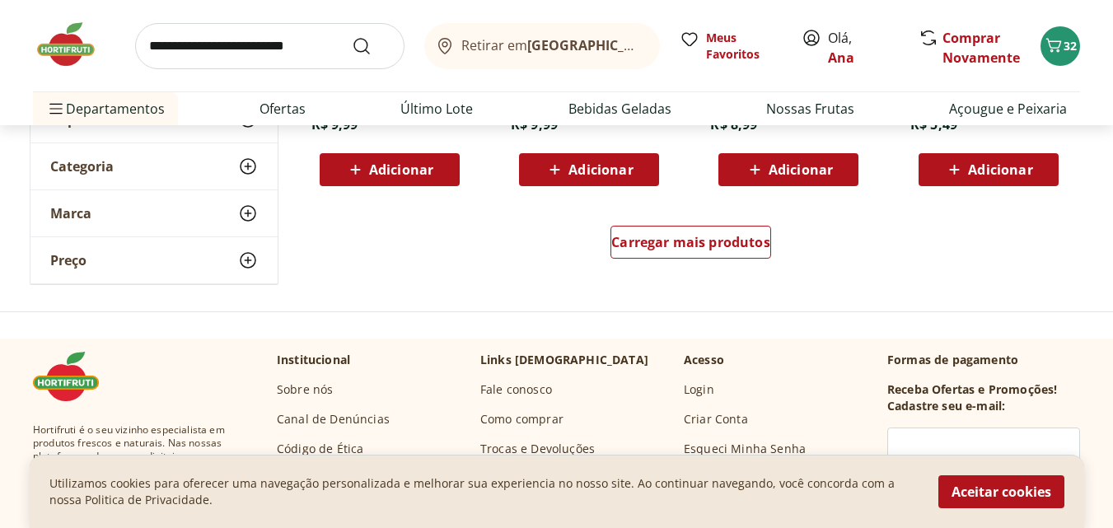
scroll to position [2307, 0]
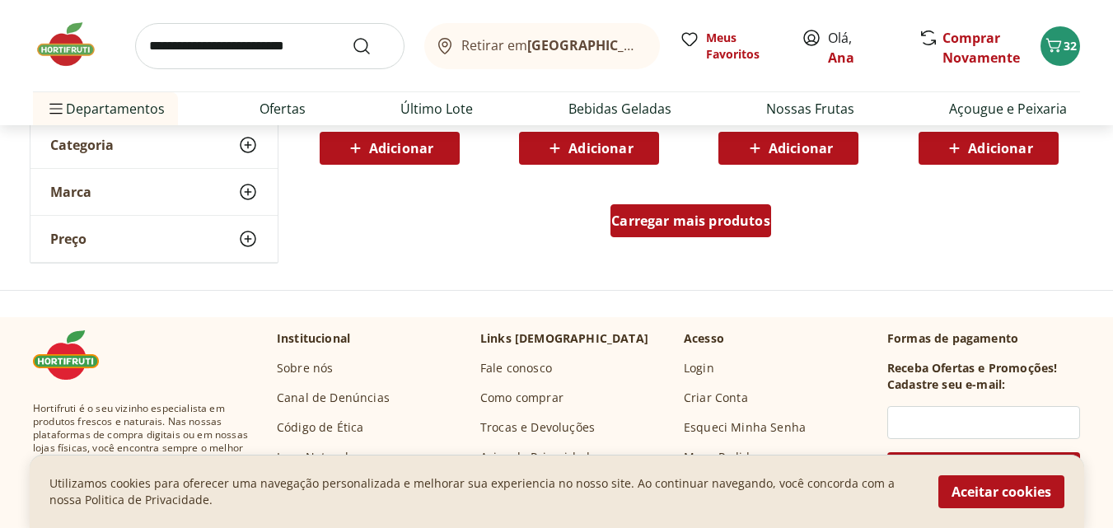
click at [703, 232] on div "Carregar mais produtos" at bounding box center [691, 220] width 161 height 33
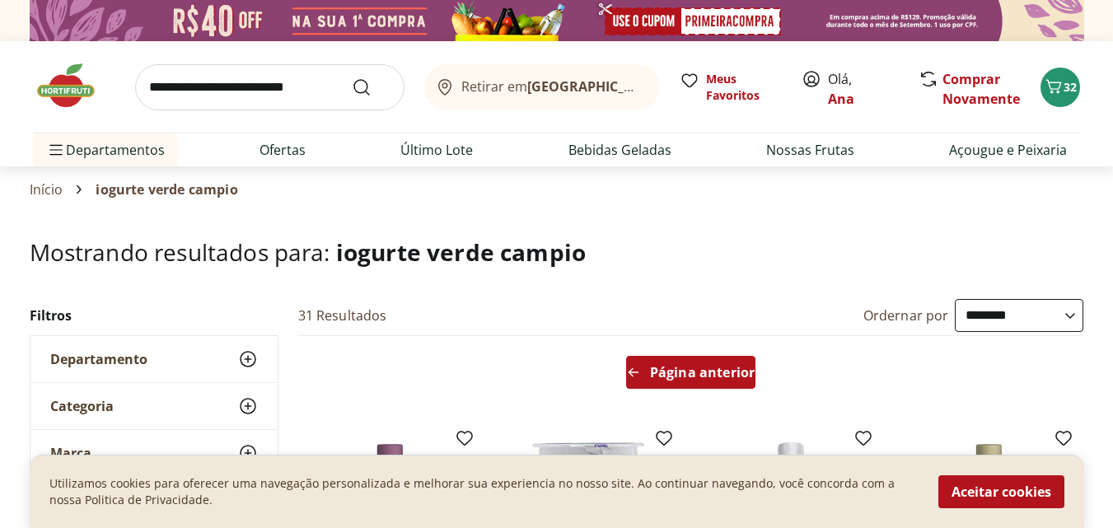
click at [683, 372] on span "Página anterior" at bounding box center [702, 372] width 105 height 13
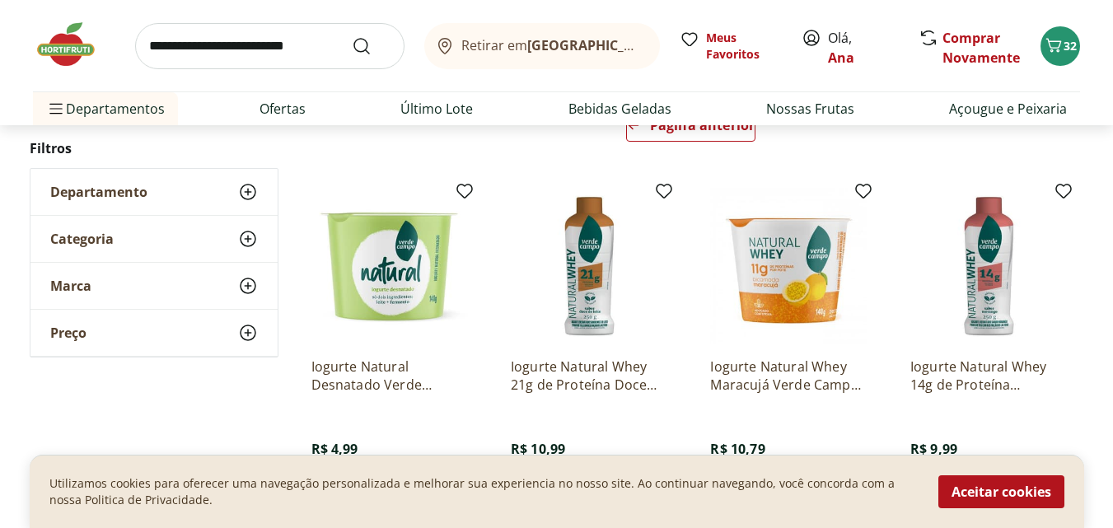
scroll to position [330, 0]
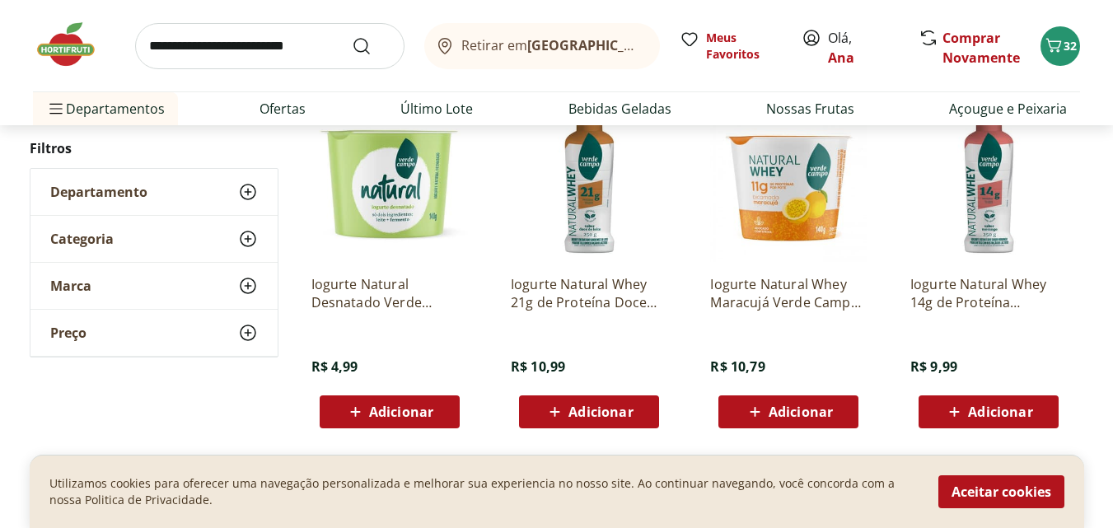
click at [596, 409] on span "Adicionar" at bounding box center [601, 411] width 64 height 13
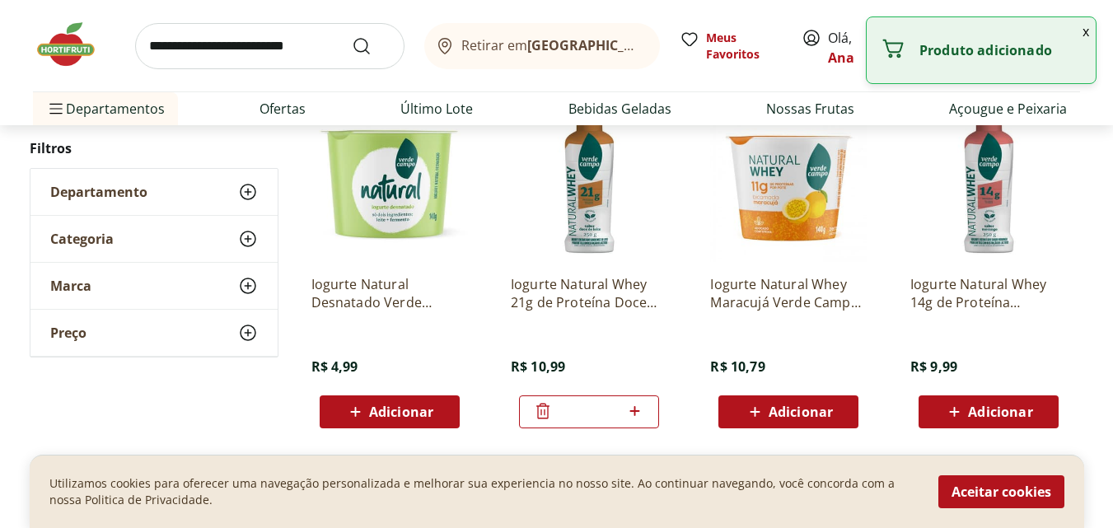
click at [638, 410] on icon at bounding box center [635, 411] width 21 height 20
type input "*"
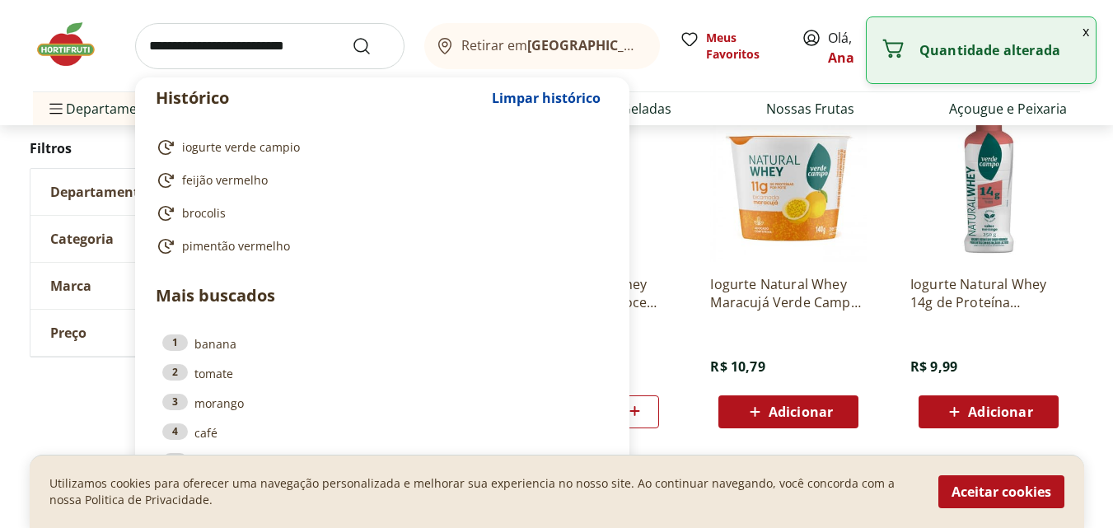
click at [213, 47] on input "search" at bounding box center [269, 46] width 269 height 46
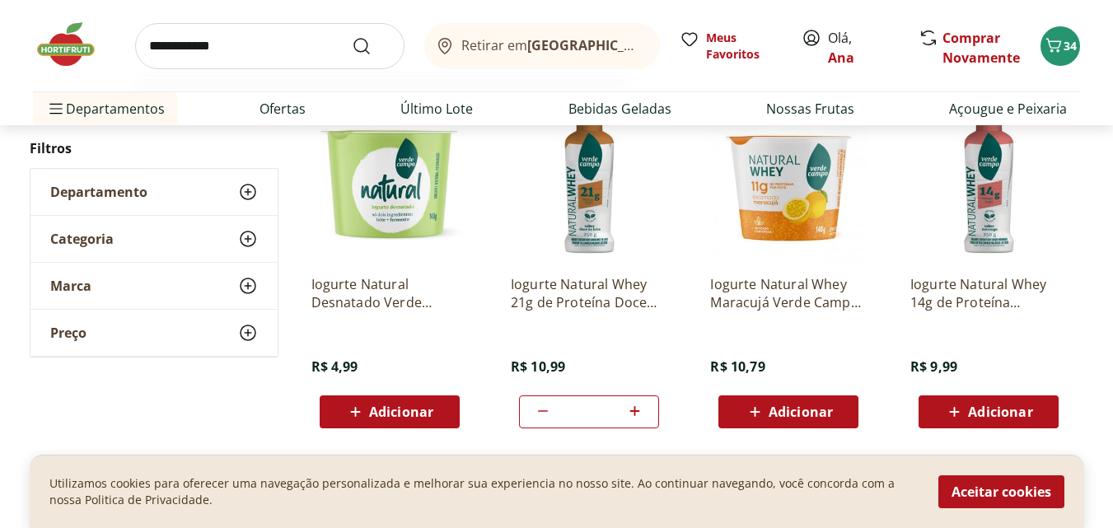
type input "**********"
click at [352, 36] on button "Submit Search" at bounding box center [372, 46] width 40 height 20
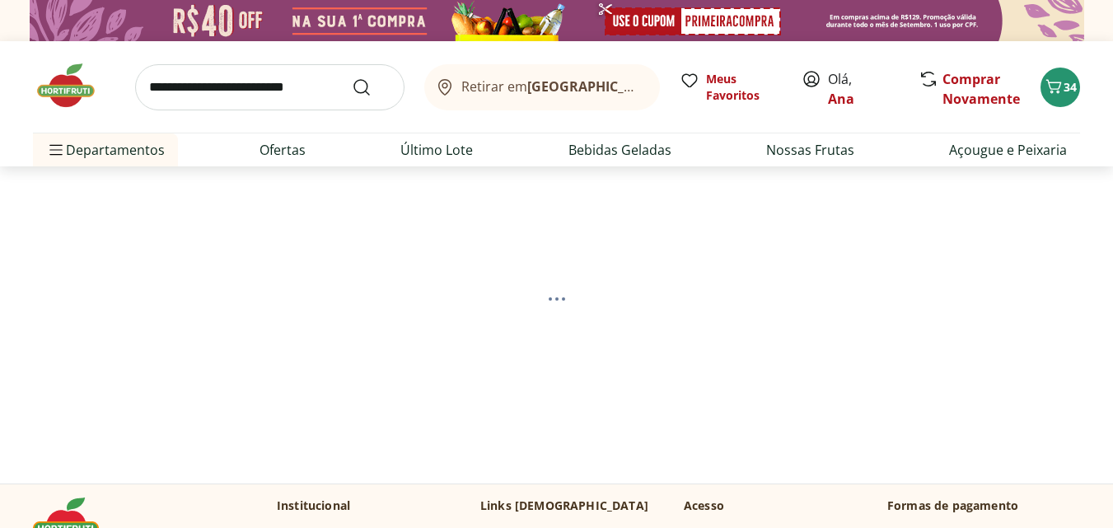
select select "**********"
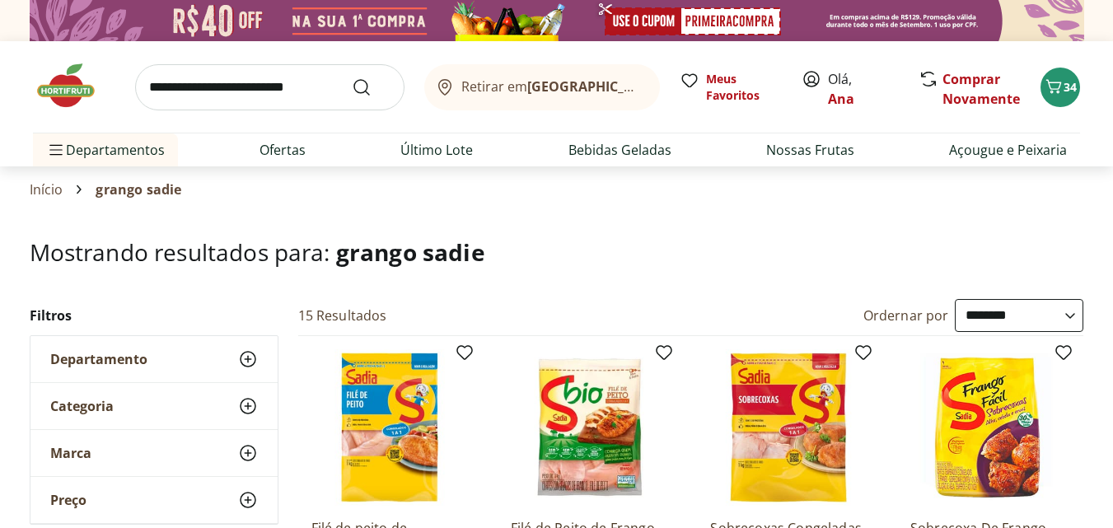
scroll to position [247, 0]
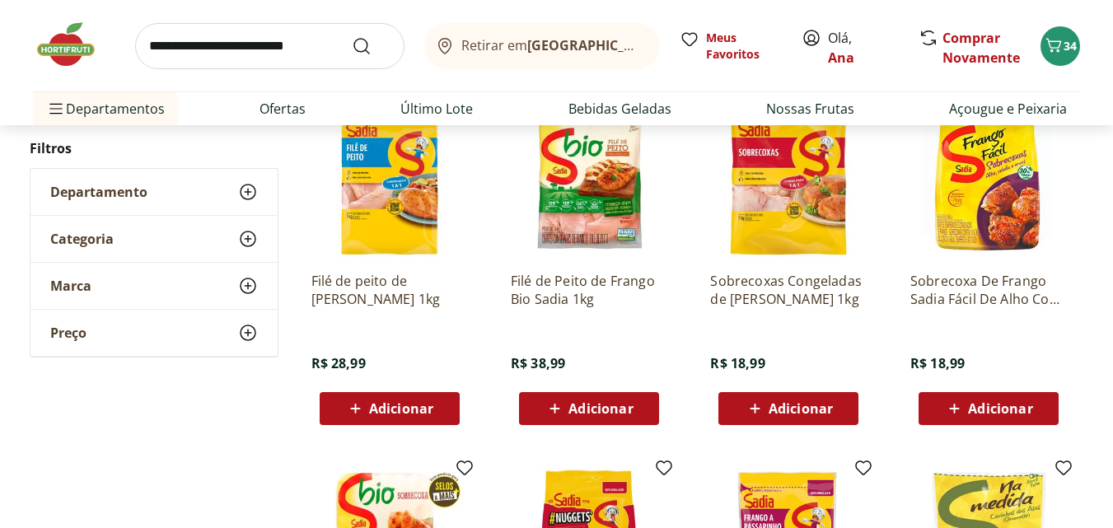
click at [395, 402] on span "Adicionar" at bounding box center [401, 408] width 64 height 13
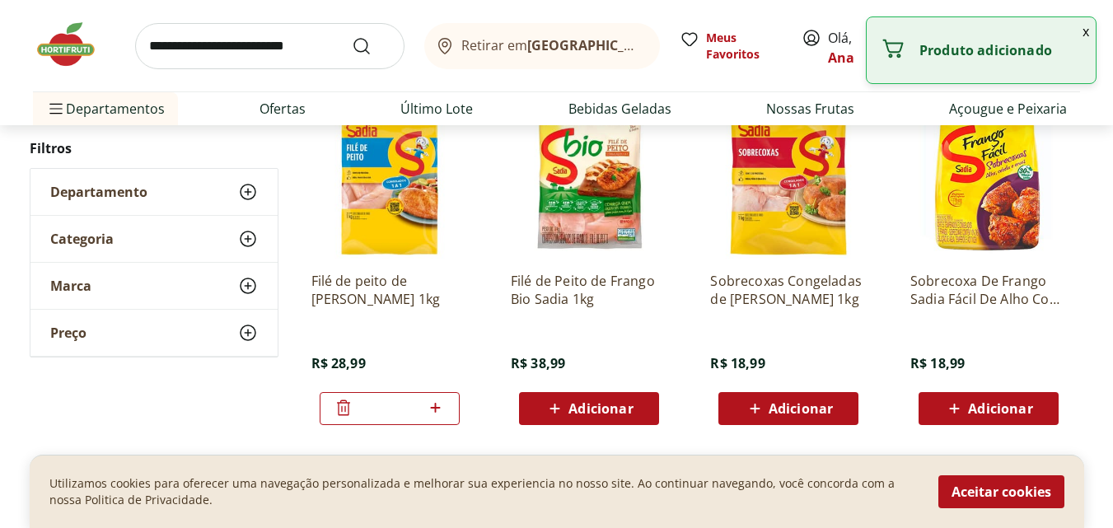
click at [437, 402] on icon at bounding box center [435, 408] width 21 height 20
type input "*"
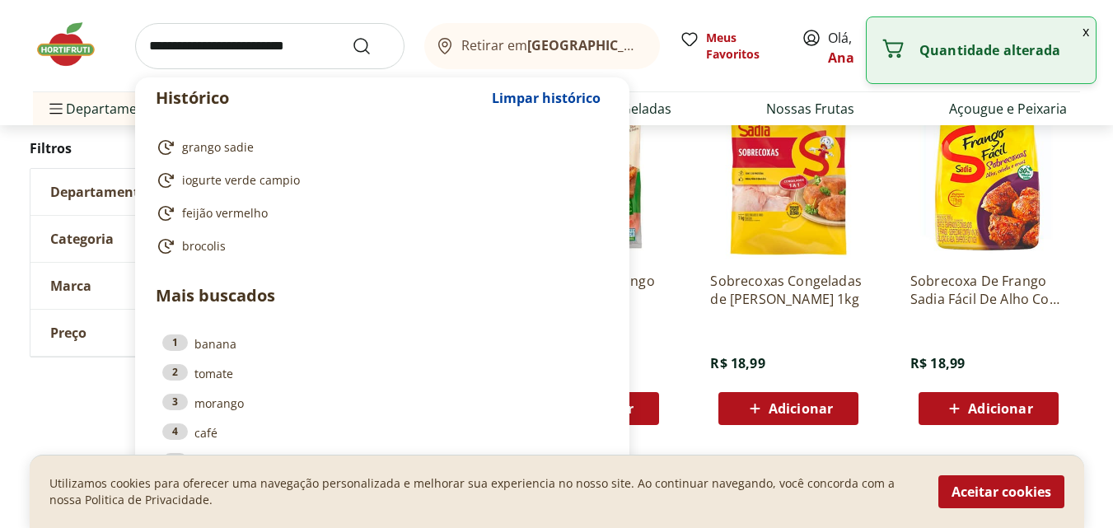
click at [323, 54] on input "search" at bounding box center [269, 46] width 269 height 46
type input "*"
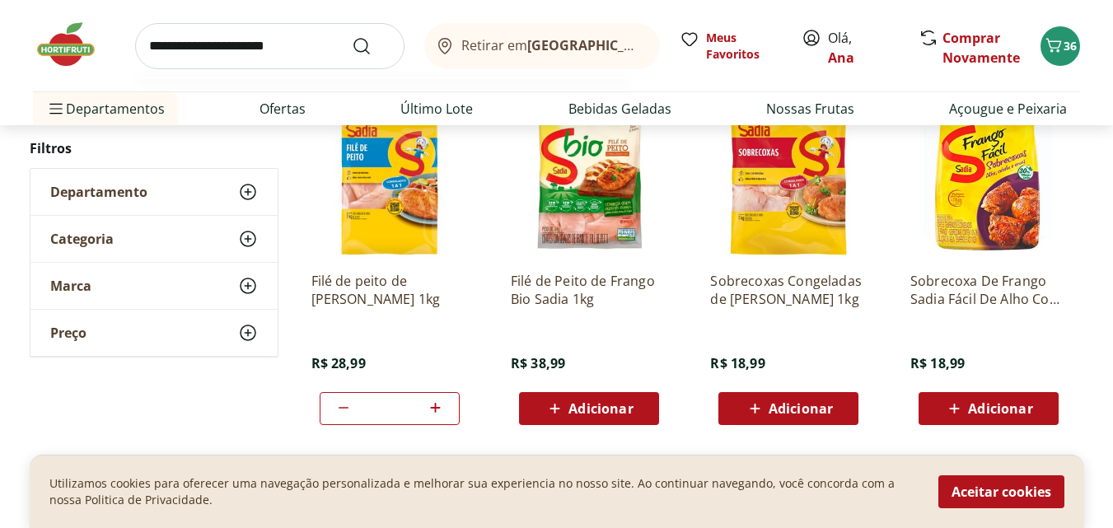
type input "**********"
click at [352, 36] on button "Submit Search" at bounding box center [372, 46] width 40 height 20
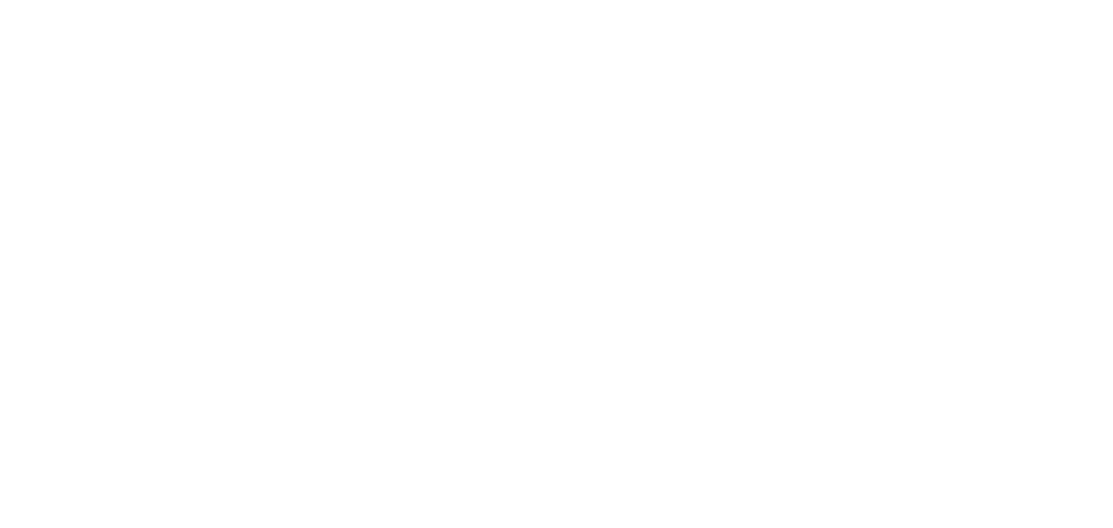
select select "**********"
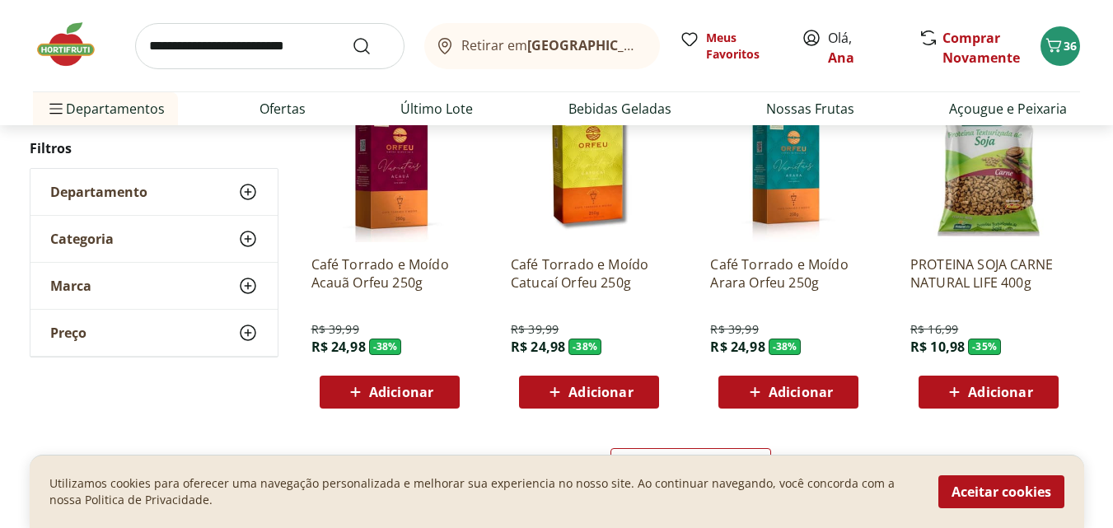
scroll to position [1236, 0]
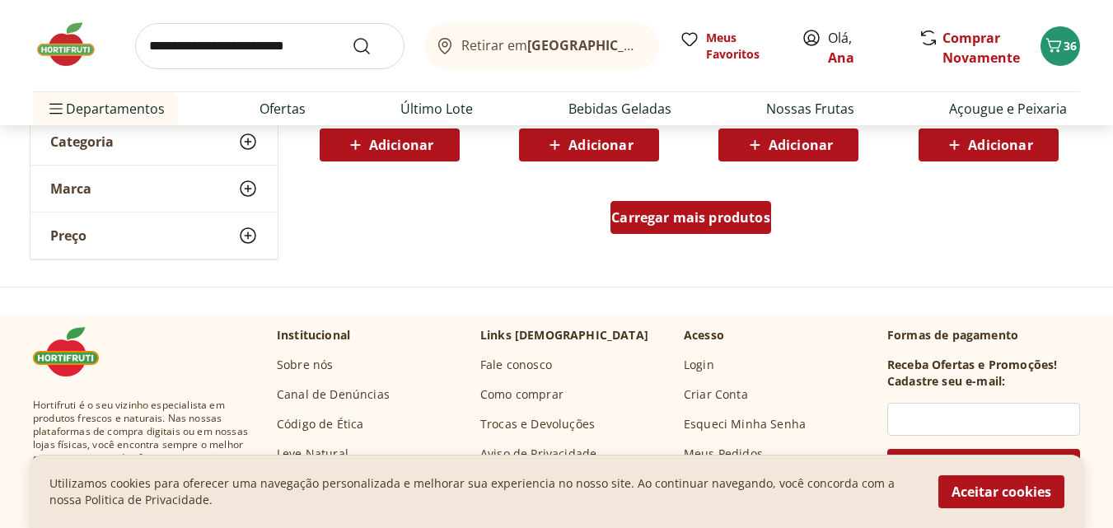
click at [675, 219] on span "Carregar mais produtos" at bounding box center [690, 217] width 159 height 13
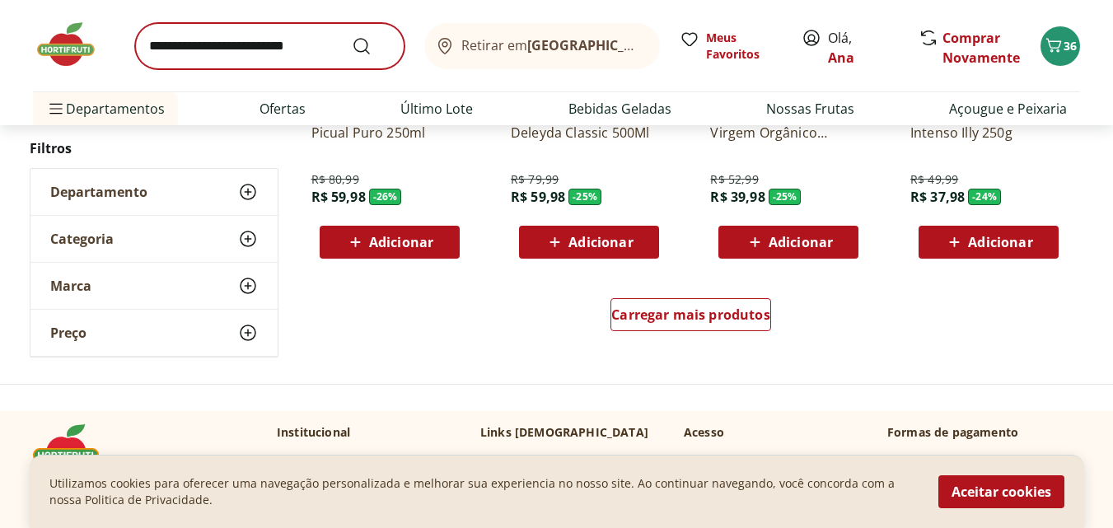
scroll to position [2307, 0]
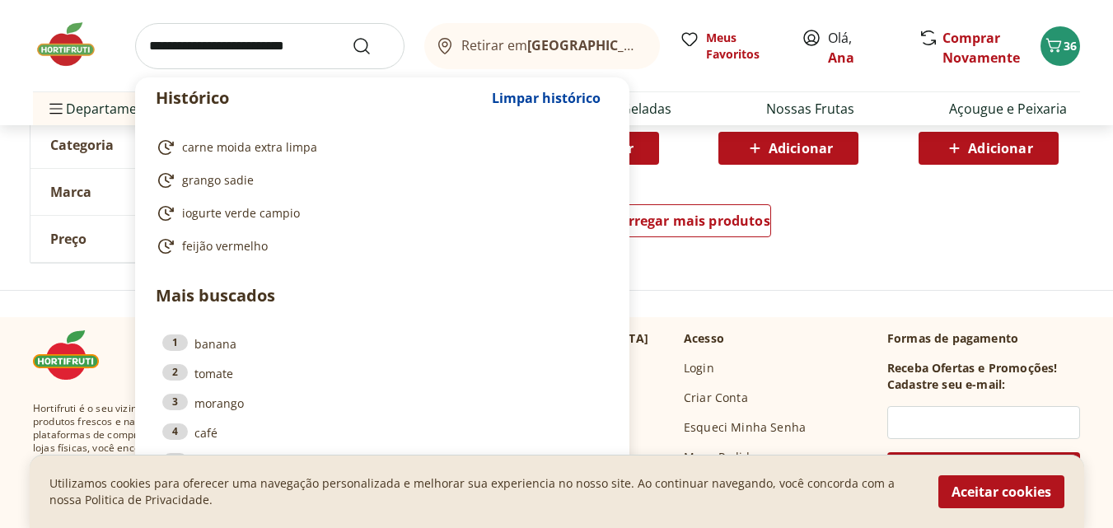
click at [213, 49] on input "search" at bounding box center [269, 46] width 269 height 46
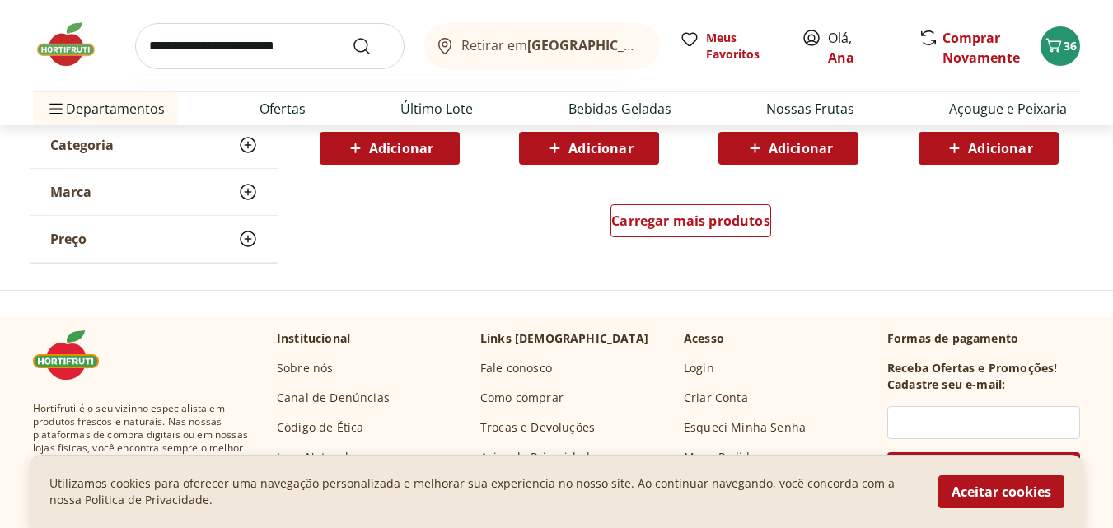
type input "**********"
click at [352, 36] on button "Submit Search" at bounding box center [372, 46] width 40 height 20
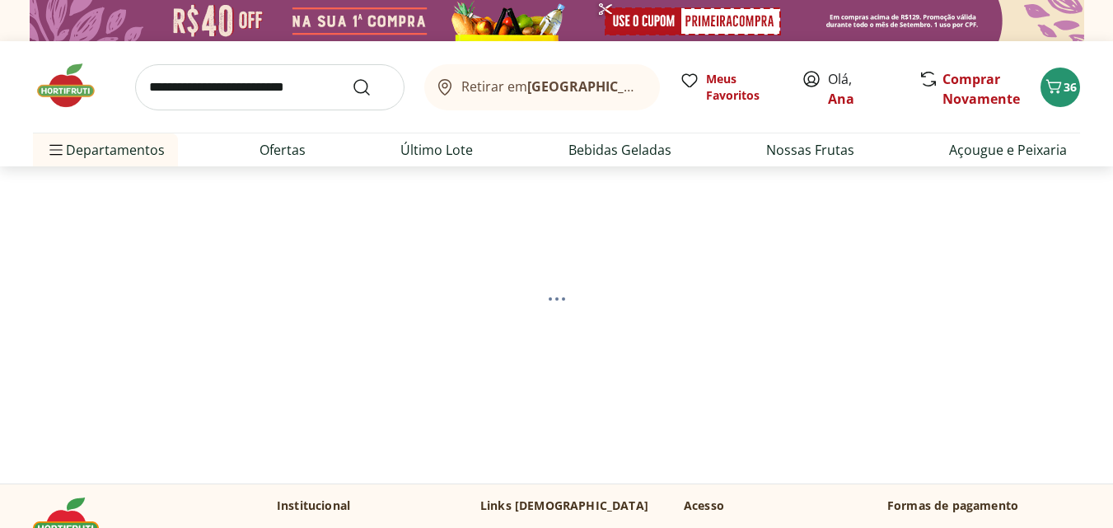
select select "**********"
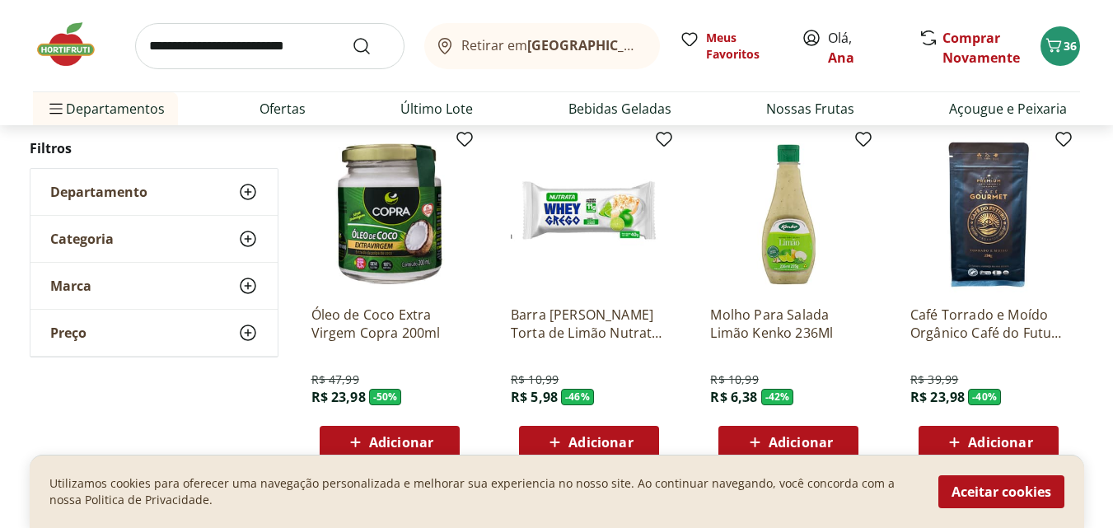
scroll to position [577, 0]
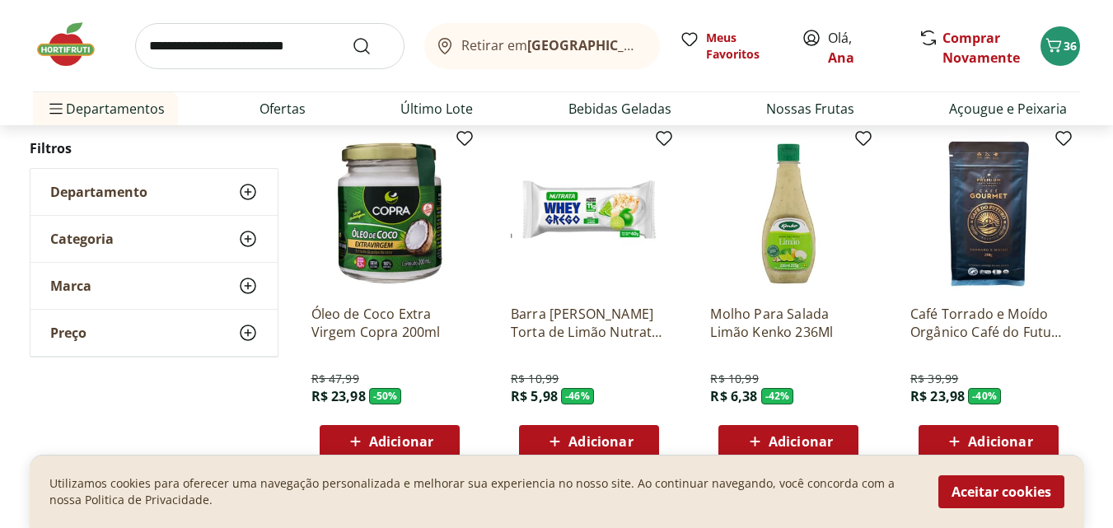
click at [306, 49] on input "search" at bounding box center [269, 46] width 269 height 46
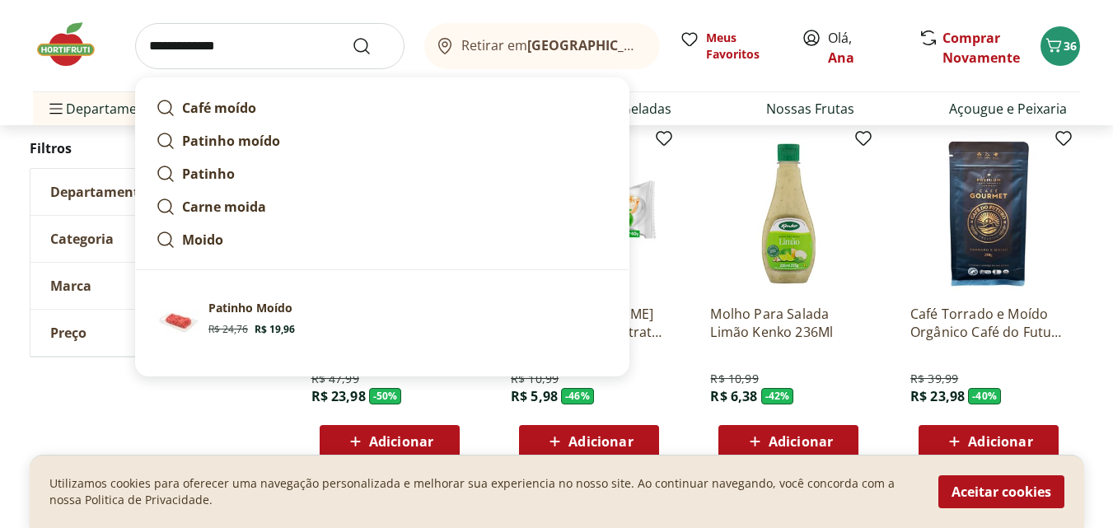
type input "**********"
click at [352, 36] on button "Submit Search" at bounding box center [372, 46] width 40 height 20
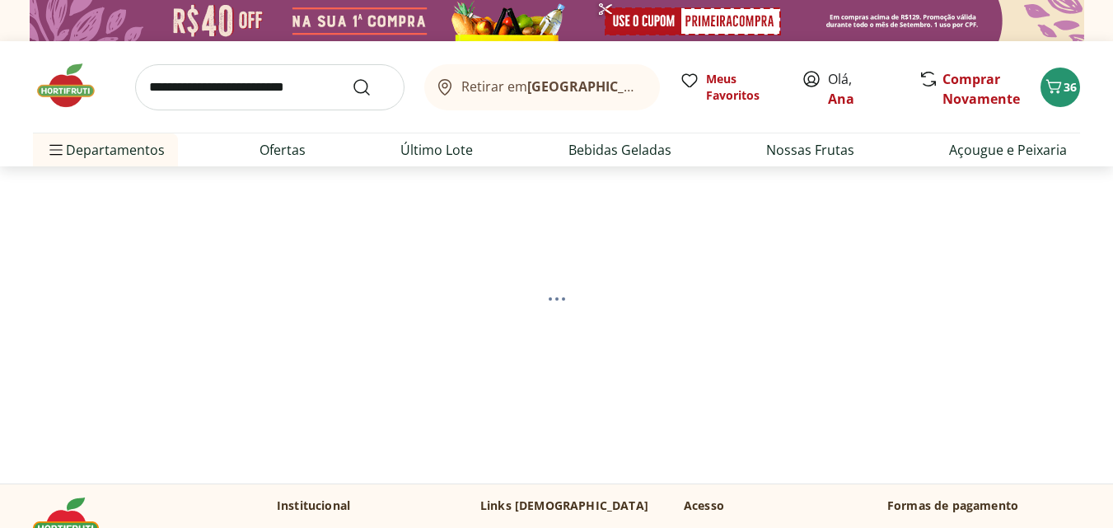
select select "**********"
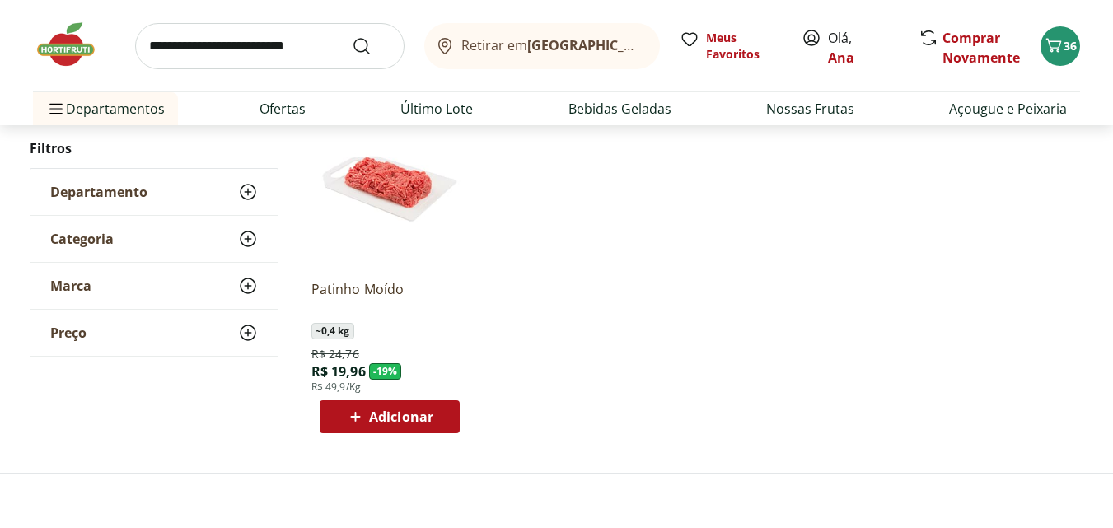
scroll to position [247, 0]
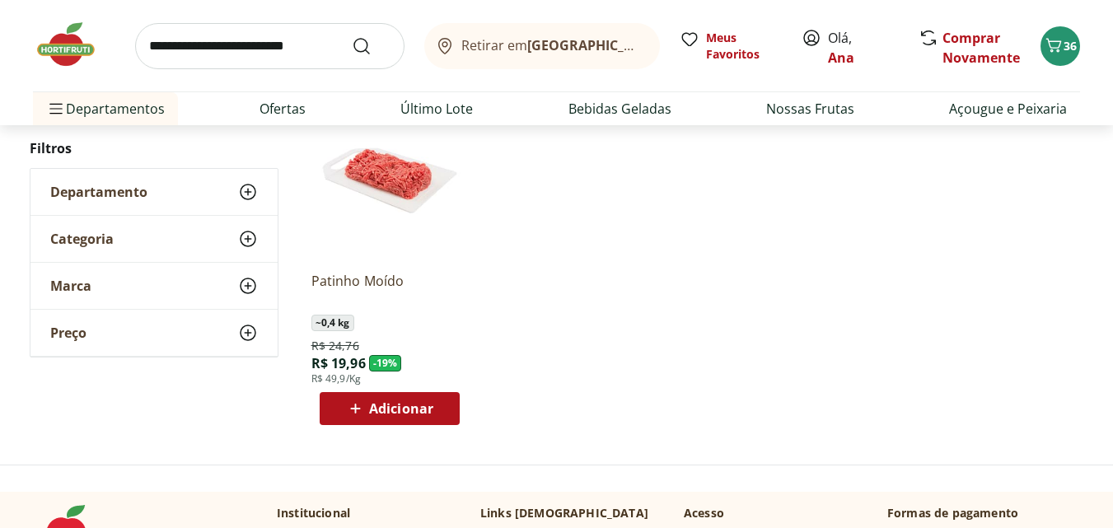
click at [395, 405] on span "Adicionar" at bounding box center [401, 408] width 64 height 13
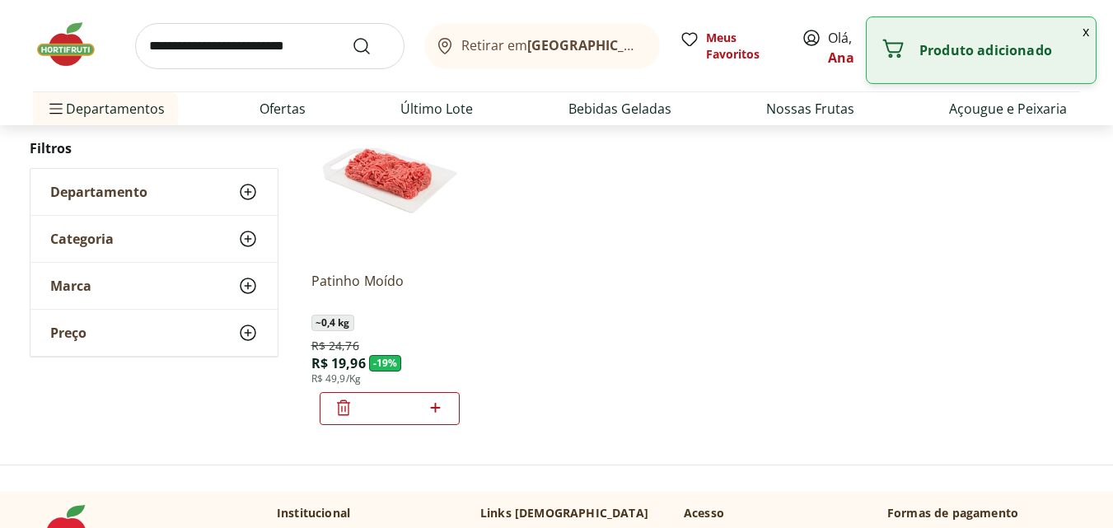
click at [439, 407] on icon at bounding box center [436, 408] width 10 height 10
type input "*"
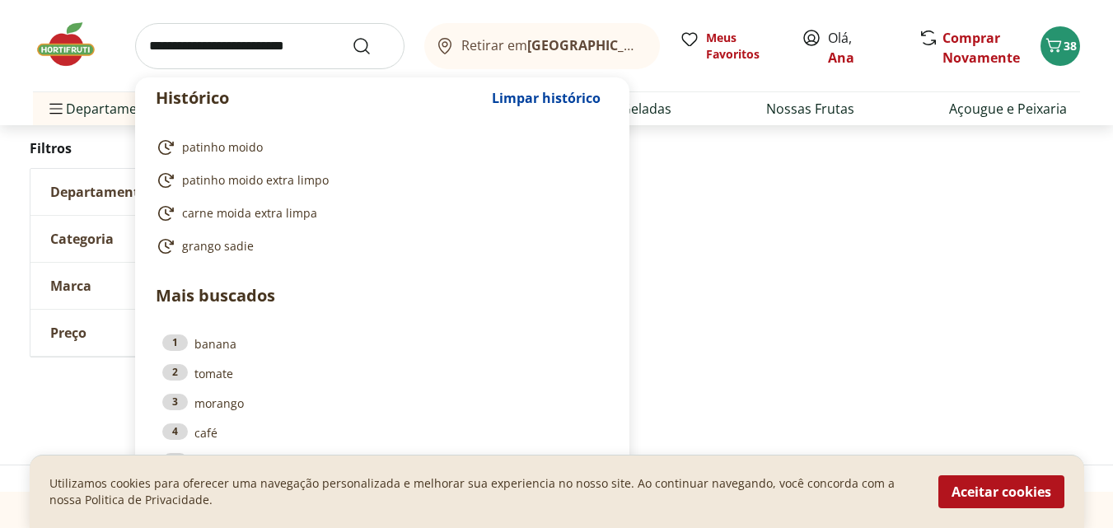
click at [246, 39] on input "search" at bounding box center [269, 46] width 269 height 46
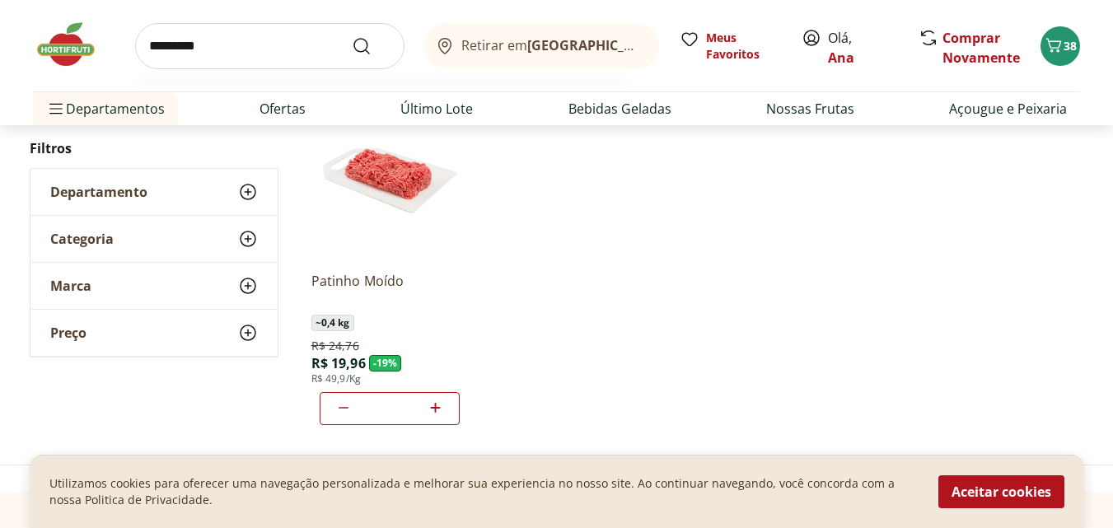
type input "*********"
click at [352, 36] on button "Submit Search" at bounding box center [372, 46] width 40 height 20
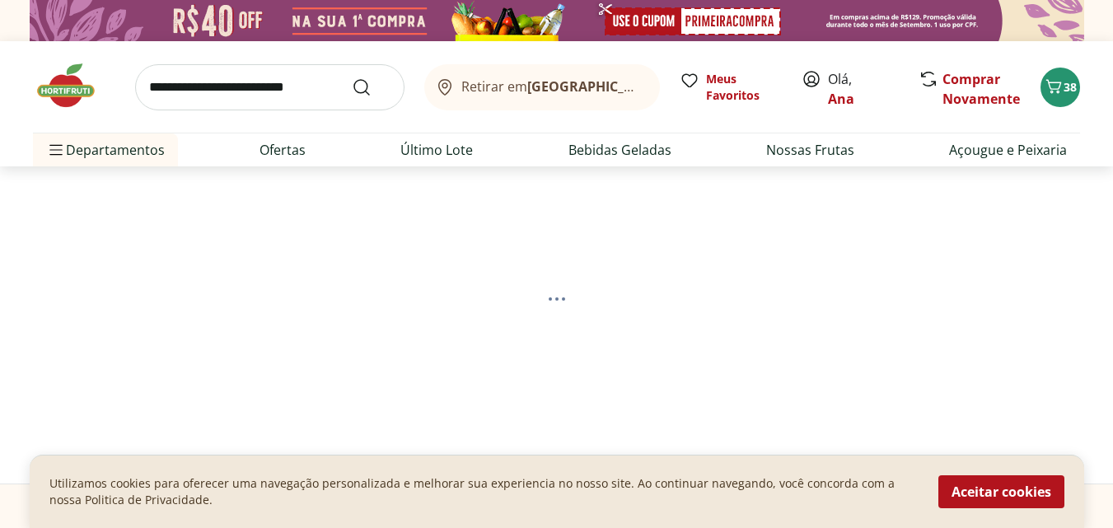
select select "**********"
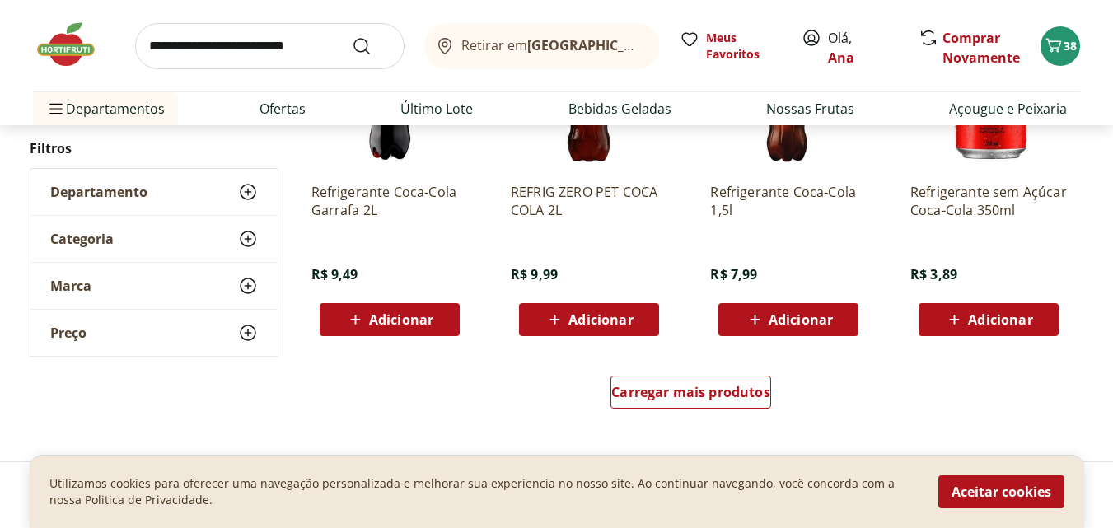
scroll to position [1154, 0]
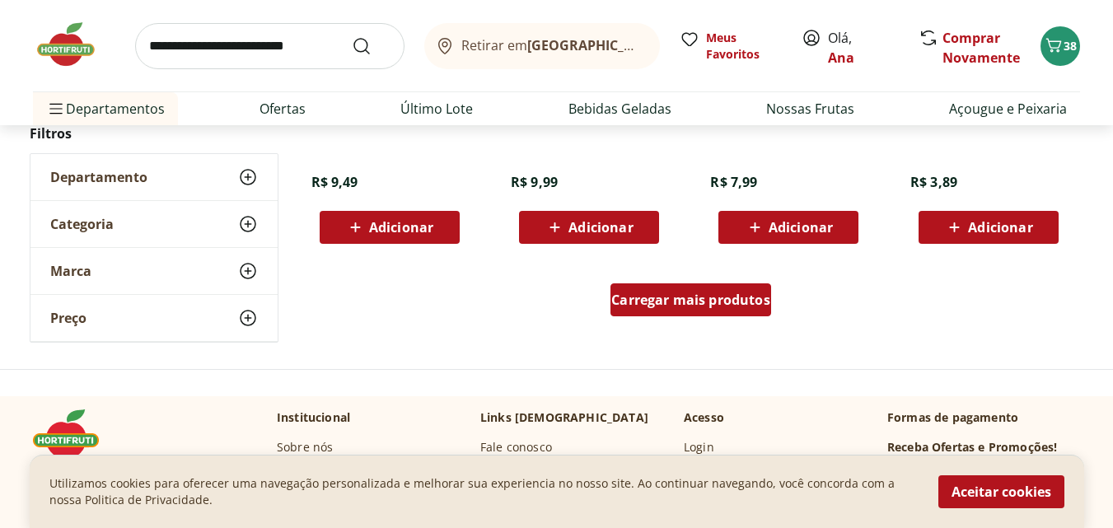
click at [672, 302] on span "Carregar mais produtos" at bounding box center [690, 299] width 159 height 13
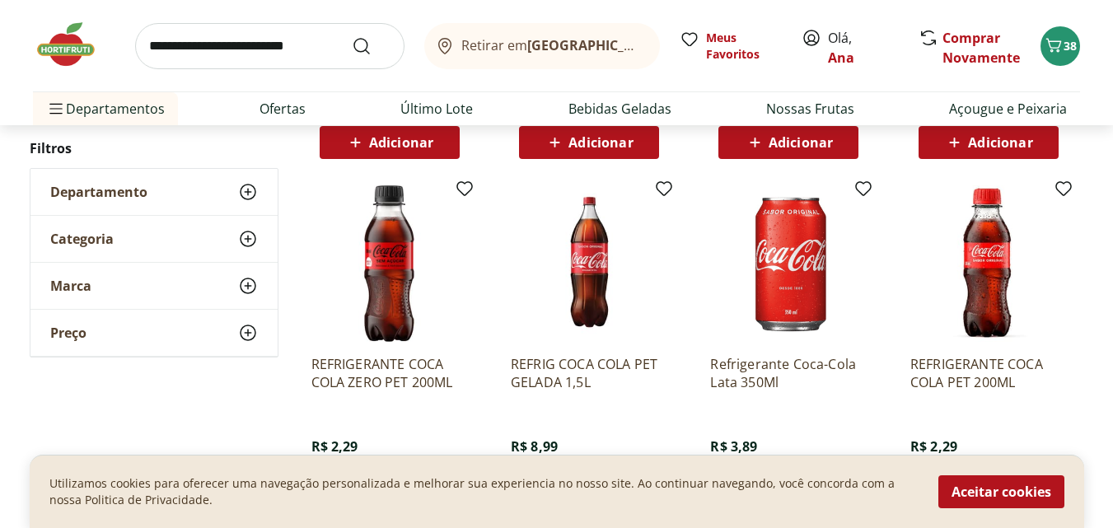
scroll to position [1318, 0]
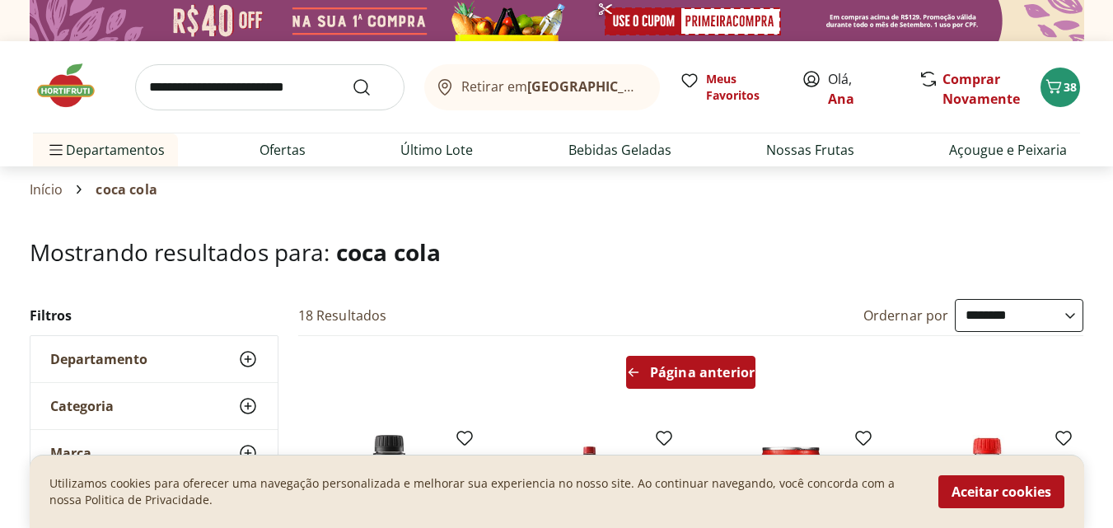
click at [679, 372] on span "Página anterior" at bounding box center [702, 372] width 105 height 13
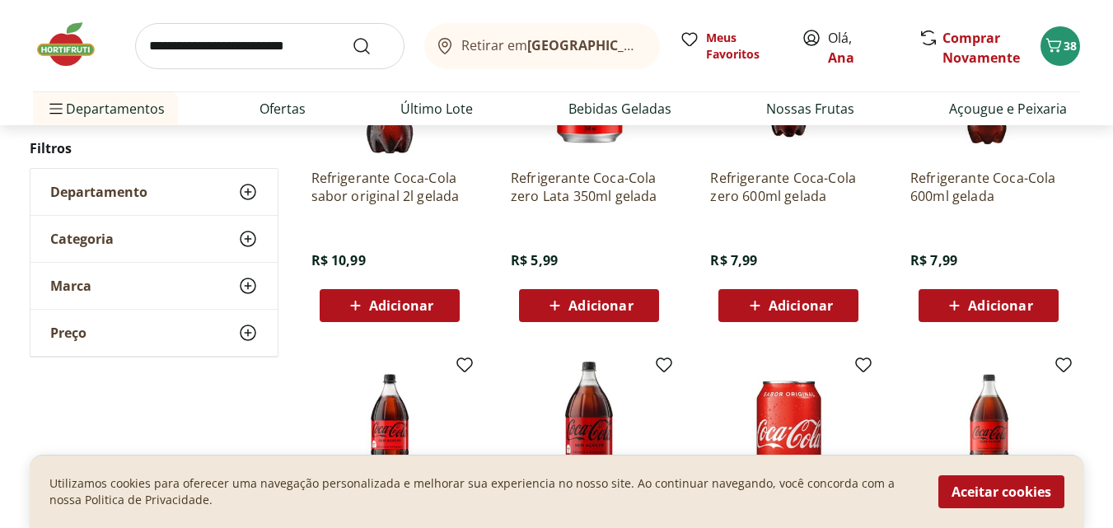
scroll to position [494, 0]
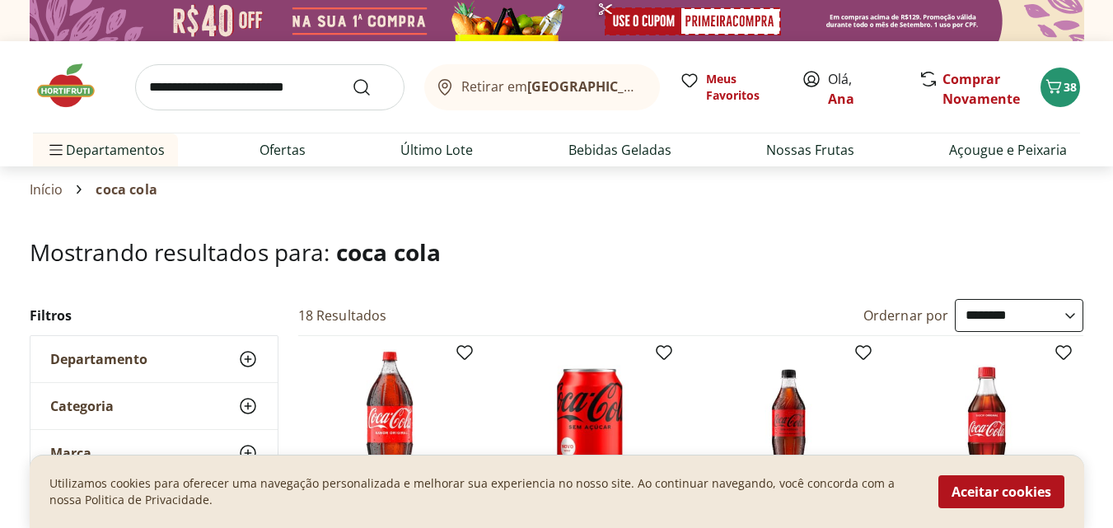
select select "**********"
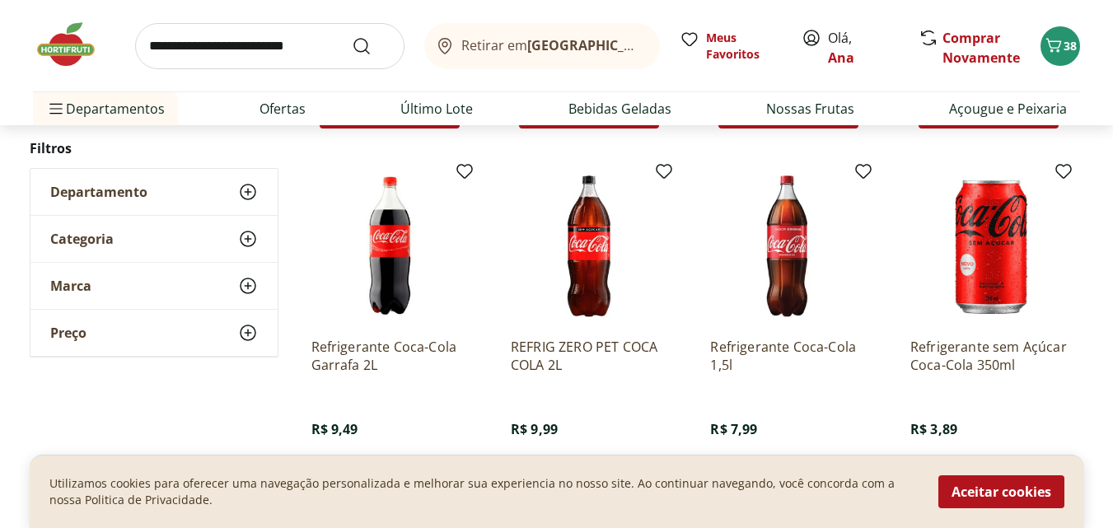
scroll to position [989, 0]
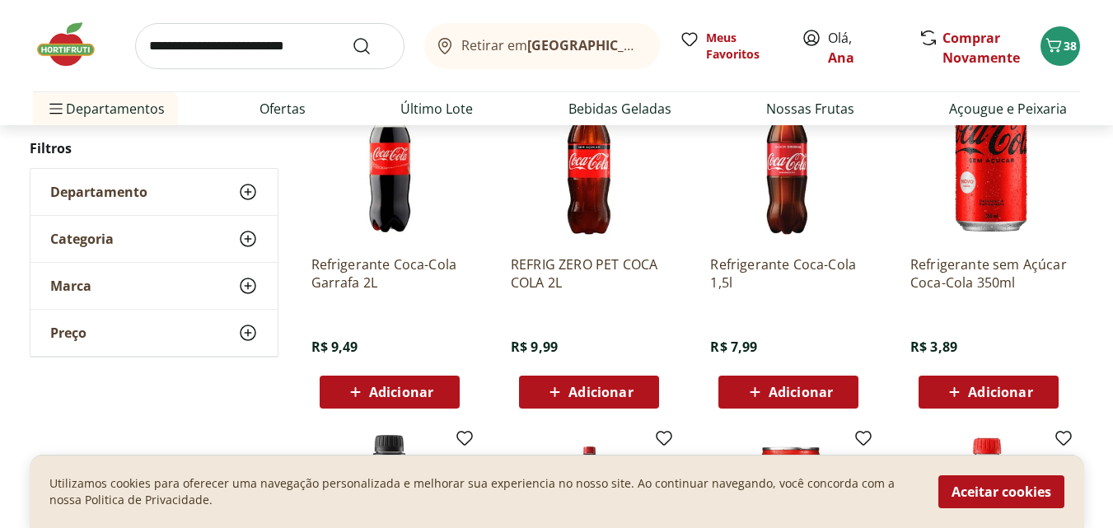
click at [1000, 401] on span "Adicionar" at bounding box center [988, 392] width 88 height 20
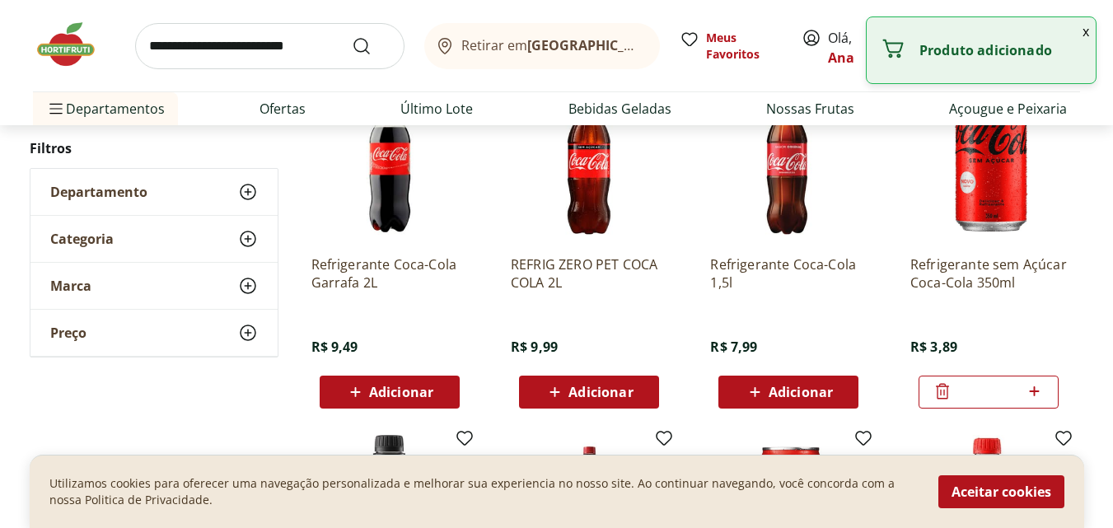
click at [1032, 388] on icon at bounding box center [1034, 391] width 21 height 20
type input "*"
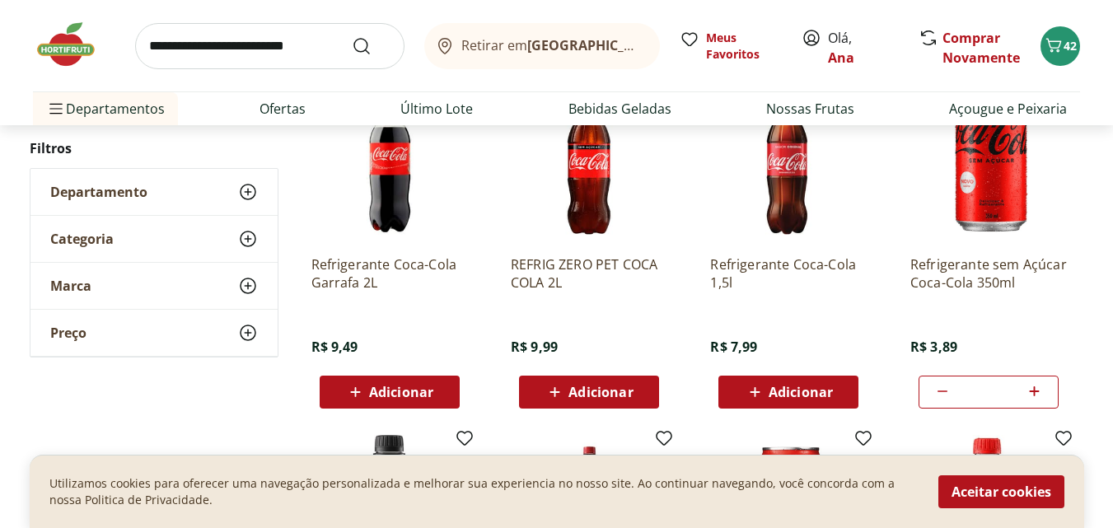
click at [212, 46] on input "search" at bounding box center [269, 46] width 269 height 46
type input "**********"
click at [352, 36] on button "Submit Search" at bounding box center [372, 46] width 40 height 20
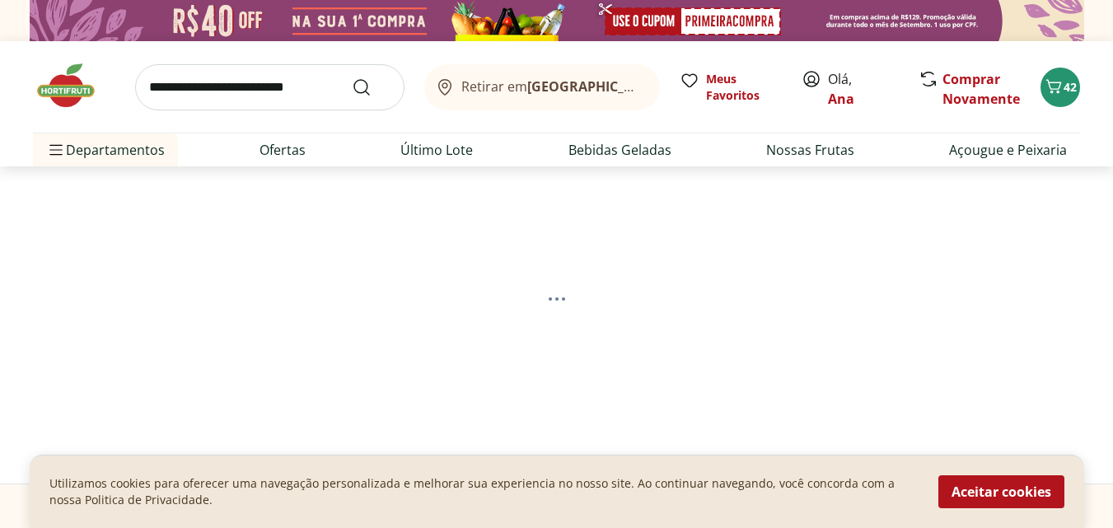
select select "**********"
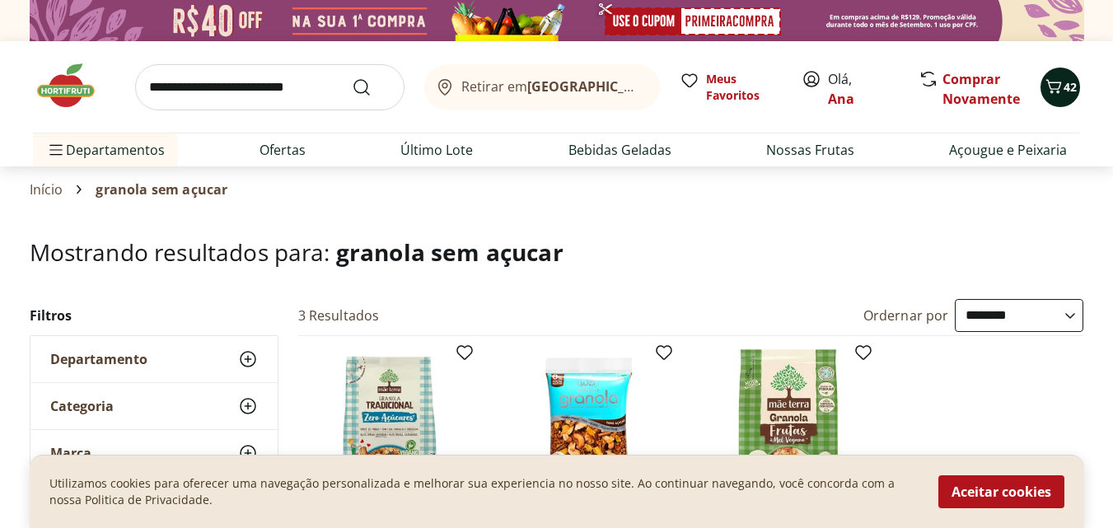
click at [1050, 87] on icon "Carrinho" at bounding box center [1054, 86] width 16 height 14
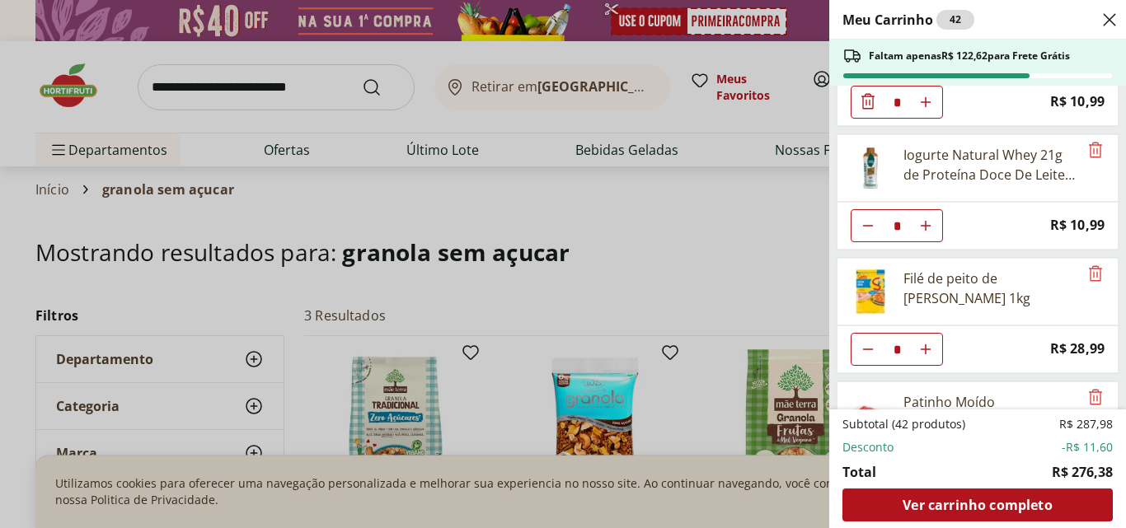
scroll to position [1784, 0]
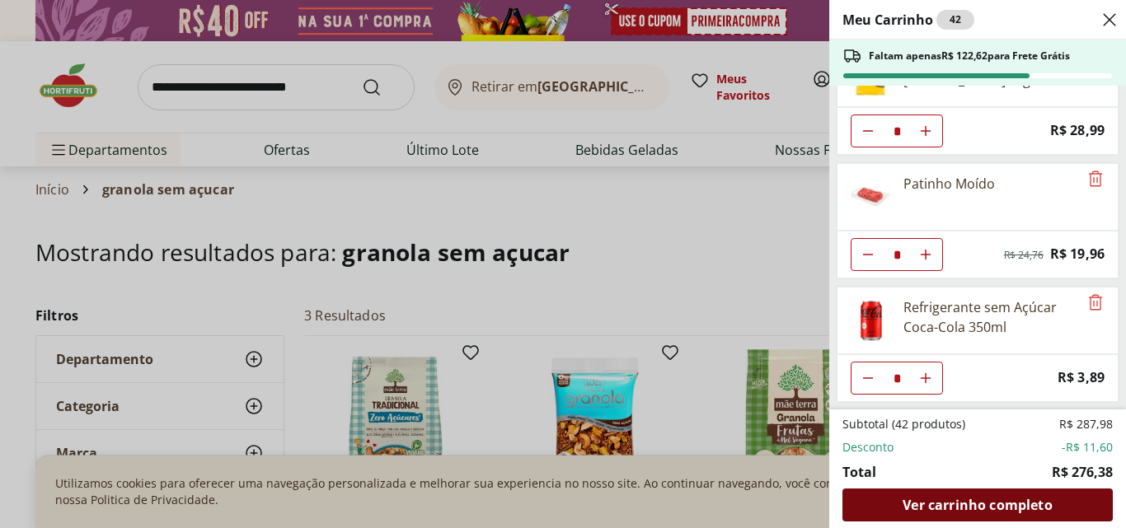
click at [971, 498] on span "Ver carrinho completo" at bounding box center [976, 504] width 149 height 13
